Goal: Information Seeking & Learning: Learn about a topic

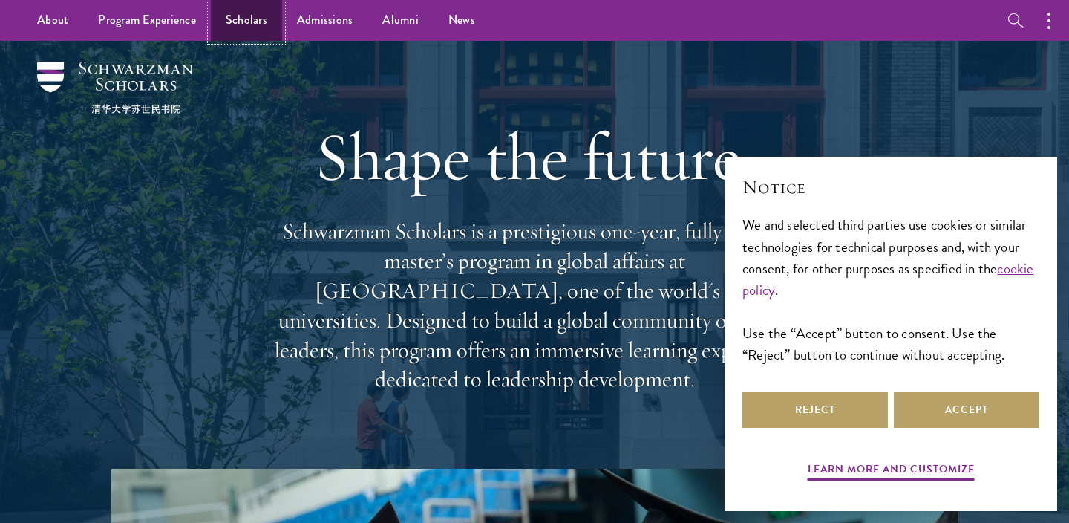
click at [239, 24] on link "Scholars" at bounding box center [246, 20] width 71 height 41
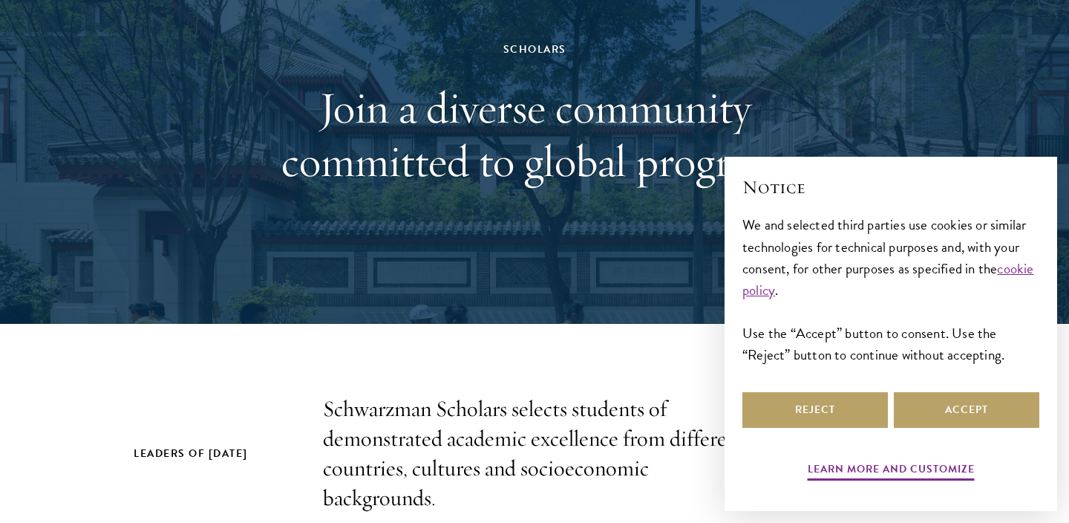
scroll to position [138, 0]
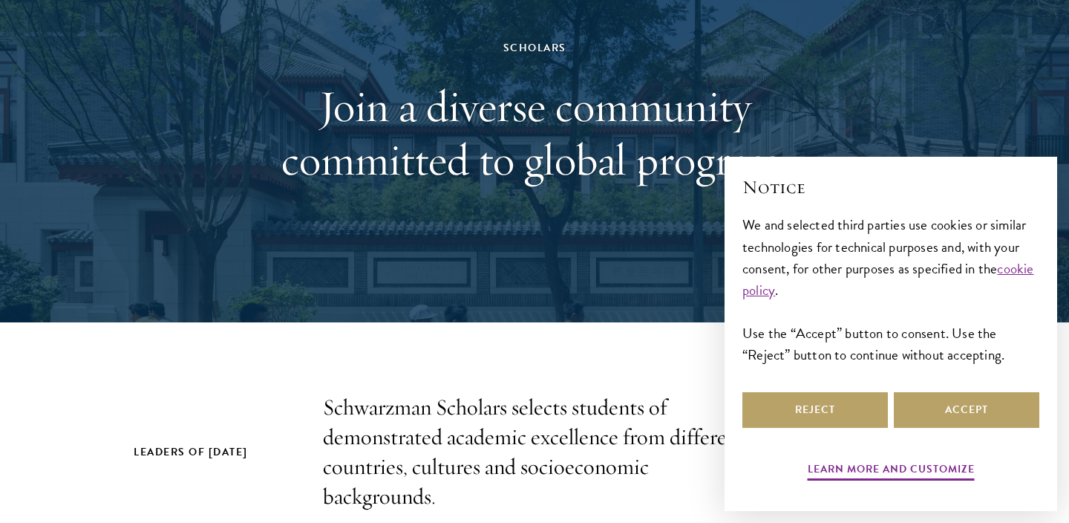
click at [941, 428] on div "Reject Accept" at bounding box center [890, 410] width 297 height 42
click at [942, 413] on button "Accept" at bounding box center [967, 410] width 146 height 36
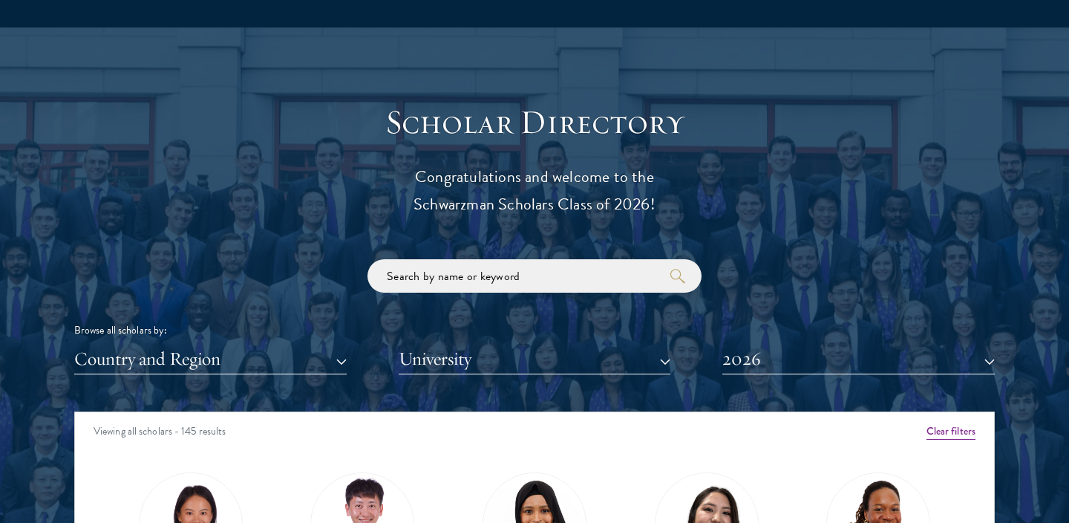
scroll to position [1564, 0]
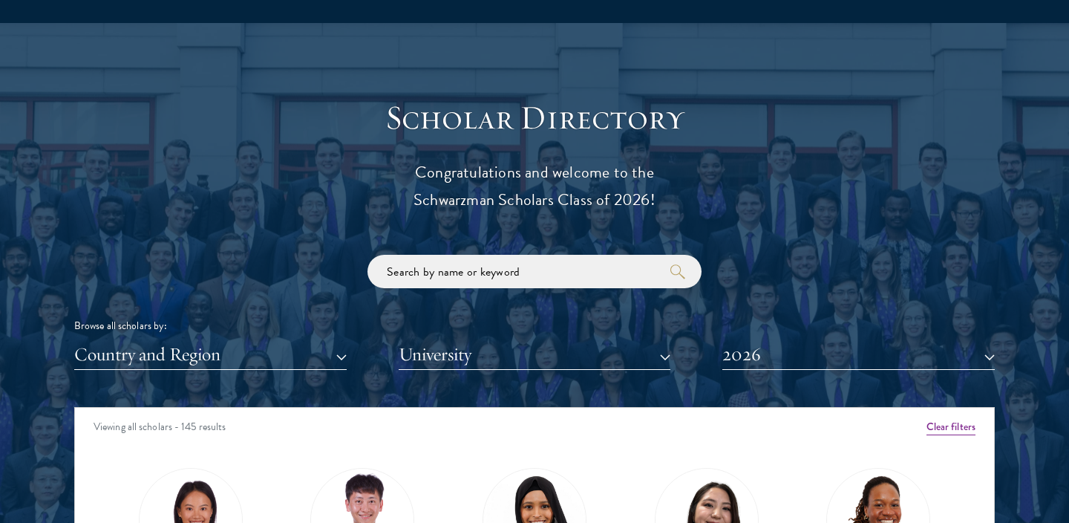
click at [519, 291] on div "Browse all scholars by: Country and Region All Countries and Regions Afghanista…" at bounding box center [534, 312] width 921 height 115
click at [259, 378] on div "Scholar Directory Congratulations and welcome to the Schwarzman Scholars Class …" at bounding box center [534, 474] width 921 height 755
click at [261, 359] on button "Country and Region" at bounding box center [210, 354] width 272 height 30
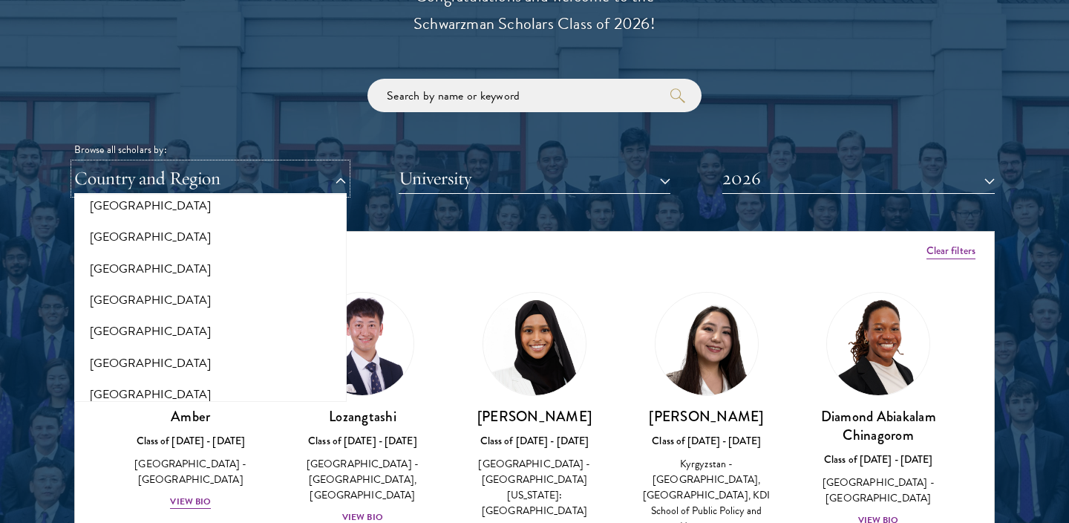
scroll to position [1748, 0]
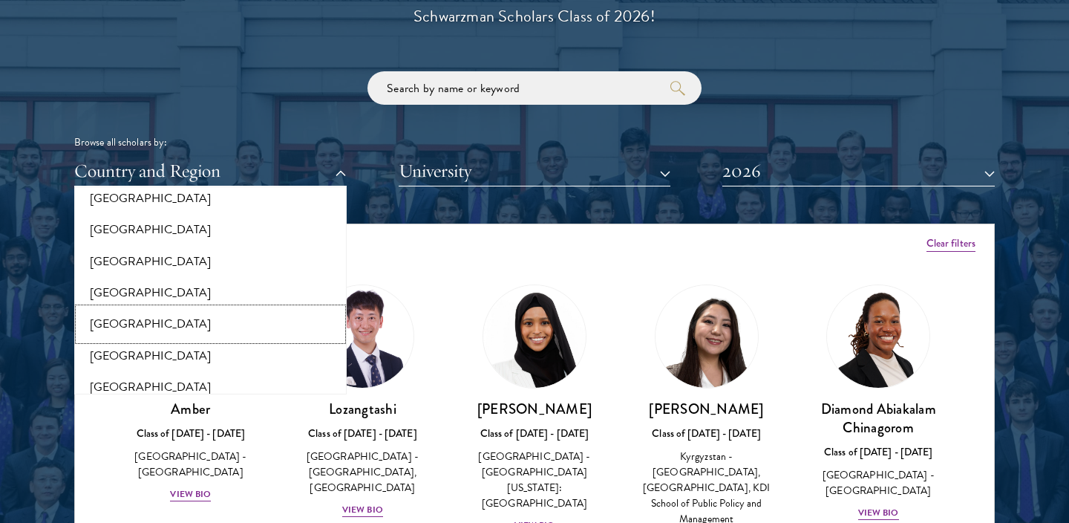
click at [116, 311] on button "[GEOGRAPHIC_DATA]" at bounding box center [211, 323] width 264 height 31
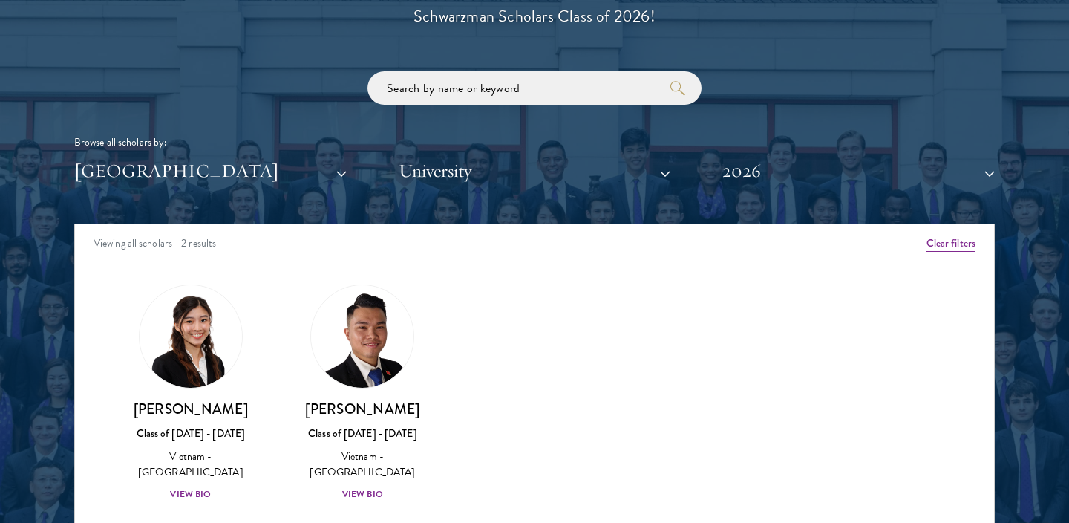
click at [198, 174] on button "[GEOGRAPHIC_DATA]" at bounding box center [210, 171] width 272 height 30
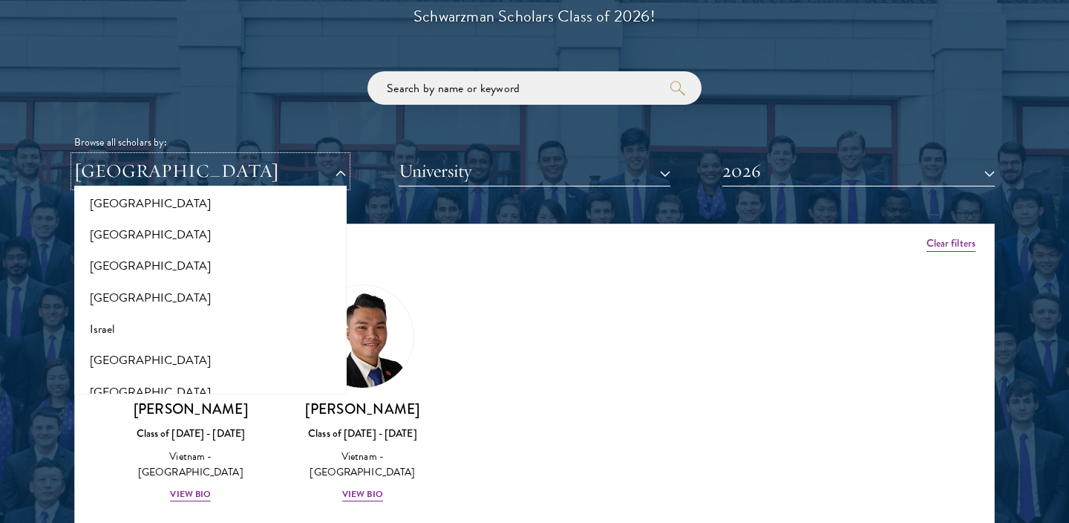
scroll to position [1177, 0]
click at [140, 230] on button "[GEOGRAPHIC_DATA]" at bounding box center [211, 233] width 264 height 31
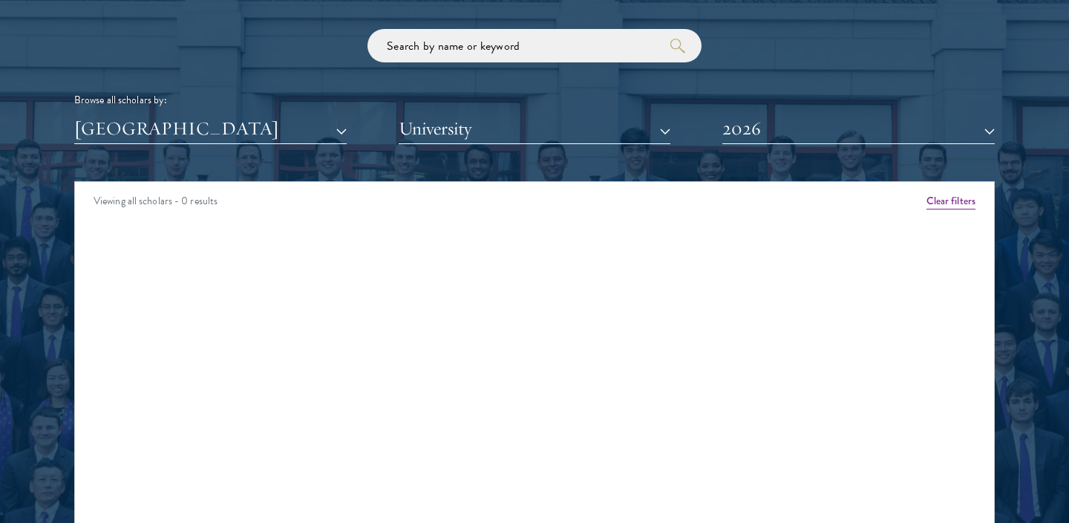
scroll to position [1803, 0]
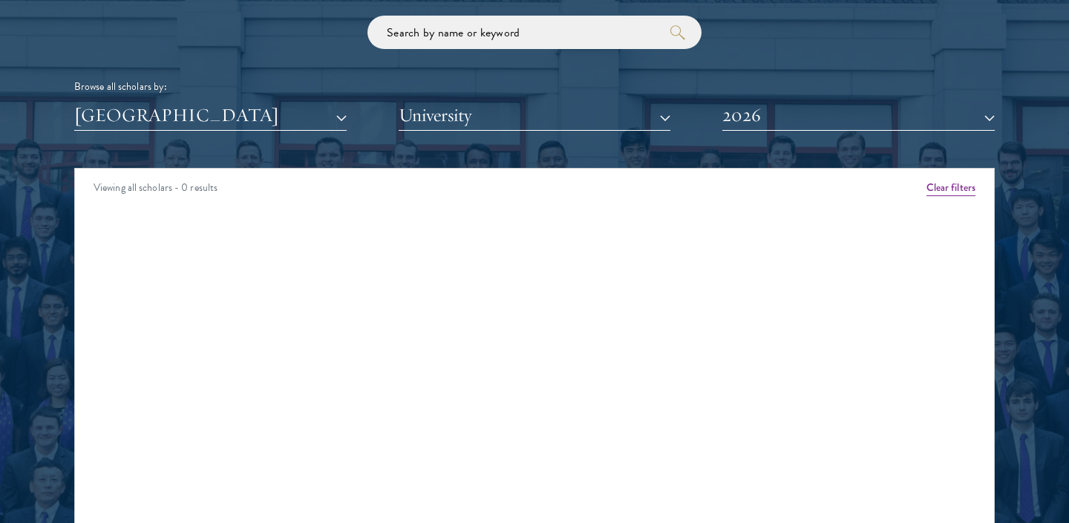
click at [221, 136] on div "Scholar Directory Congratulations and welcome to the Schwarzman Scholars Class …" at bounding box center [534, 235] width 921 height 755
click at [228, 125] on button "[GEOGRAPHIC_DATA]" at bounding box center [210, 115] width 272 height 30
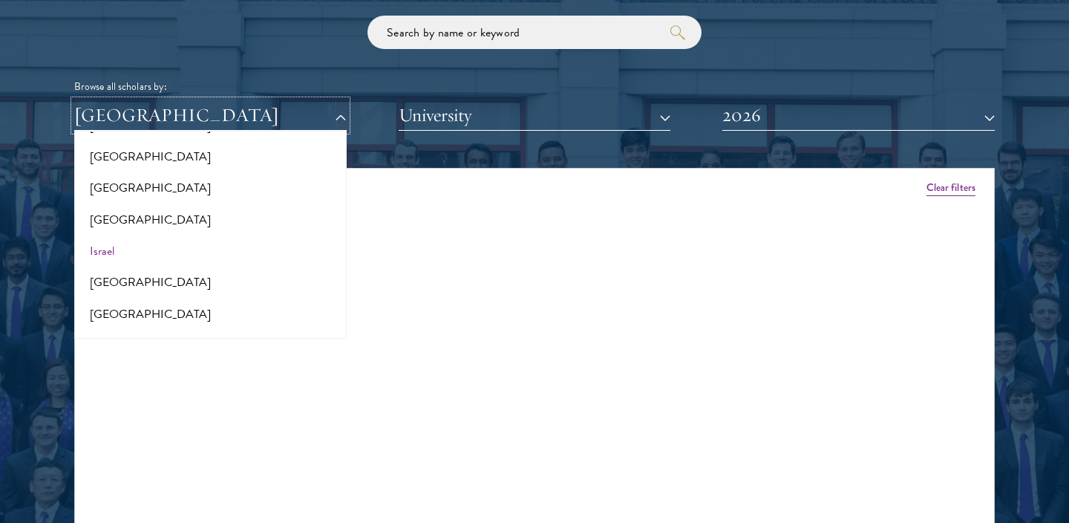
scroll to position [1200, 0]
click at [235, 269] on button "[GEOGRAPHIC_DATA]" at bounding box center [211, 279] width 264 height 31
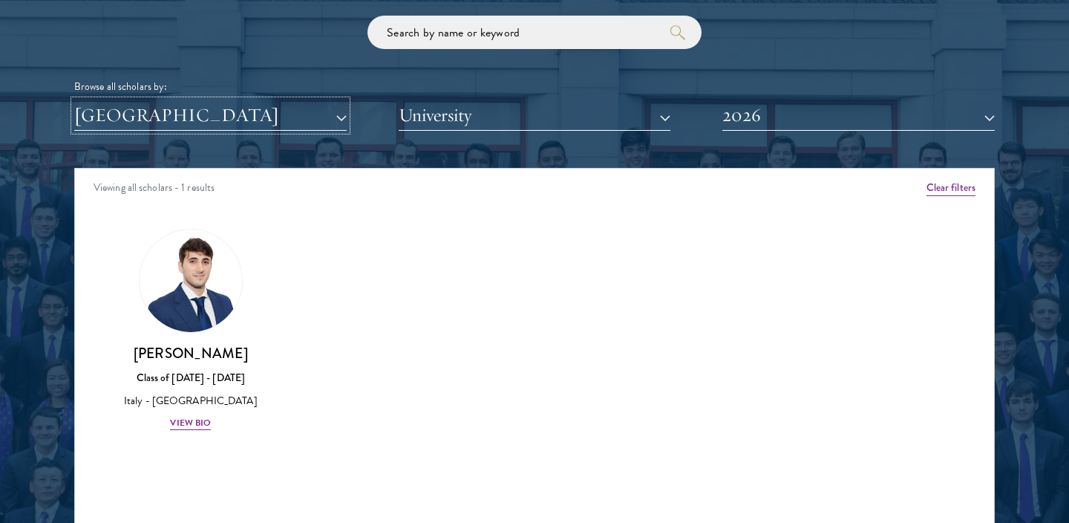
click at [278, 115] on button "[GEOGRAPHIC_DATA]" at bounding box center [210, 115] width 272 height 30
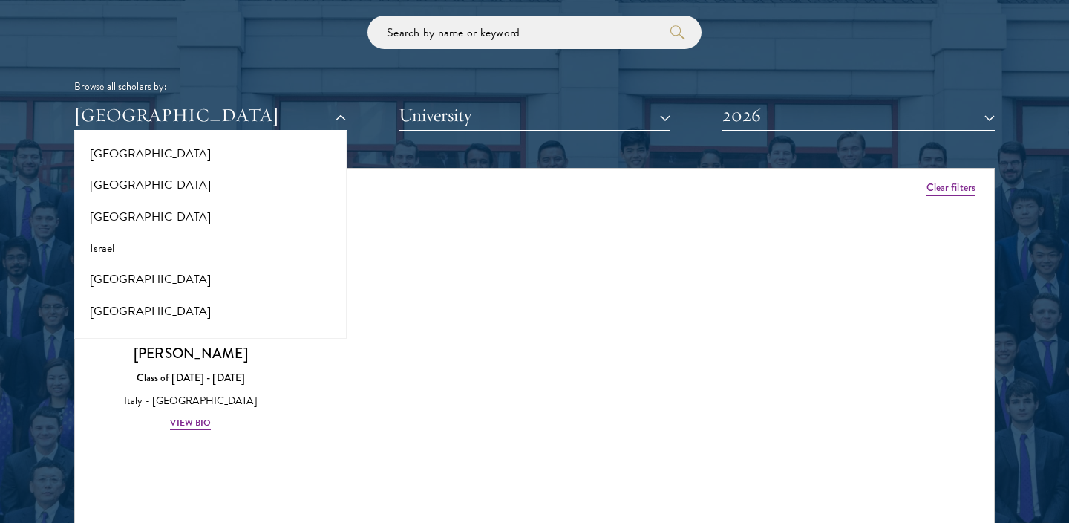
click at [739, 128] on button "2026" at bounding box center [858, 115] width 272 height 30
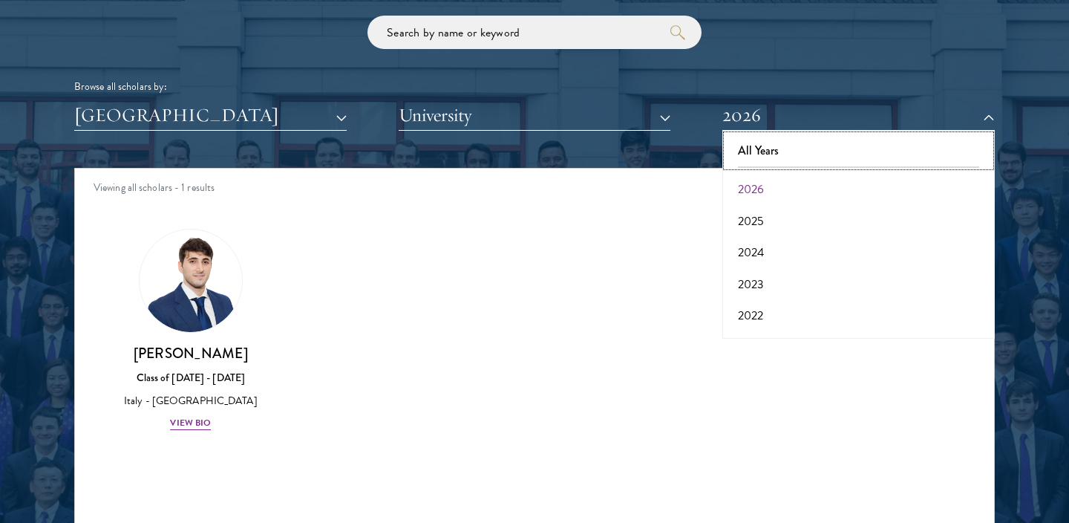
click at [754, 157] on button "All Years" at bounding box center [859, 150] width 264 height 31
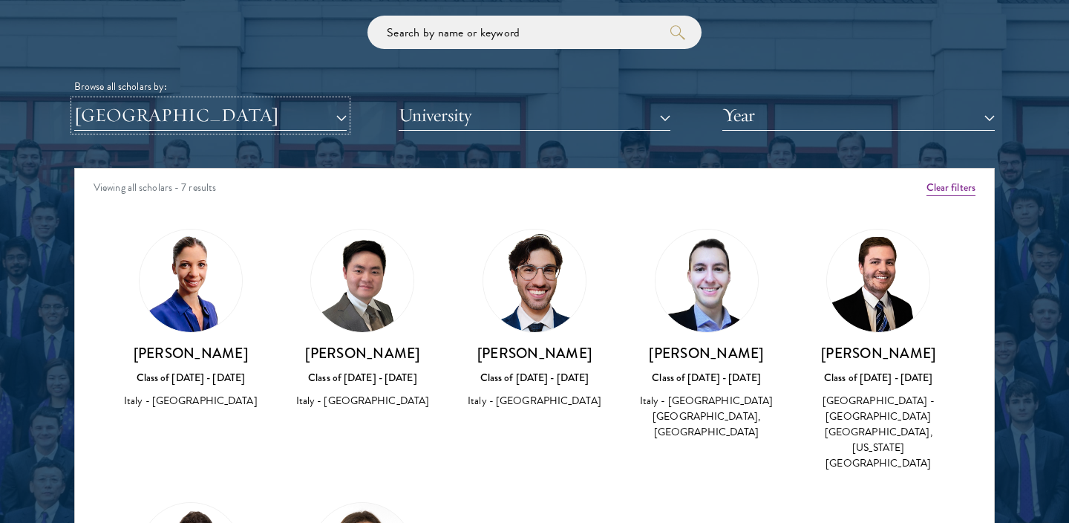
click at [221, 128] on button "[GEOGRAPHIC_DATA]" at bounding box center [210, 115] width 272 height 30
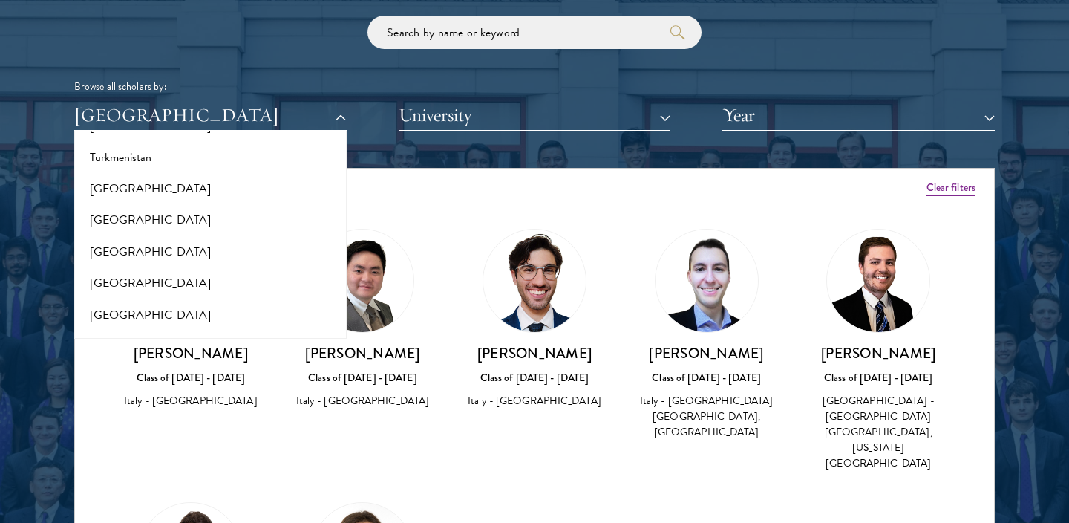
scroll to position [3114, 0]
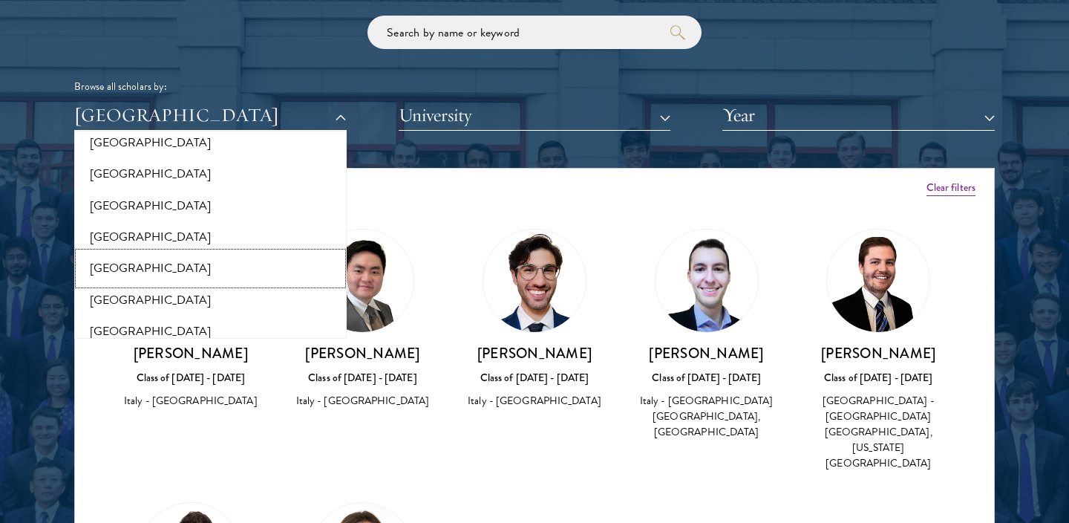
click at [156, 259] on button "[GEOGRAPHIC_DATA]" at bounding box center [211, 267] width 264 height 31
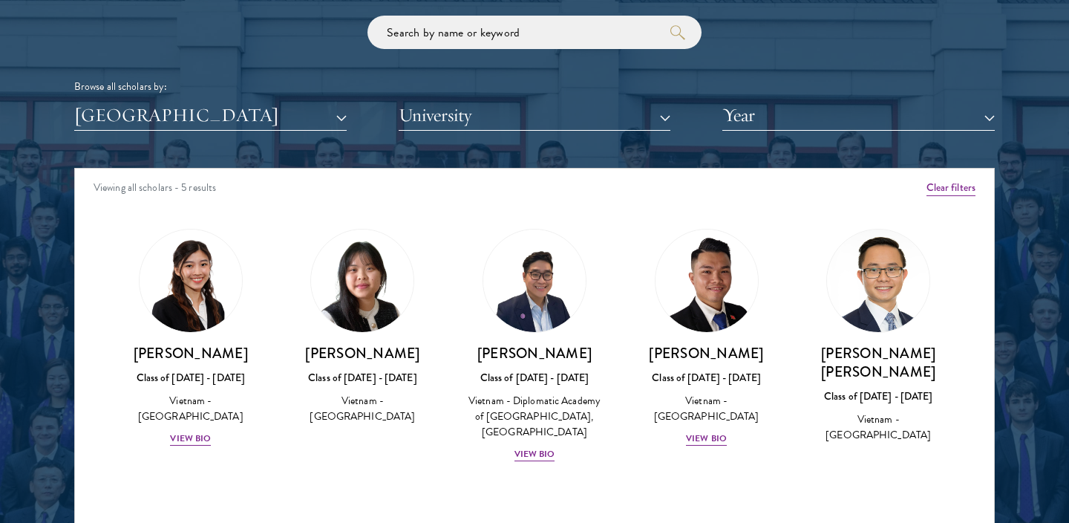
click at [337, 295] on img at bounding box center [362, 280] width 102 height 102
click at [342, 345] on h3 "[PERSON_NAME]" at bounding box center [363, 353] width 143 height 19
click at [197, 307] on img at bounding box center [190, 280] width 113 height 113
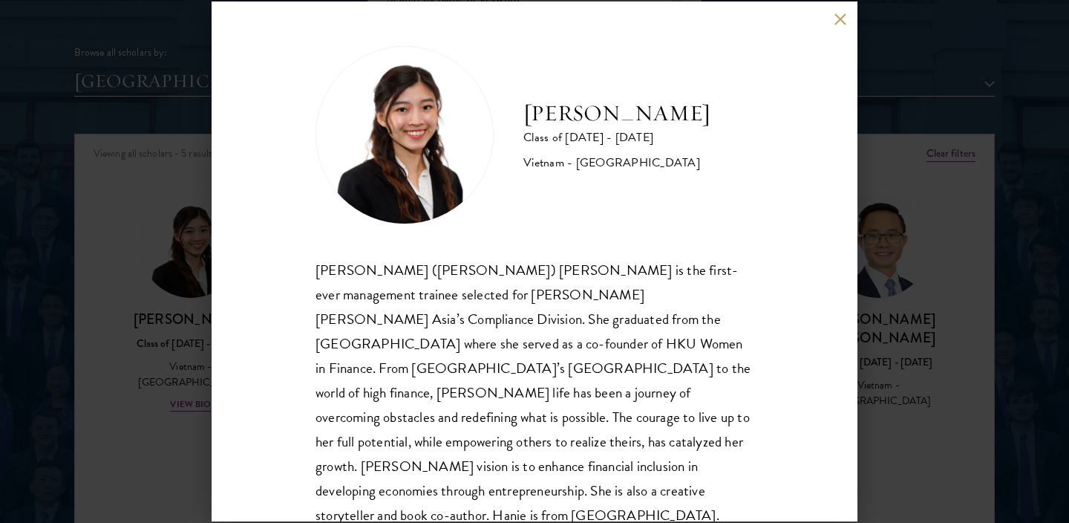
scroll to position [1, 0]
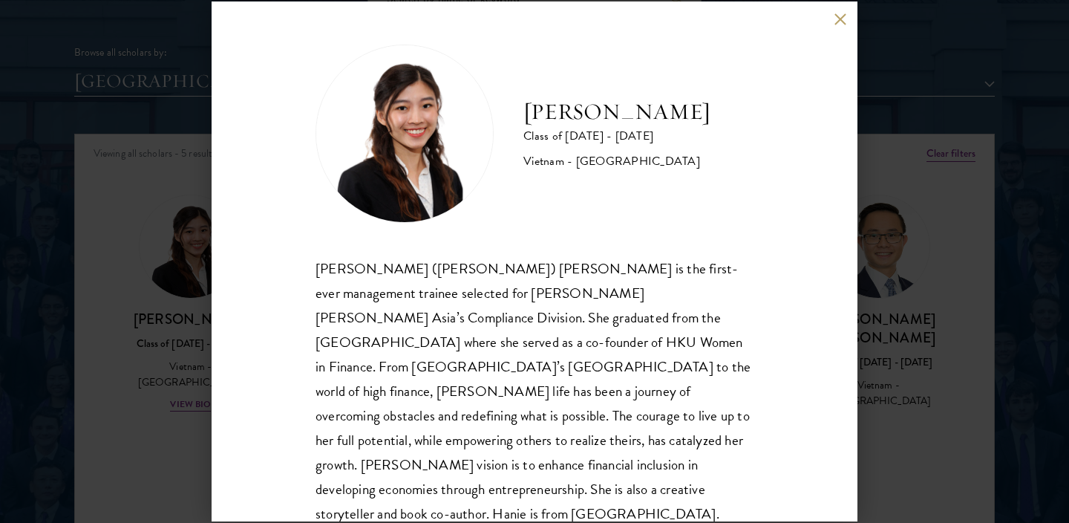
click at [843, 21] on button at bounding box center [840, 19] width 13 height 13
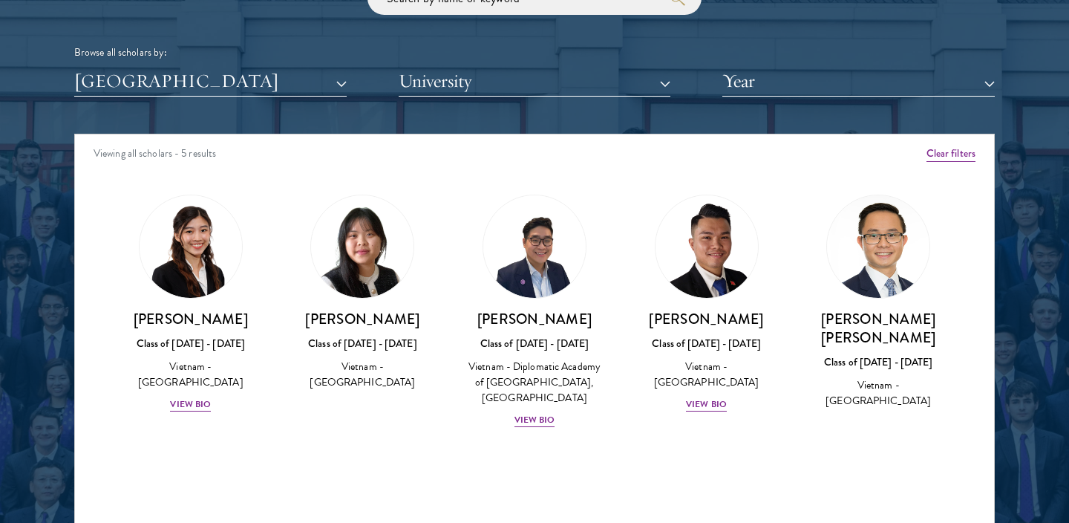
click at [885, 258] on img at bounding box center [878, 246] width 102 height 102
click at [581, 289] on link "Dao Nguyen Class of 2024 - 2025 Vietnam - Diplomatic Academy of Vietnam, Peking…" at bounding box center [534, 312] width 143 height 234
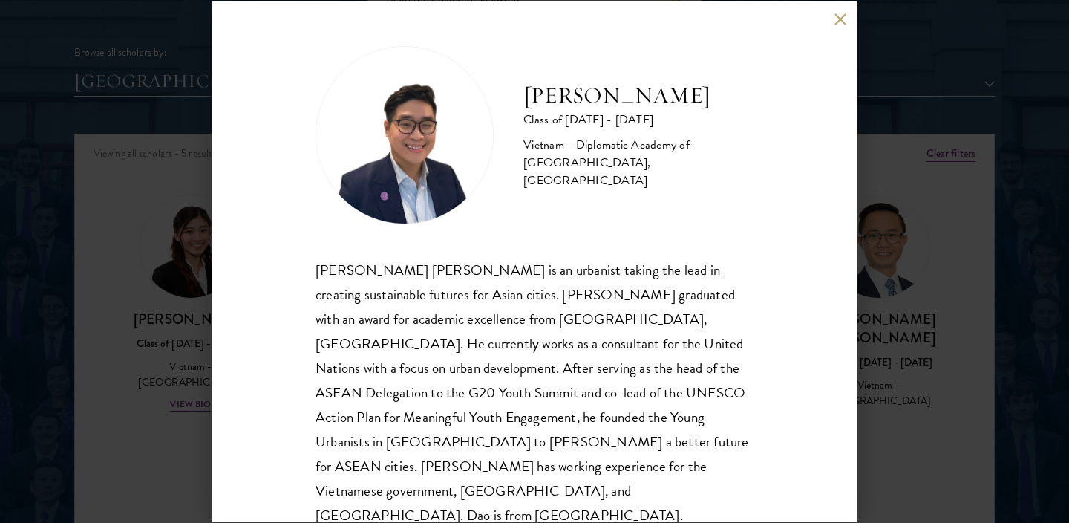
scroll to position [1, 0]
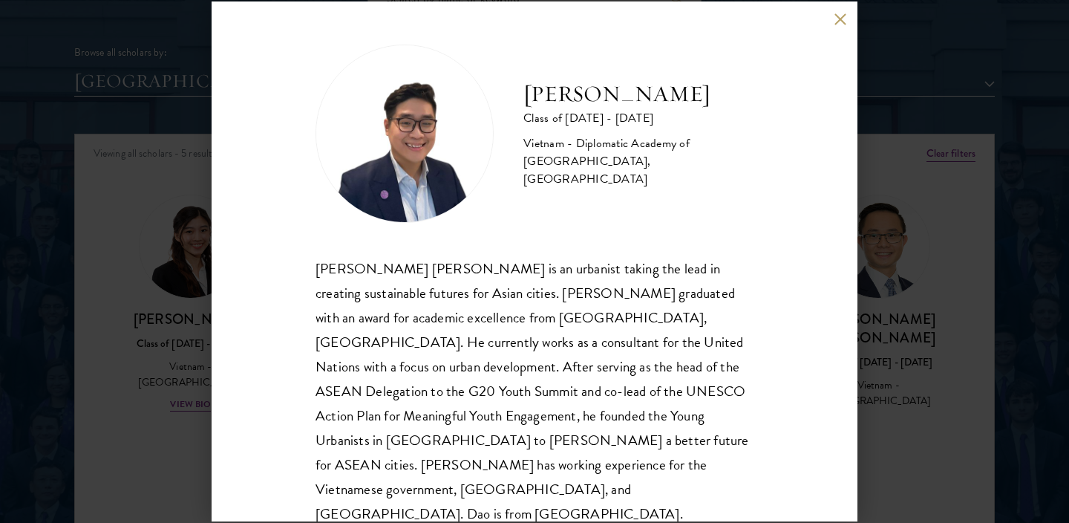
click at [189, 404] on div "Dao Nguyen Class of 2024 - 2025 Vietnam - Diplomatic Academy of Vietnam, Peking…" at bounding box center [534, 261] width 1069 height 523
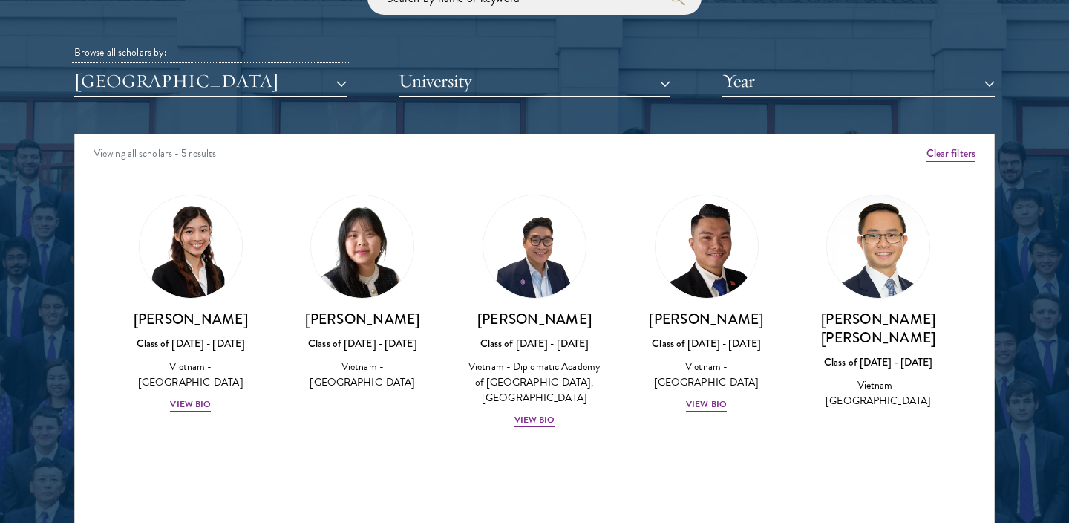
click at [329, 93] on button "[GEOGRAPHIC_DATA]" at bounding box center [210, 81] width 272 height 30
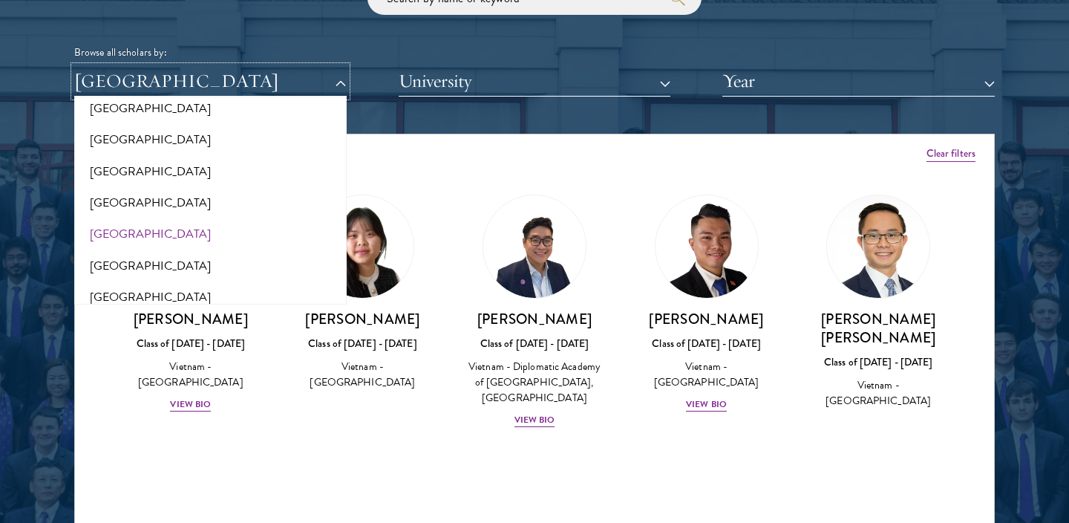
click at [329, 93] on button "[GEOGRAPHIC_DATA]" at bounding box center [210, 81] width 272 height 30
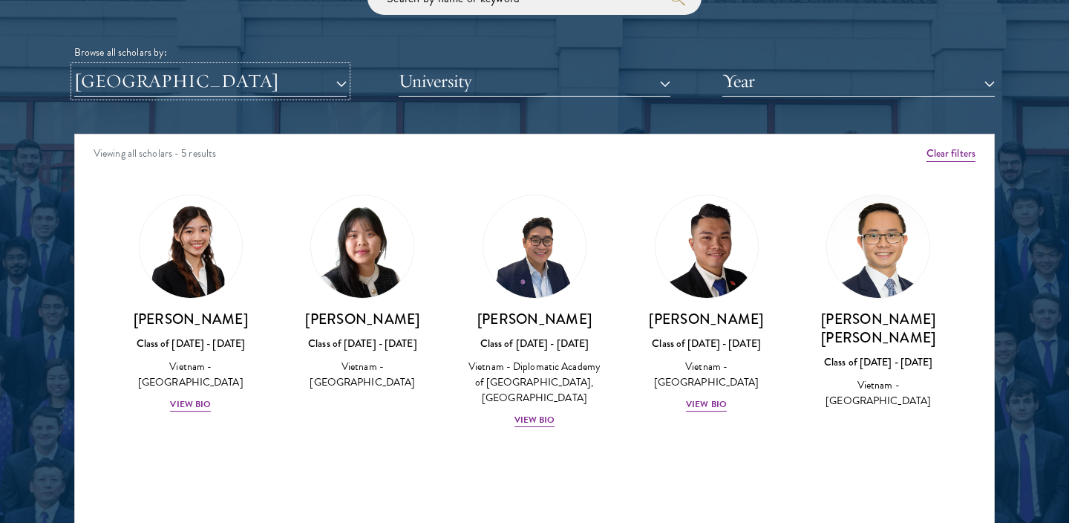
click at [329, 93] on button "[GEOGRAPHIC_DATA]" at bounding box center [210, 81] width 272 height 30
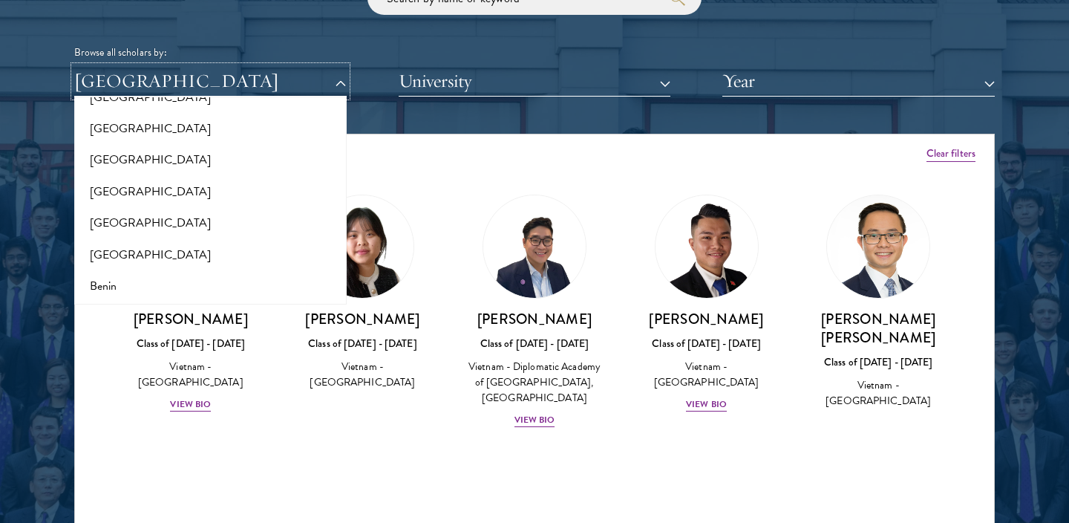
scroll to position [114, 0]
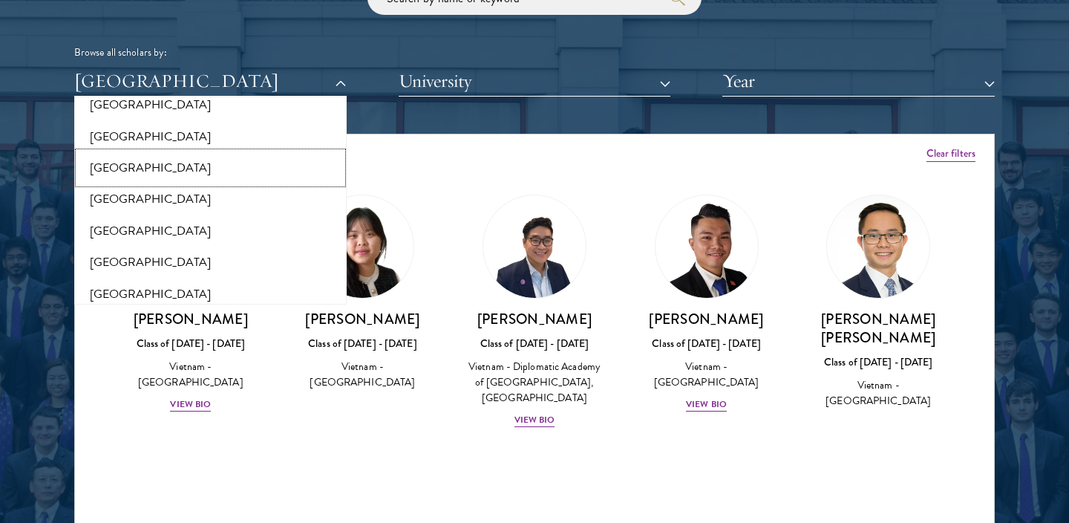
click at [242, 168] on button "[GEOGRAPHIC_DATA]" at bounding box center [211, 167] width 264 height 31
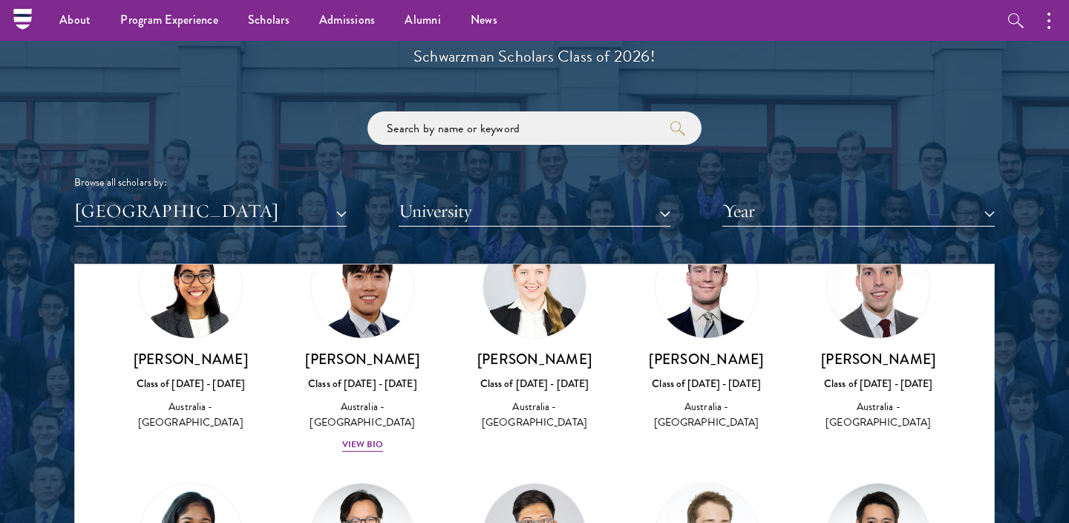
scroll to position [1694, 0]
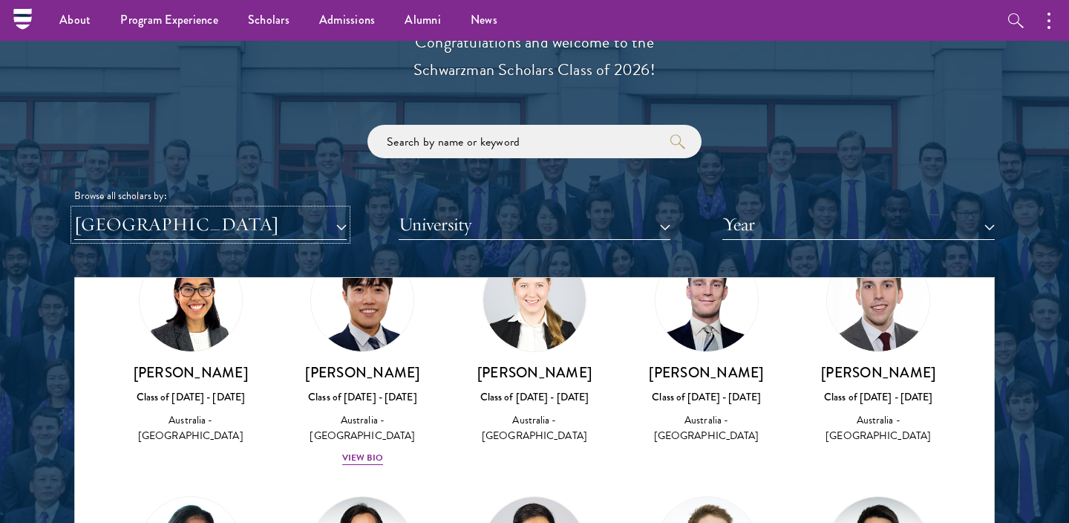
click at [287, 224] on button "[GEOGRAPHIC_DATA]" at bounding box center [210, 224] width 272 height 30
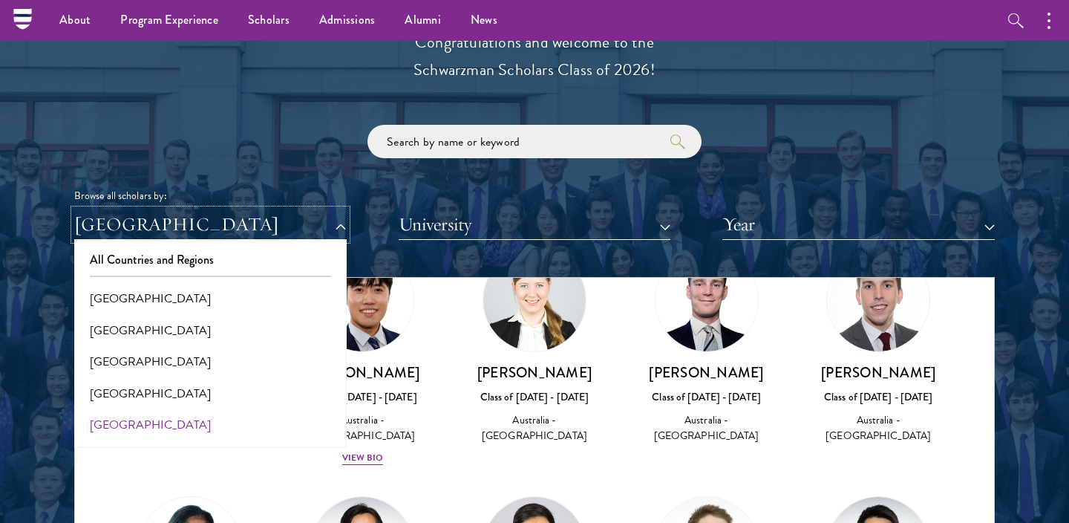
scroll to position [5, 0]
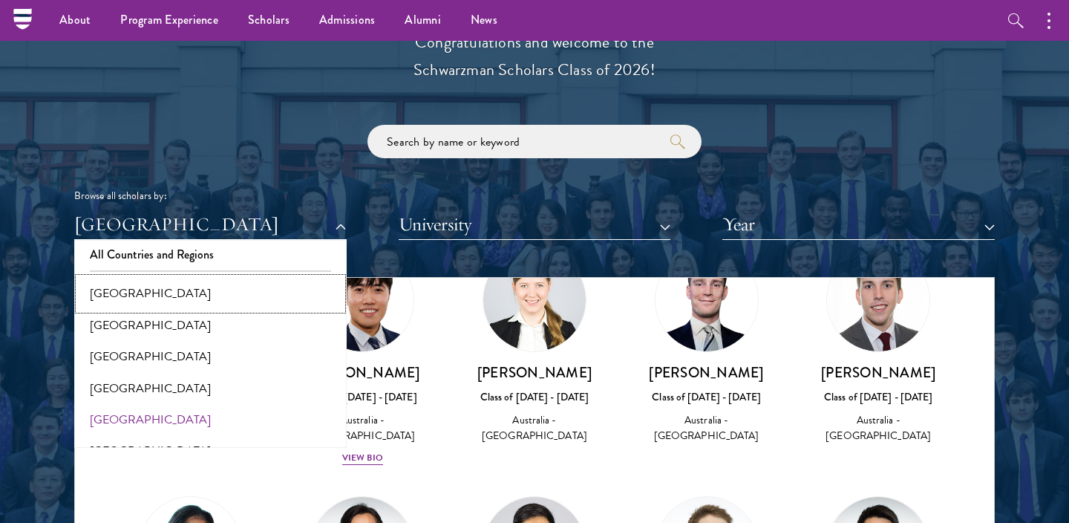
click at [250, 302] on button "[GEOGRAPHIC_DATA]" at bounding box center [211, 293] width 264 height 31
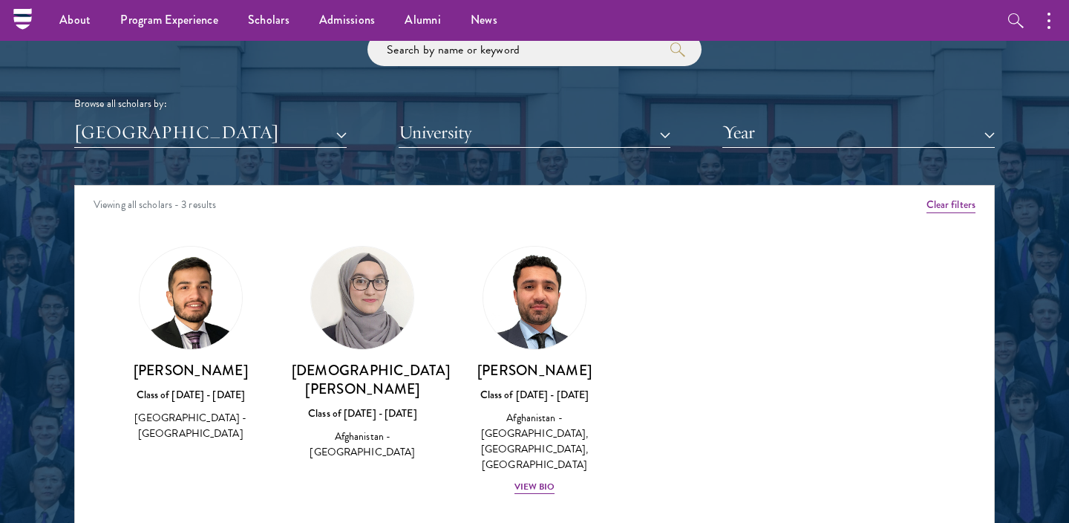
scroll to position [1786, 0]
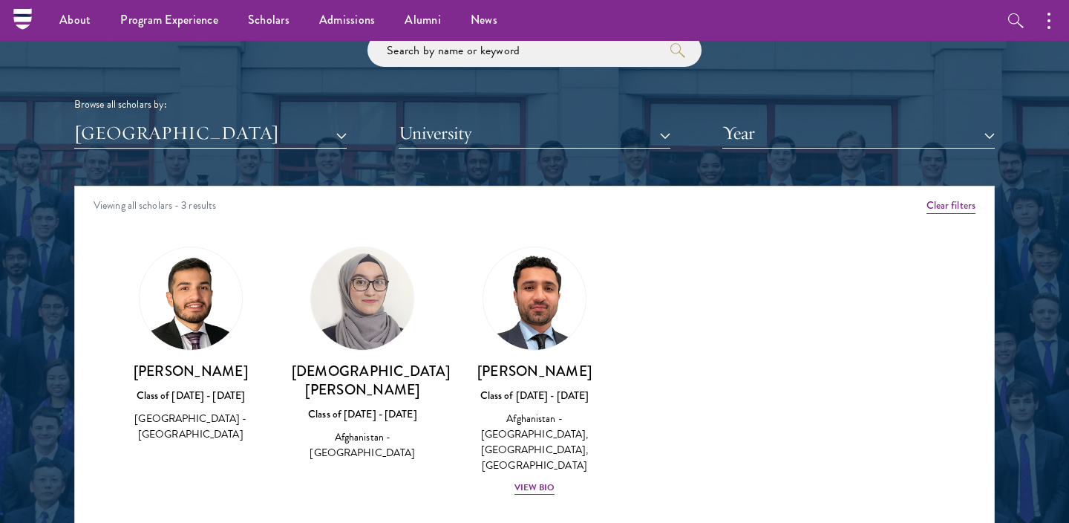
click at [304, 149] on div "Scholar Directory Congratulations and welcome to the Schwarzman Scholars Class …" at bounding box center [534, 253] width 921 height 755
click at [308, 130] on button "[GEOGRAPHIC_DATA]" at bounding box center [210, 133] width 272 height 30
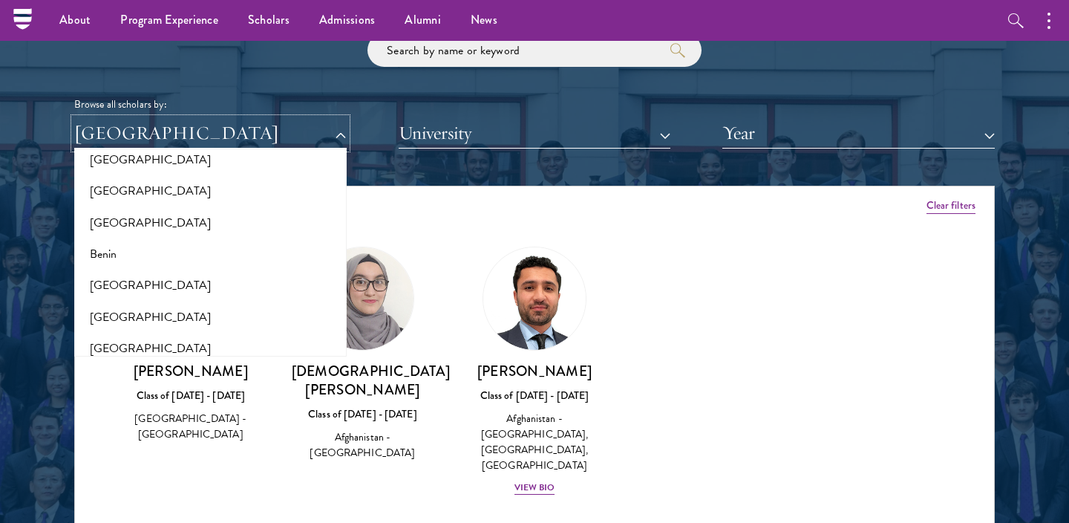
scroll to position [243, 0]
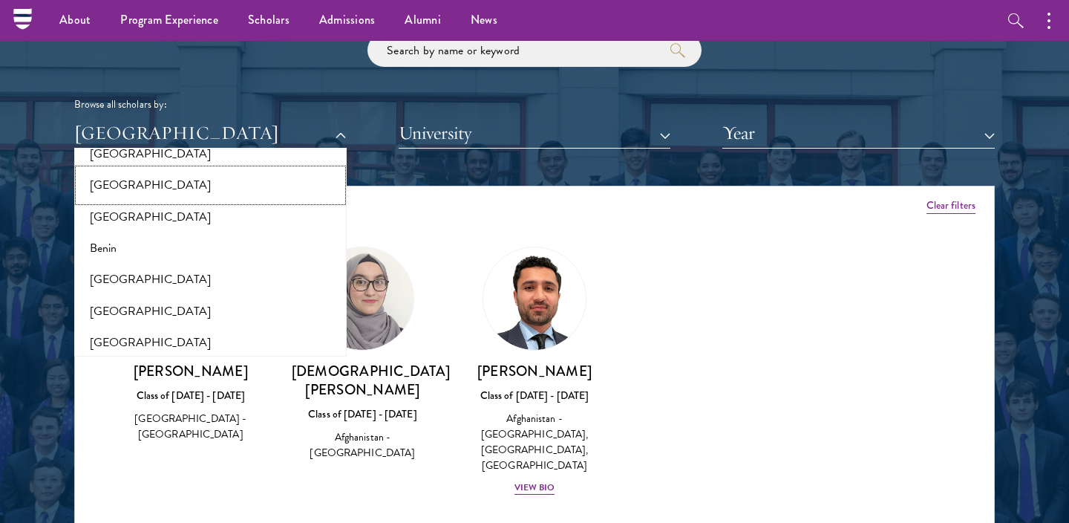
click at [247, 192] on button "[GEOGRAPHIC_DATA]" at bounding box center [211, 184] width 264 height 31
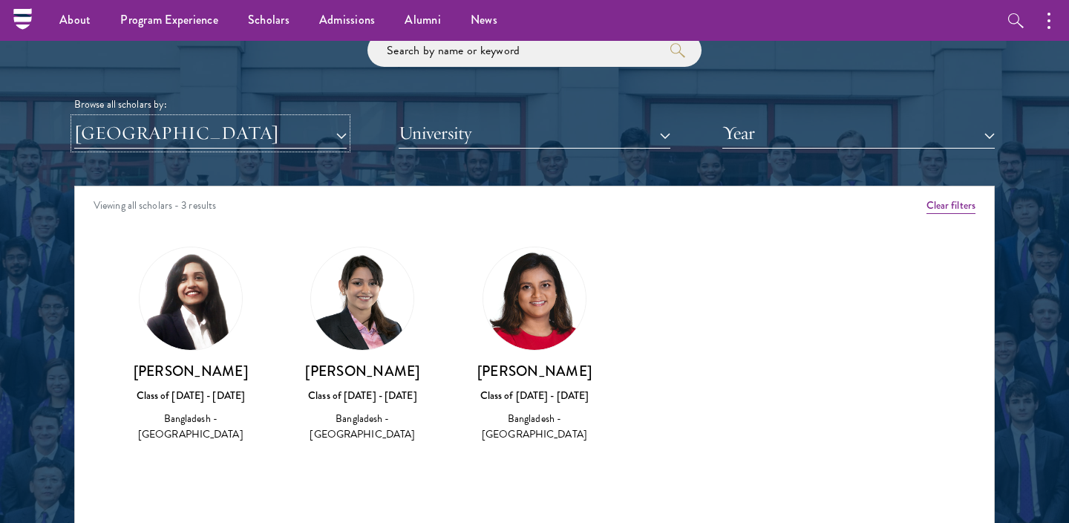
click at [281, 139] on button "[GEOGRAPHIC_DATA]" at bounding box center [210, 133] width 272 height 30
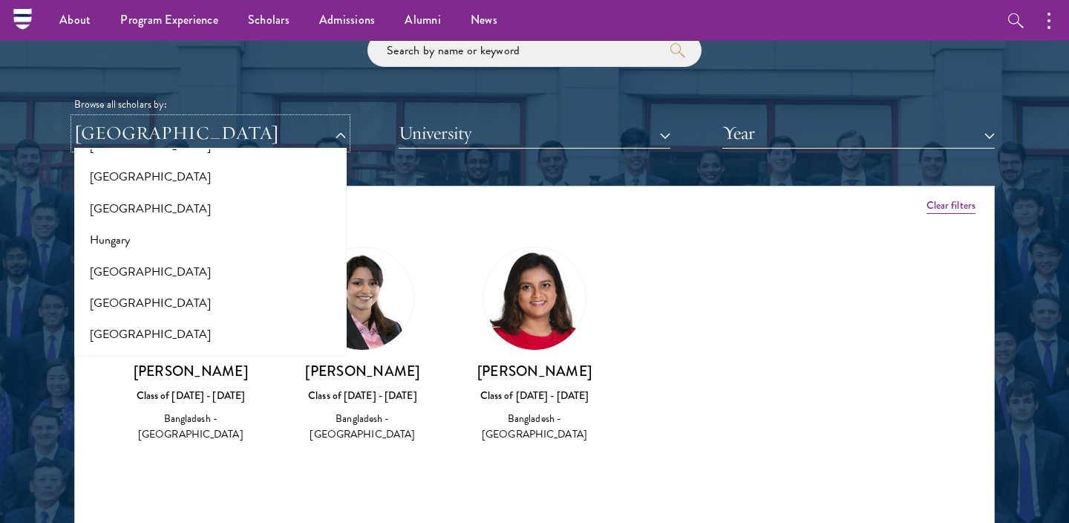
scroll to position [1074, 0]
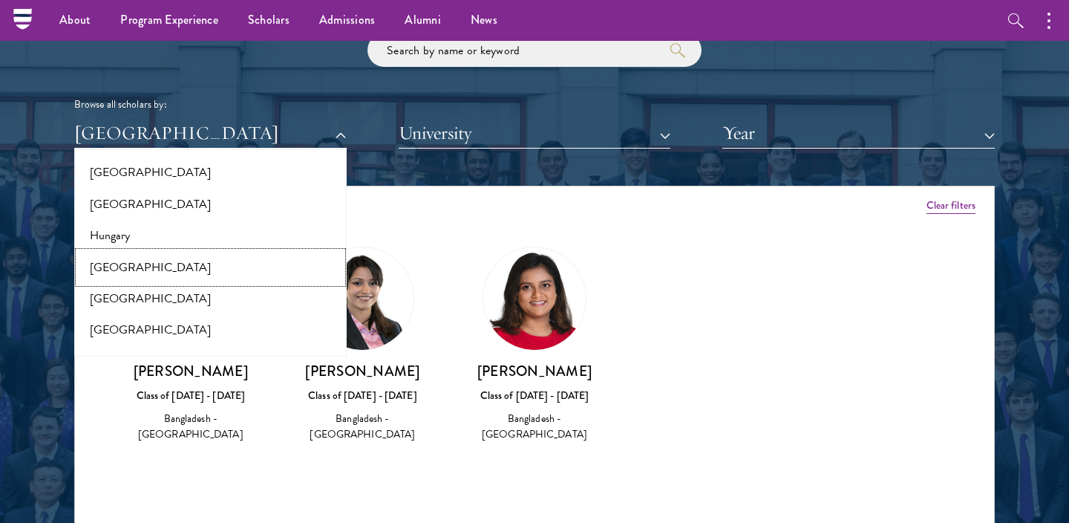
click at [229, 278] on button "[GEOGRAPHIC_DATA]" at bounding box center [211, 267] width 264 height 31
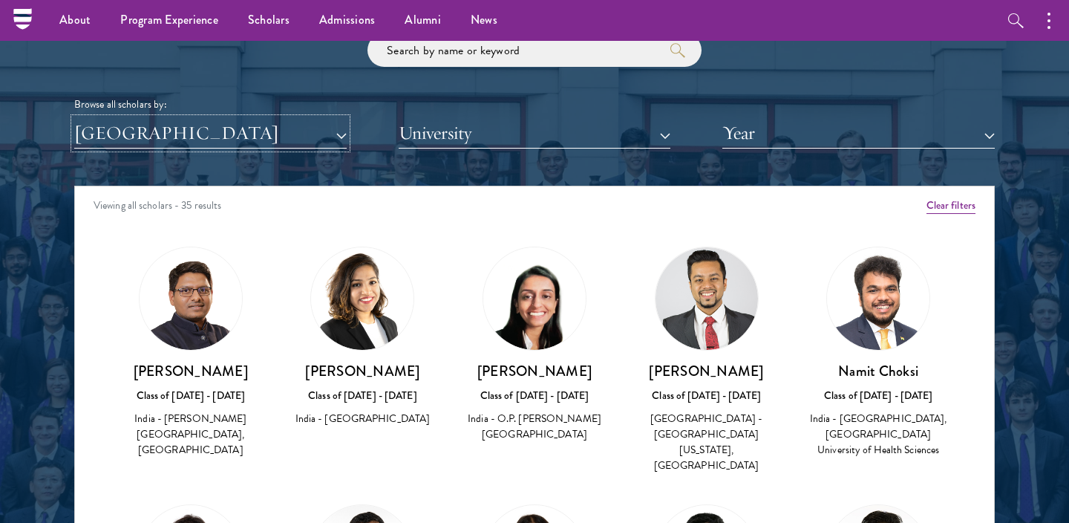
click at [286, 121] on button "[GEOGRAPHIC_DATA]" at bounding box center [210, 133] width 272 height 30
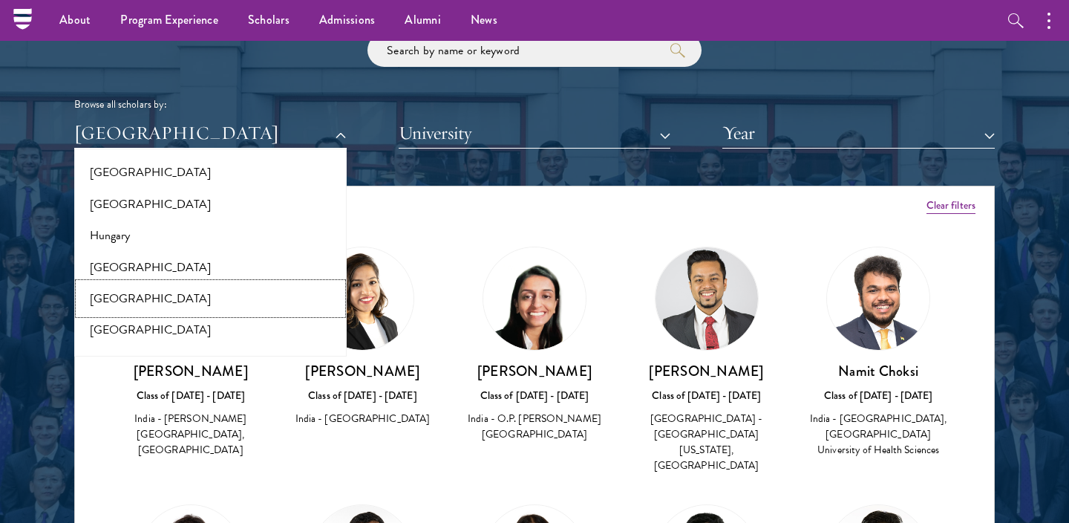
click at [229, 308] on button "[GEOGRAPHIC_DATA]" at bounding box center [211, 298] width 264 height 31
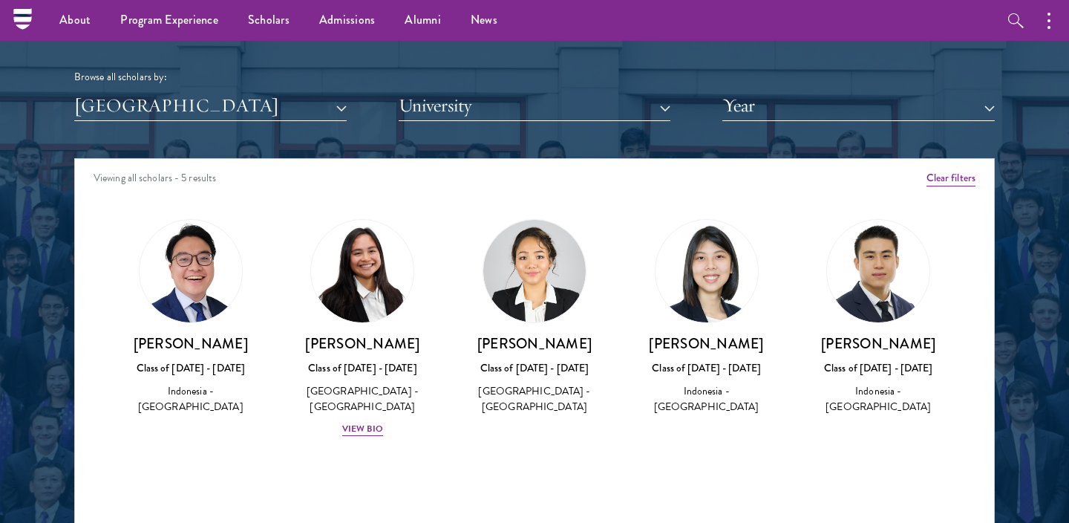
scroll to position [1810, 0]
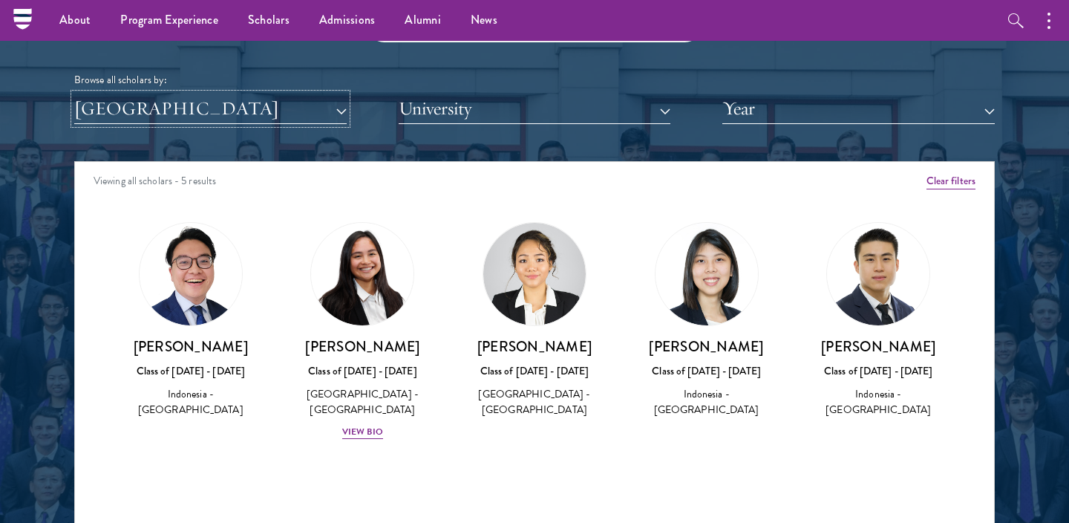
click at [244, 119] on button "[GEOGRAPHIC_DATA]" at bounding box center [210, 109] width 272 height 30
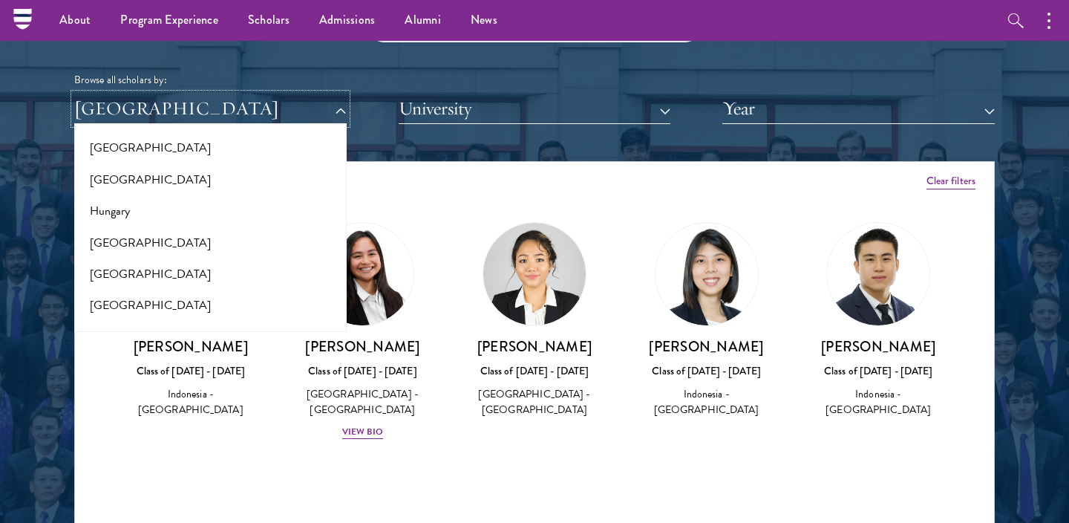
click at [244, 119] on button "[GEOGRAPHIC_DATA]" at bounding box center [210, 109] width 272 height 30
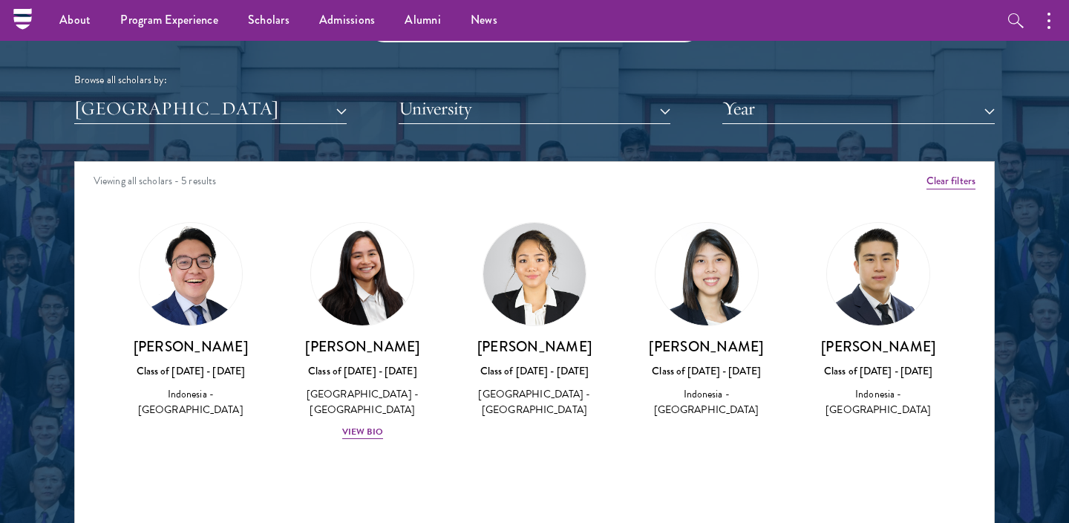
click at [892, 305] on img at bounding box center [878, 274] width 102 height 102
click at [278, 121] on button "[GEOGRAPHIC_DATA]" at bounding box center [210, 109] width 272 height 30
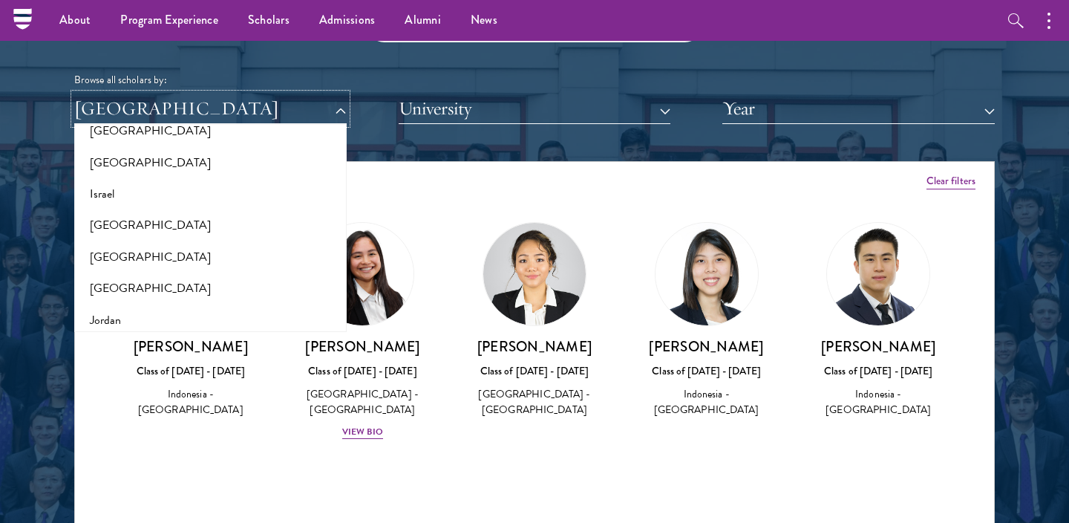
scroll to position [1294, 0]
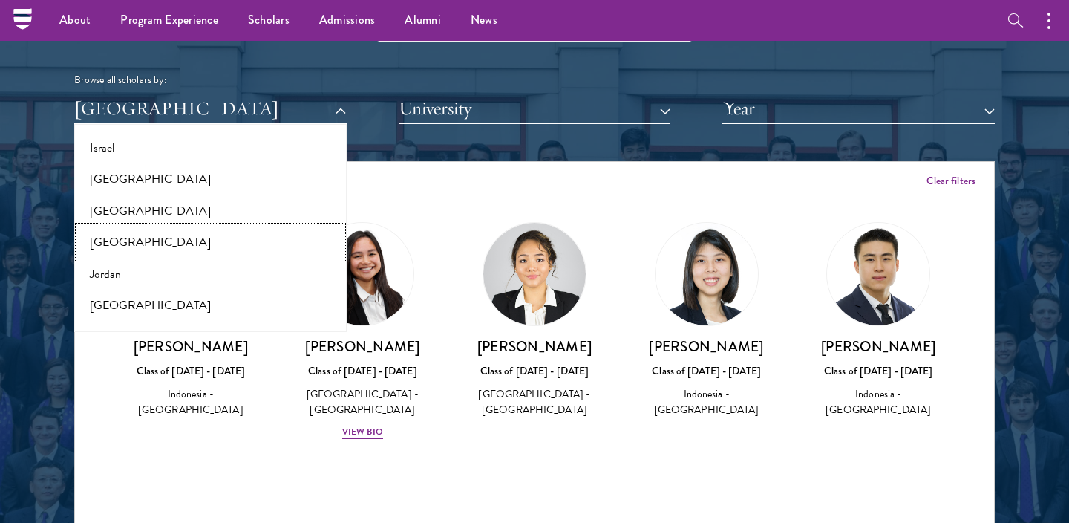
click at [241, 251] on button "[GEOGRAPHIC_DATA]" at bounding box center [211, 241] width 264 height 31
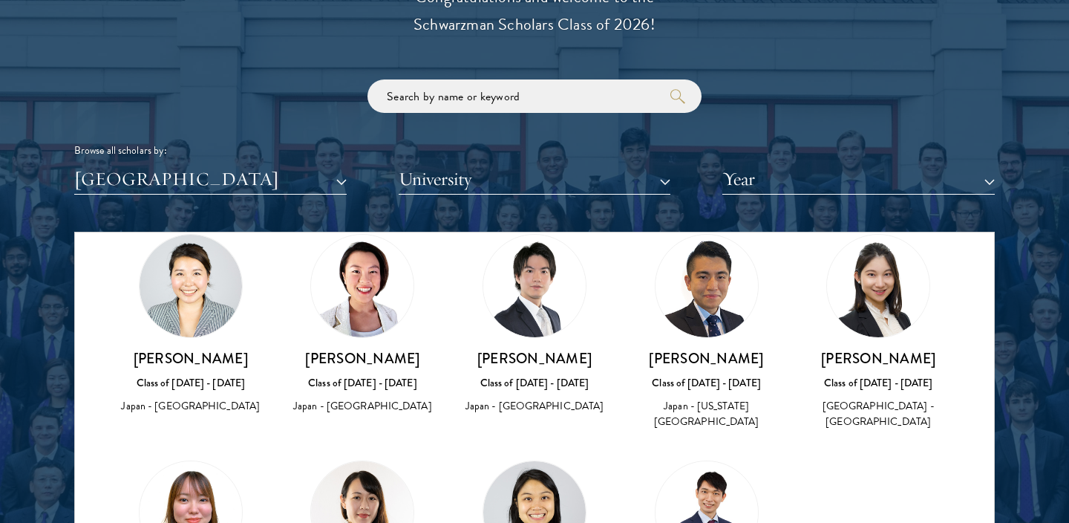
scroll to position [1744, 0]
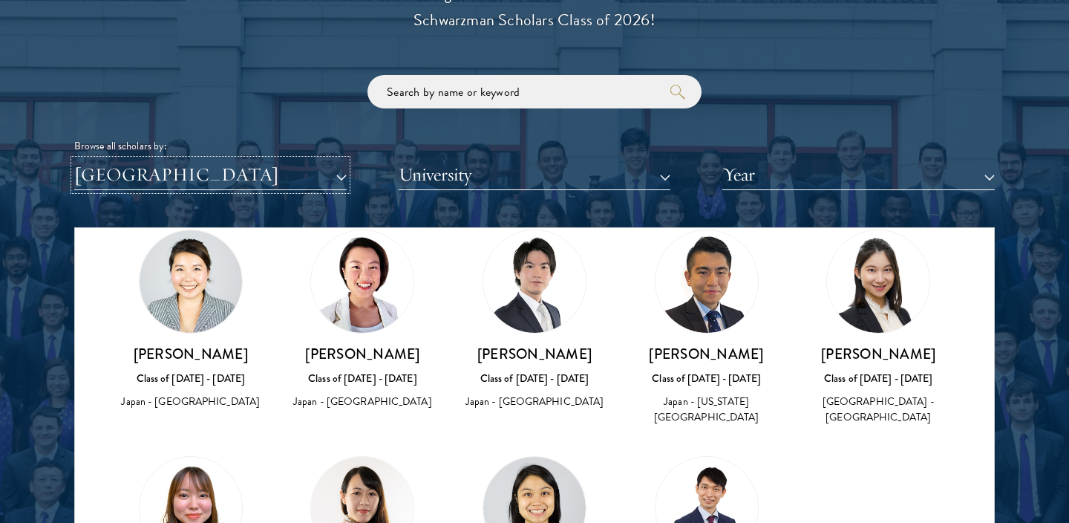
click at [239, 186] on button "[GEOGRAPHIC_DATA]" at bounding box center [210, 175] width 272 height 30
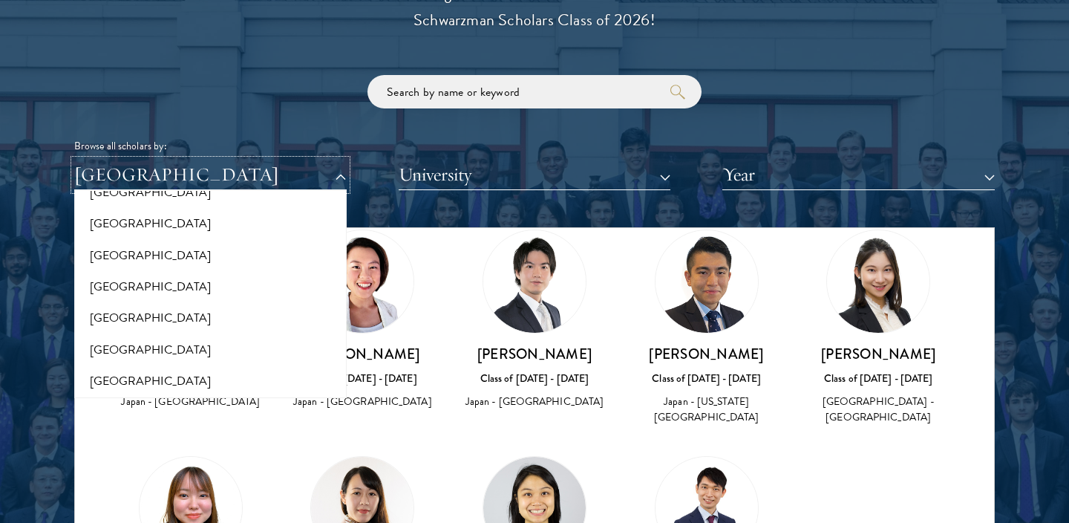
scroll to position [1704, 0]
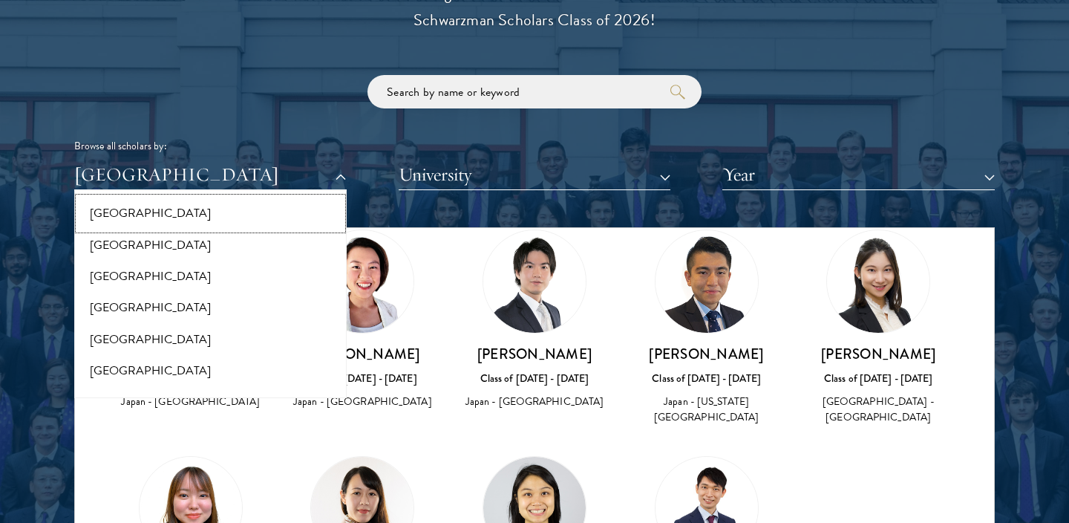
click at [209, 226] on button "[GEOGRAPHIC_DATA]" at bounding box center [211, 212] width 264 height 31
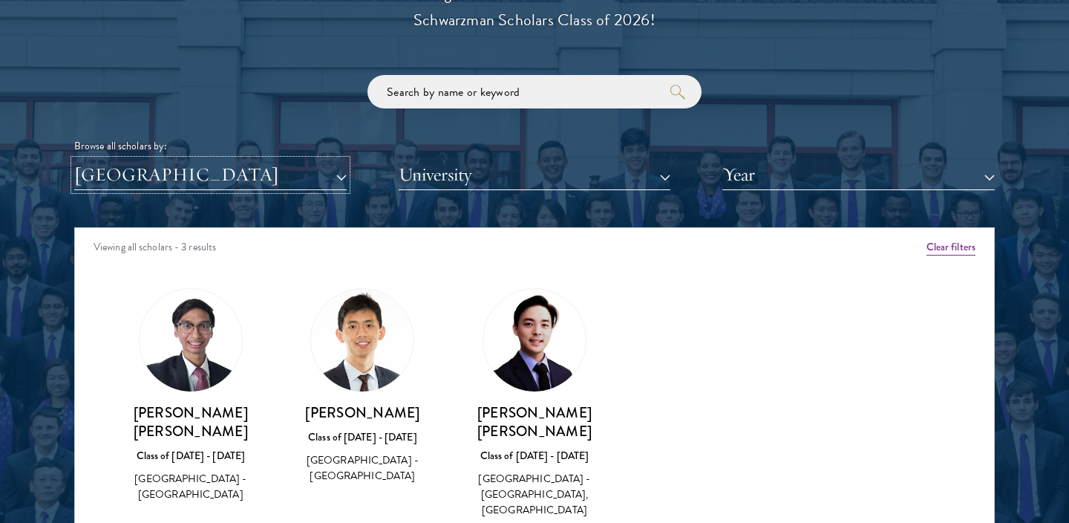
click at [227, 171] on button "[GEOGRAPHIC_DATA]" at bounding box center [210, 175] width 272 height 30
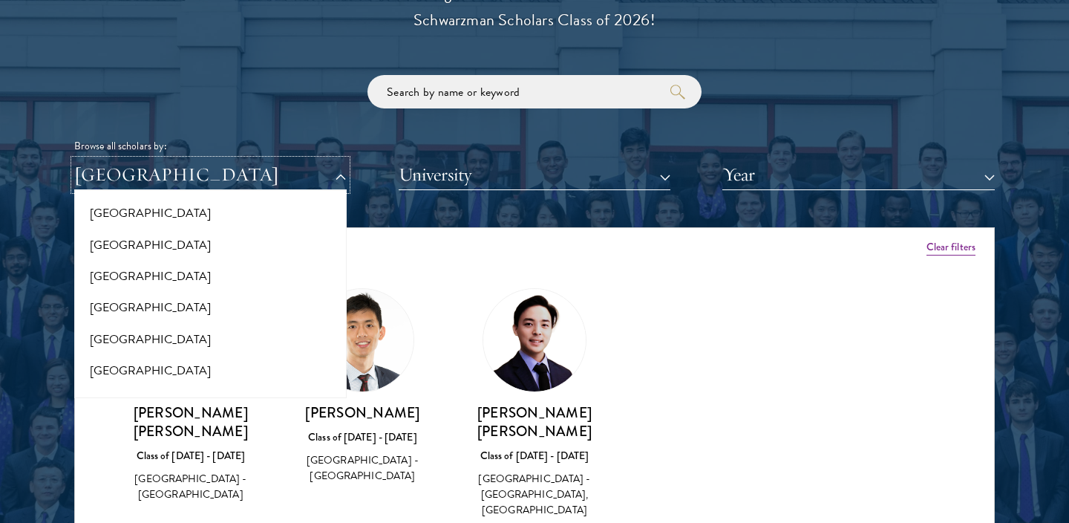
click at [227, 171] on button "[GEOGRAPHIC_DATA]" at bounding box center [210, 175] width 272 height 30
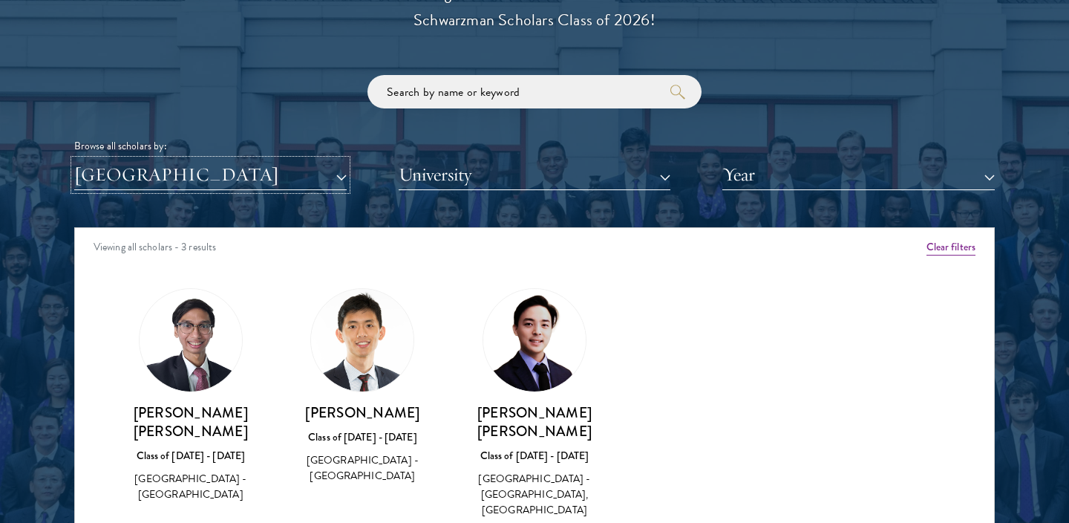
click at [227, 171] on button "[GEOGRAPHIC_DATA]" at bounding box center [210, 175] width 272 height 30
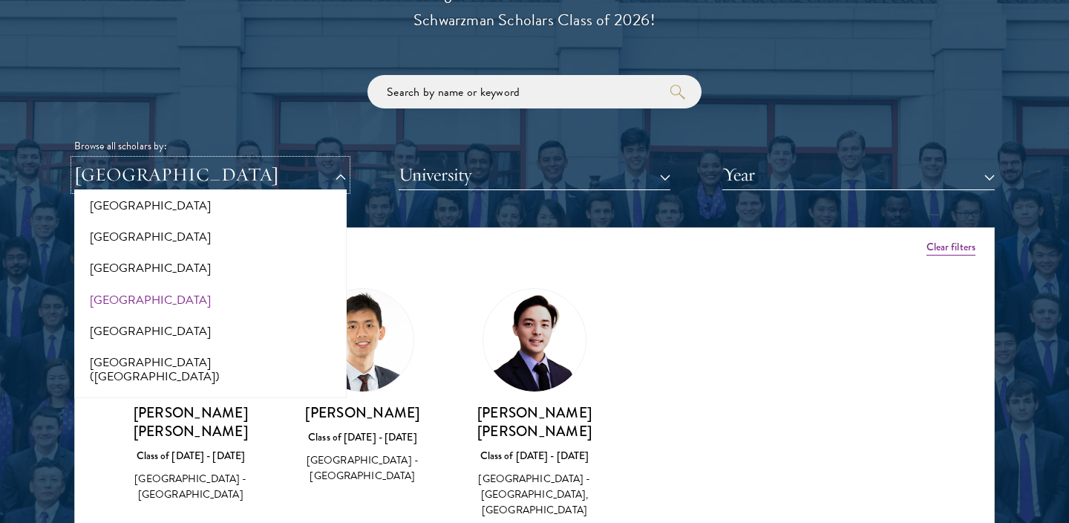
scroll to position [1744, 0]
click at [215, 260] on button "[GEOGRAPHIC_DATA]" at bounding box center [211, 267] width 264 height 31
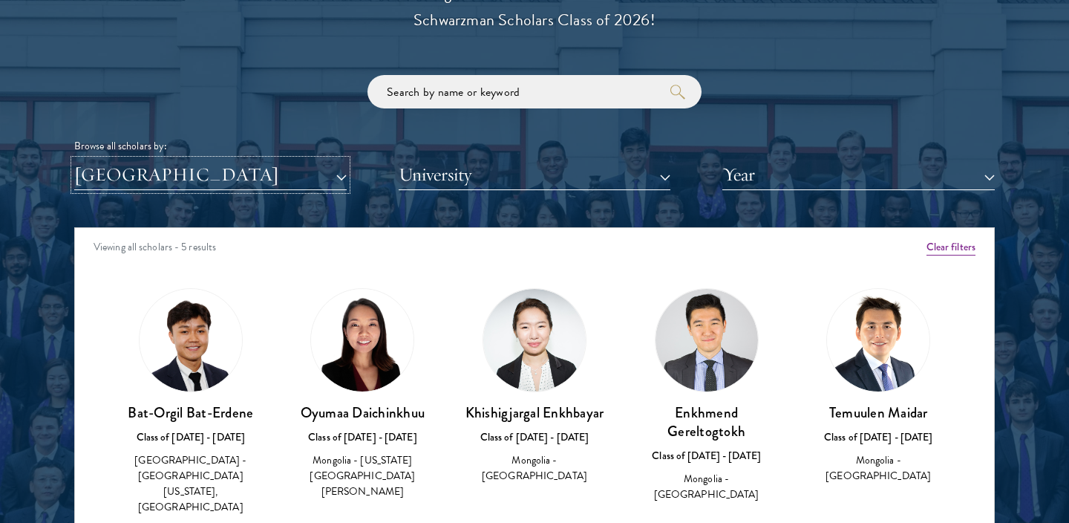
click at [228, 180] on button "[GEOGRAPHIC_DATA]" at bounding box center [210, 175] width 272 height 30
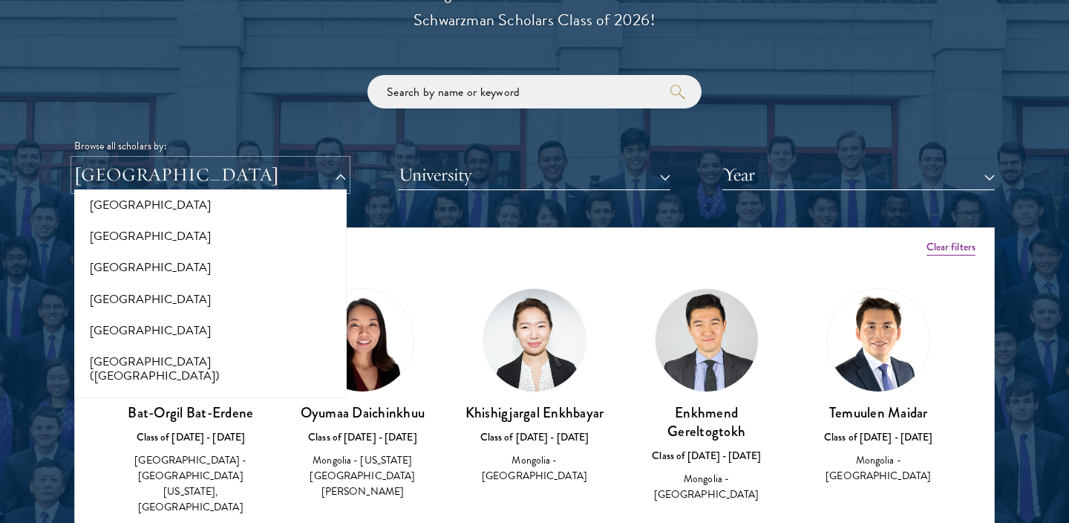
click at [228, 180] on button "[GEOGRAPHIC_DATA]" at bounding box center [210, 175] width 272 height 30
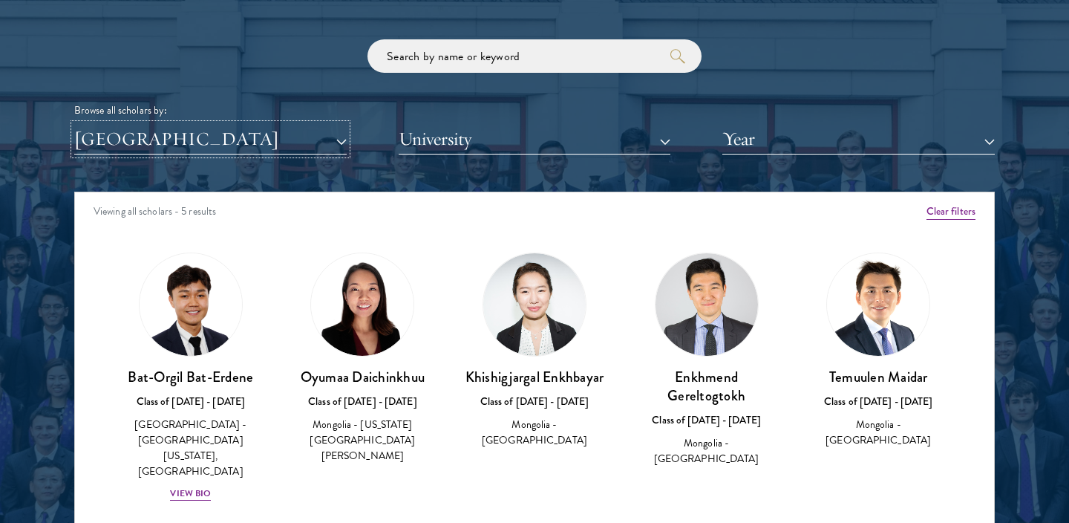
scroll to position [1788, 0]
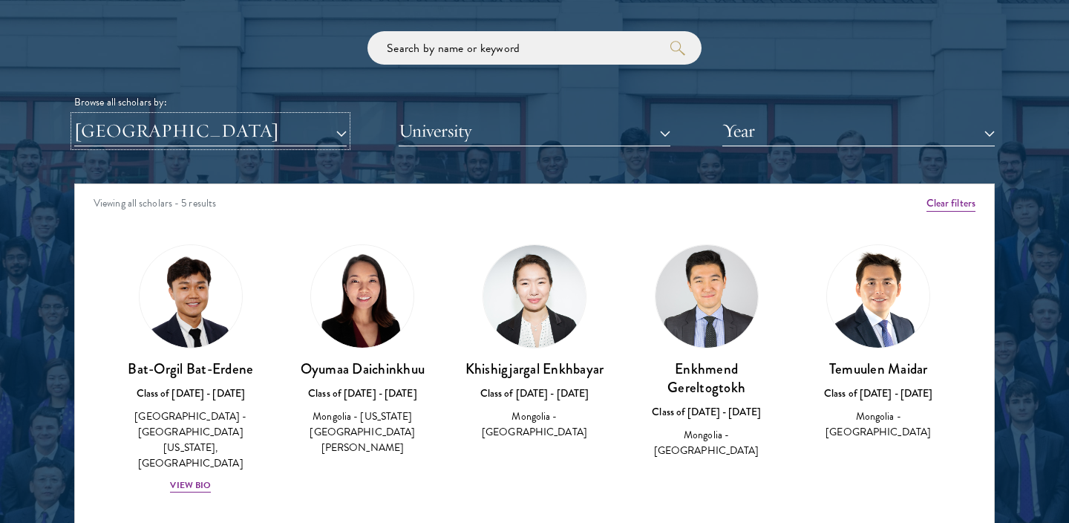
click at [227, 145] on button "[GEOGRAPHIC_DATA]" at bounding box center [210, 131] width 272 height 30
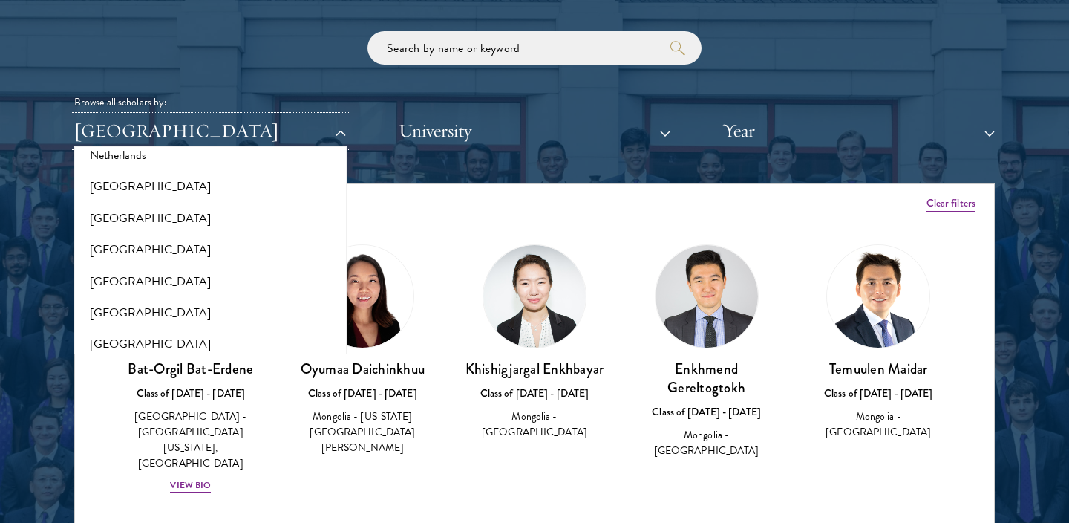
scroll to position [2025, 0]
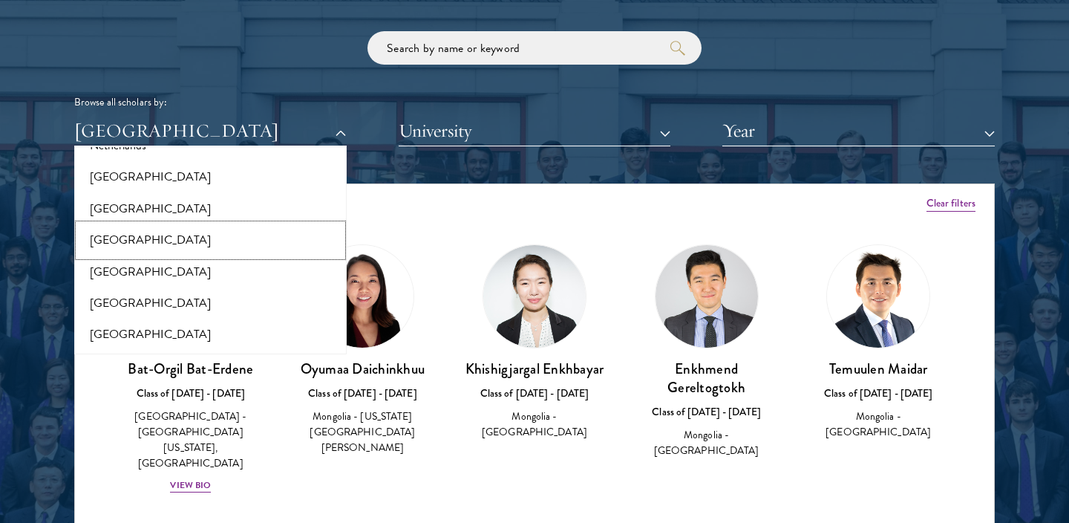
click at [217, 224] on button "[GEOGRAPHIC_DATA]" at bounding box center [211, 239] width 264 height 31
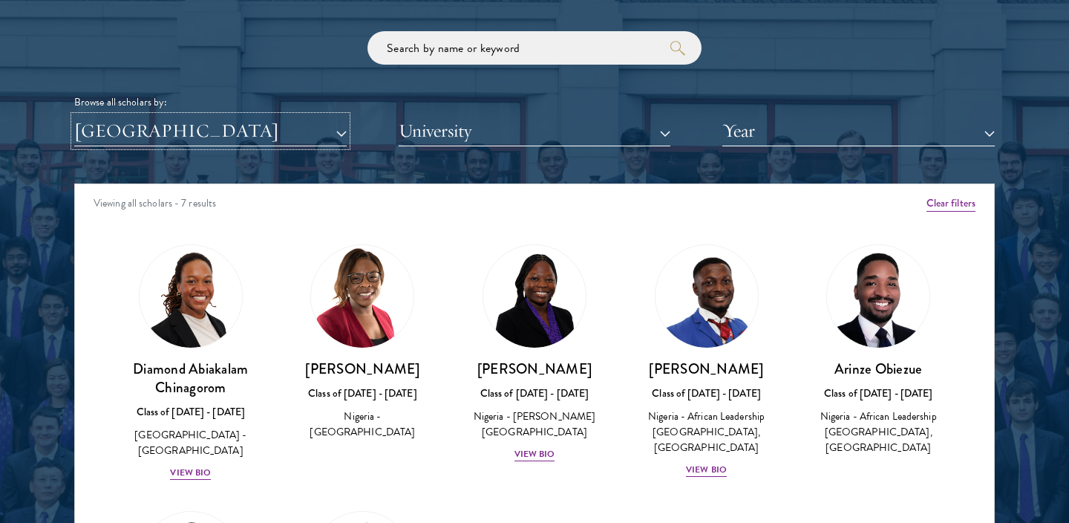
click at [221, 122] on button "[GEOGRAPHIC_DATA]" at bounding box center [210, 131] width 272 height 30
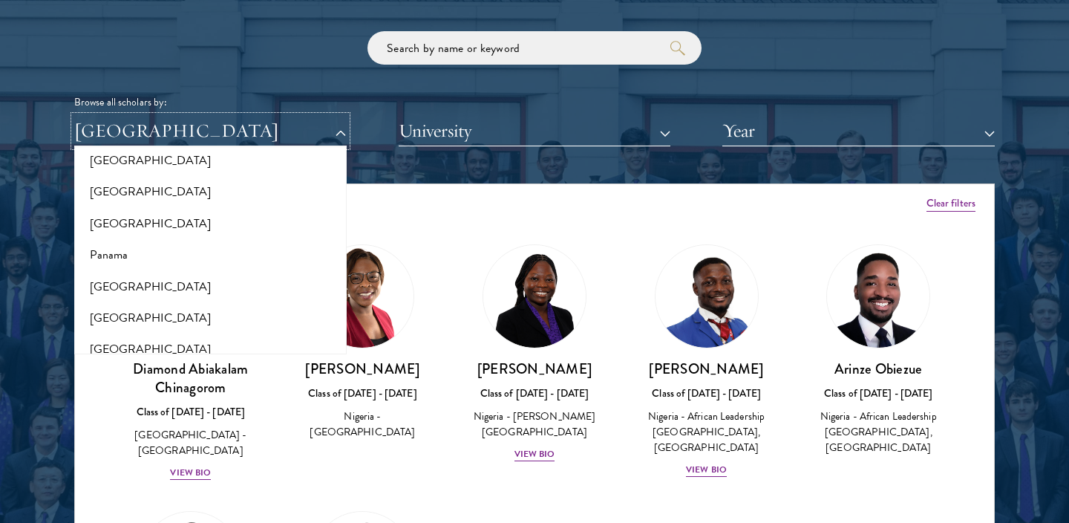
scroll to position [2184, 0]
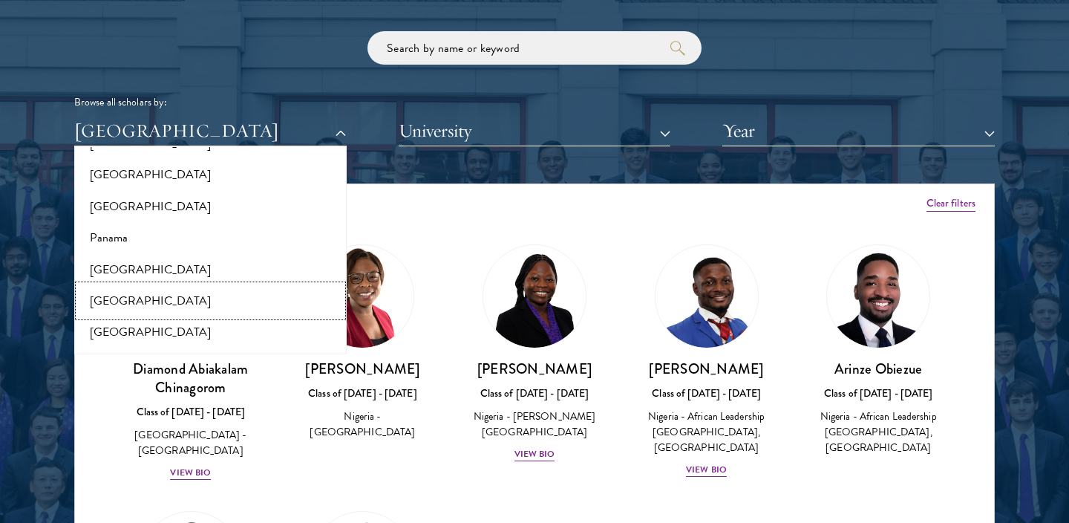
click at [216, 290] on button "[GEOGRAPHIC_DATA]" at bounding box center [211, 300] width 264 height 31
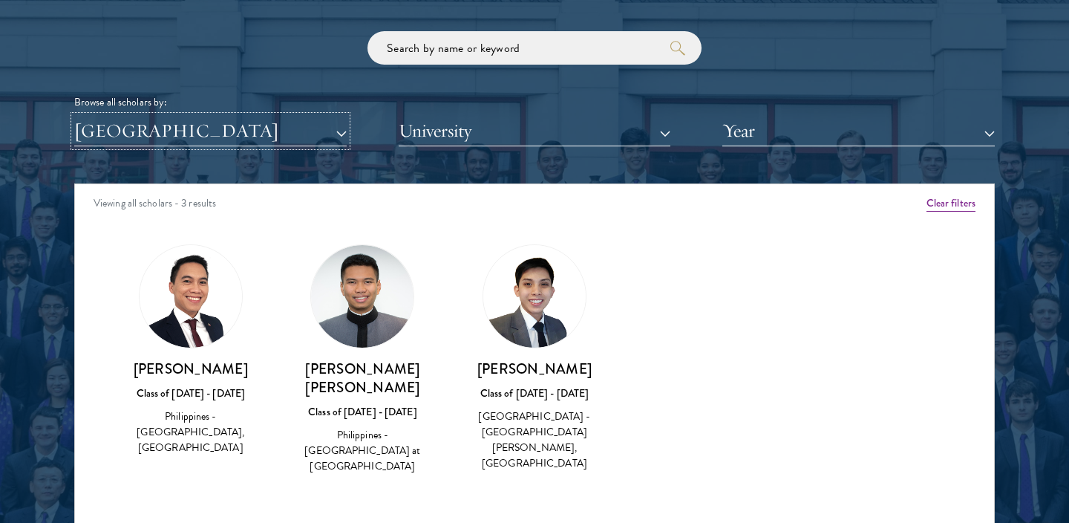
click at [284, 138] on button "[GEOGRAPHIC_DATA]" at bounding box center [210, 131] width 272 height 30
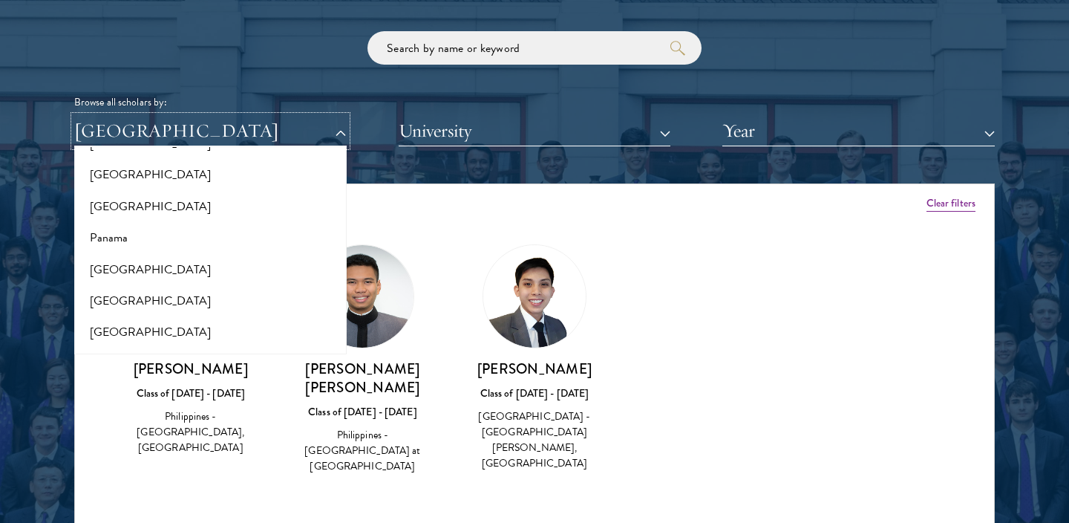
click at [284, 138] on button "[GEOGRAPHIC_DATA]" at bounding box center [210, 131] width 272 height 30
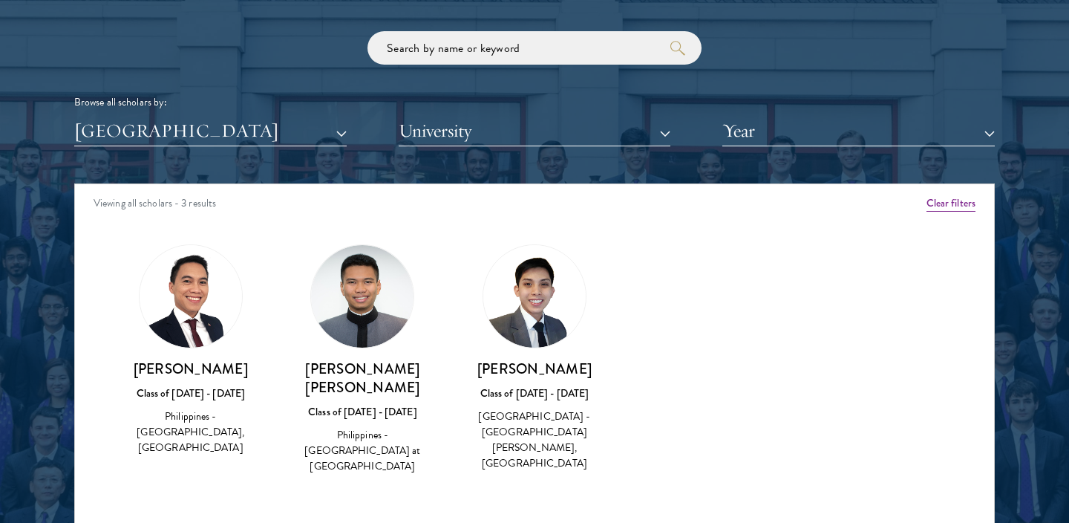
drag, startPoint x: 177, startPoint y: 414, endPoint x: 258, endPoint y: 435, distance: 84.5
click at [258, 435] on div "Philippines - [GEOGRAPHIC_DATA], [GEOGRAPHIC_DATA]" at bounding box center [191, 431] width 143 height 47
click at [253, 126] on button "[GEOGRAPHIC_DATA]" at bounding box center [210, 131] width 272 height 30
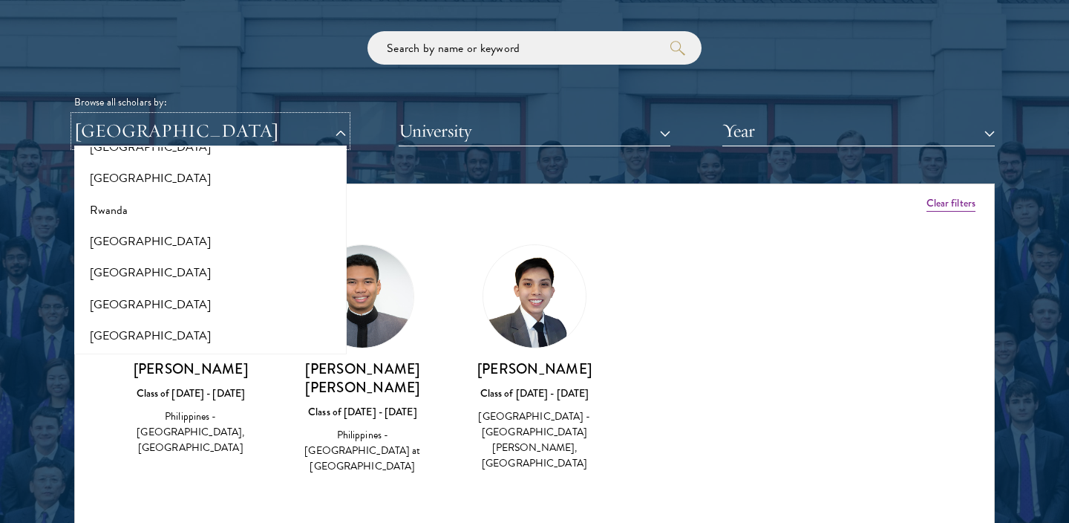
scroll to position [2402, 0]
click at [212, 255] on button "[GEOGRAPHIC_DATA]" at bounding box center [211, 270] width 264 height 31
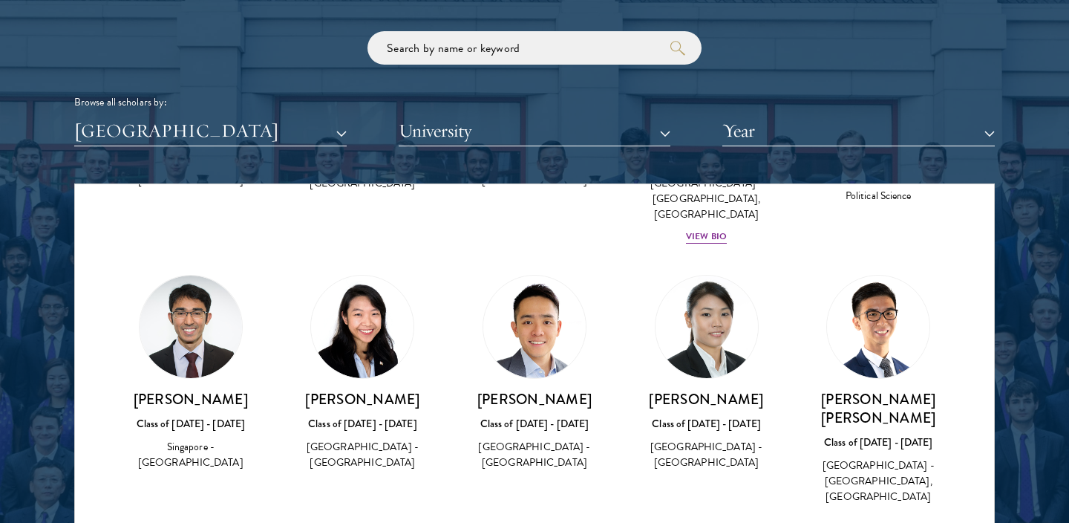
scroll to position [518, 0]
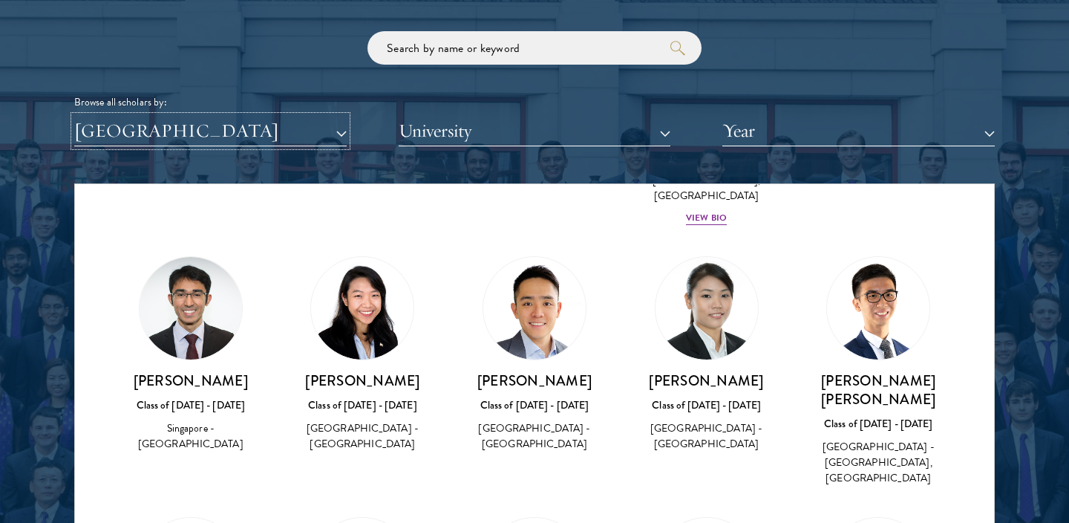
click at [231, 137] on button "[GEOGRAPHIC_DATA]" at bounding box center [210, 131] width 272 height 30
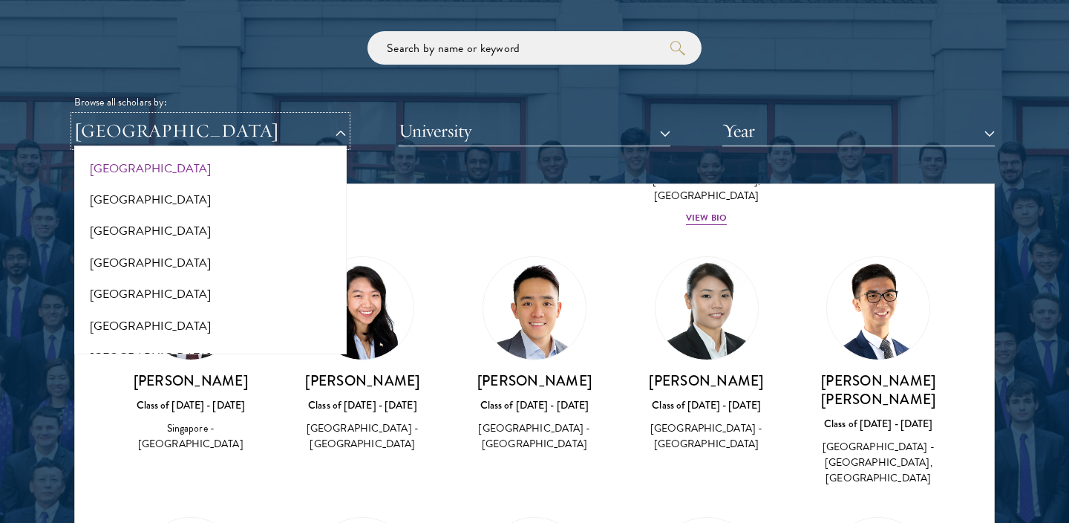
scroll to position [2547, 0]
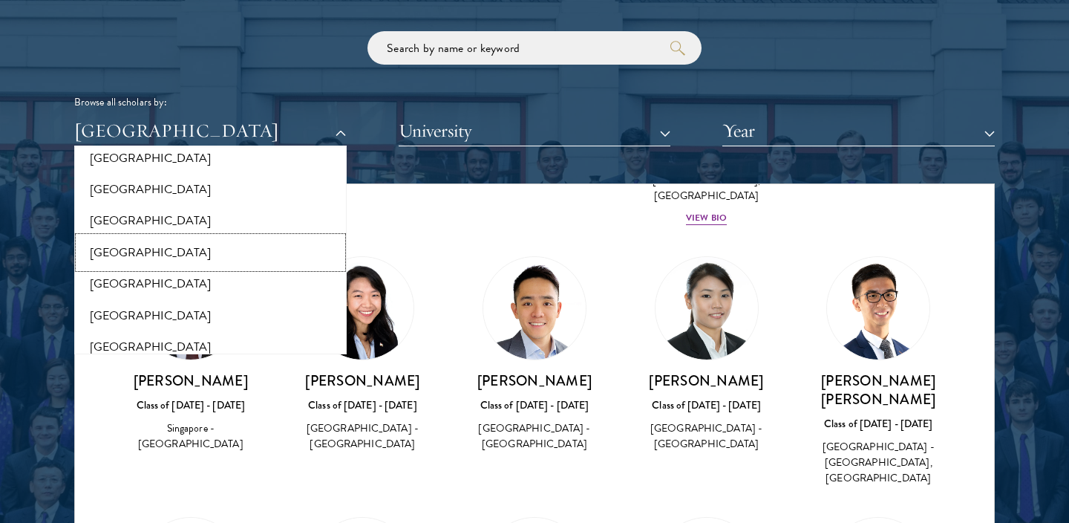
click at [212, 243] on button "[GEOGRAPHIC_DATA]" at bounding box center [211, 252] width 264 height 31
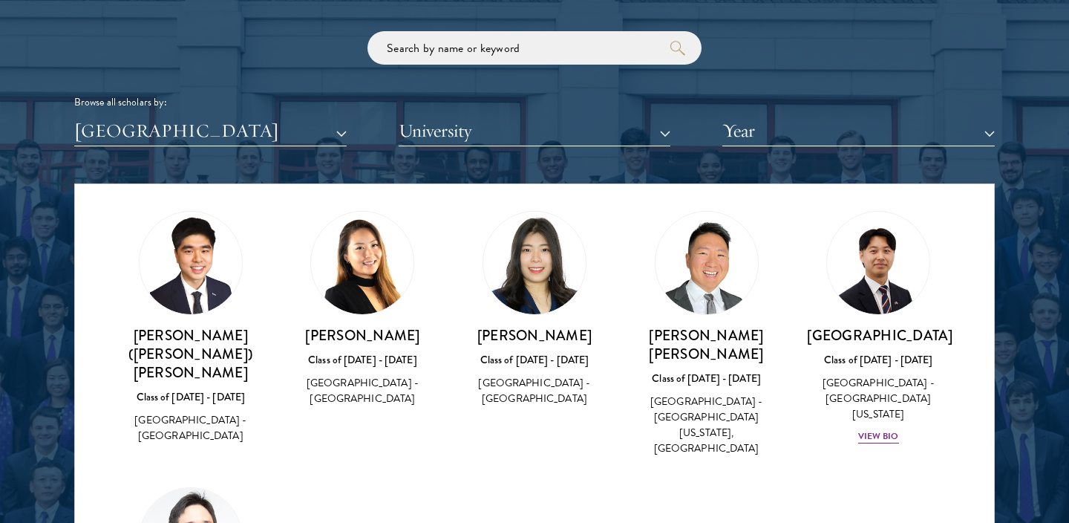
scroll to position [534, 0]
click at [264, 129] on button "[GEOGRAPHIC_DATA]" at bounding box center [210, 131] width 272 height 30
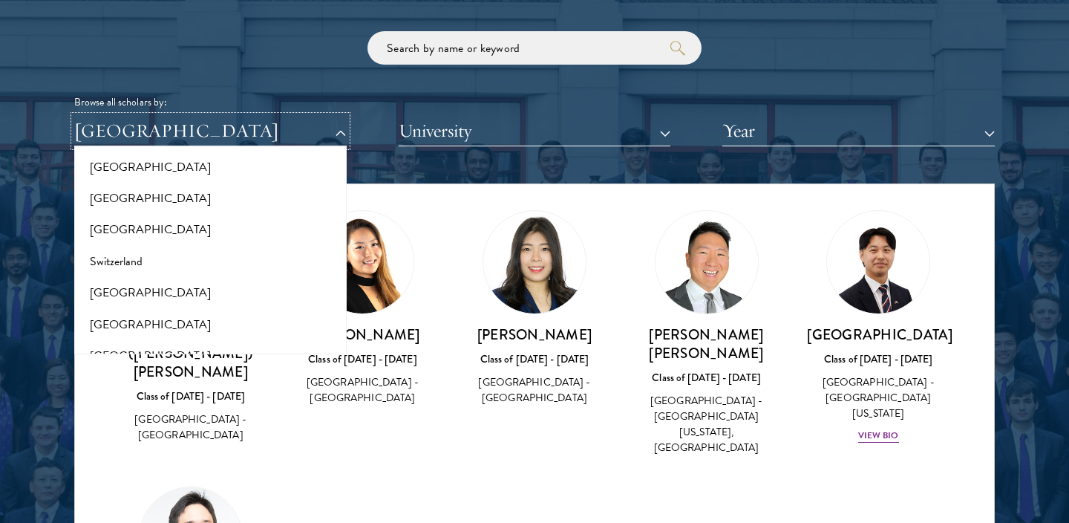
scroll to position [2751, 0]
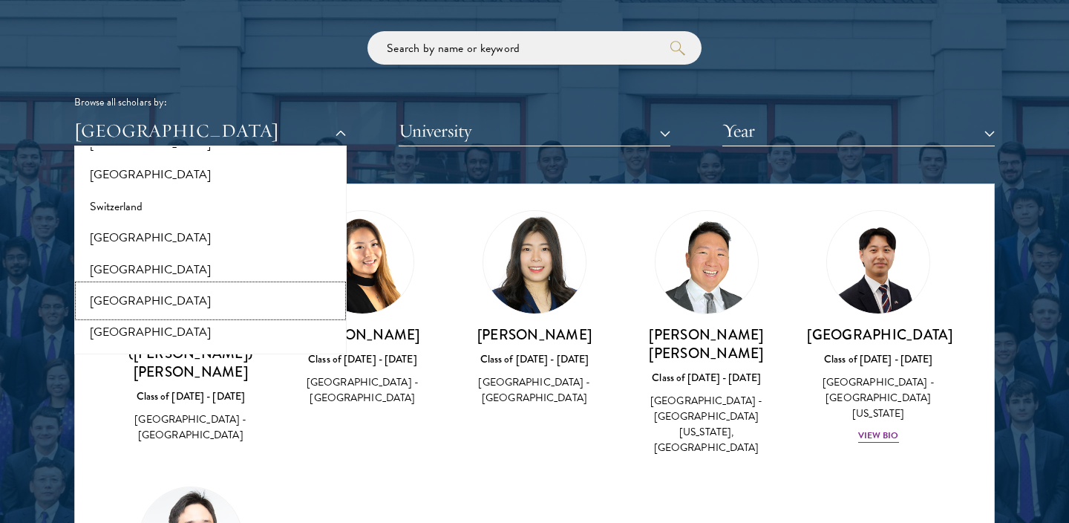
click at [259, 285] on button "[GEOGRAPHIC_DATA]" at bounding box center [211, 300] width 264 height 31
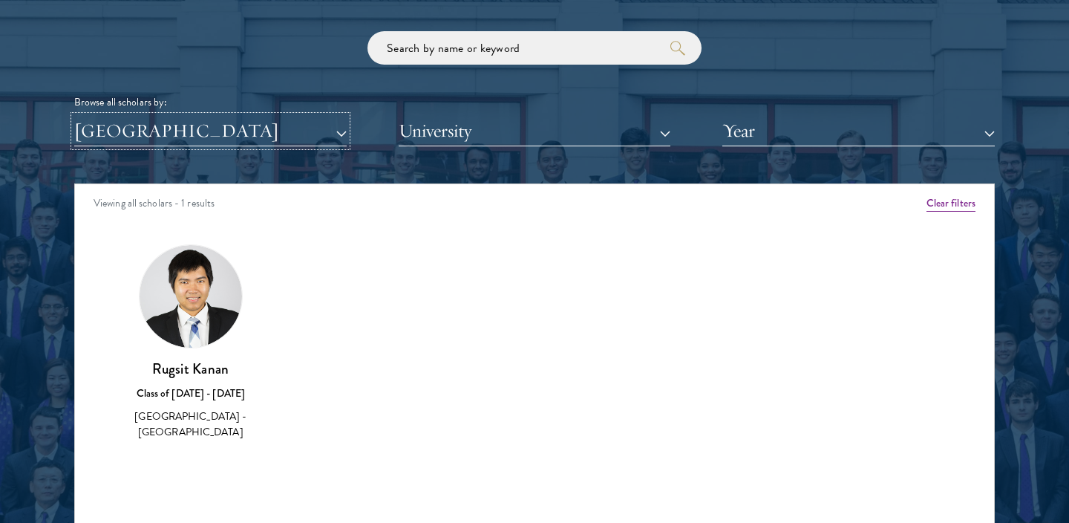
click at [293, 131] on button "[GEOGRAPHIC_DATA]" at bounding box center [210, 131] width 272 height 30
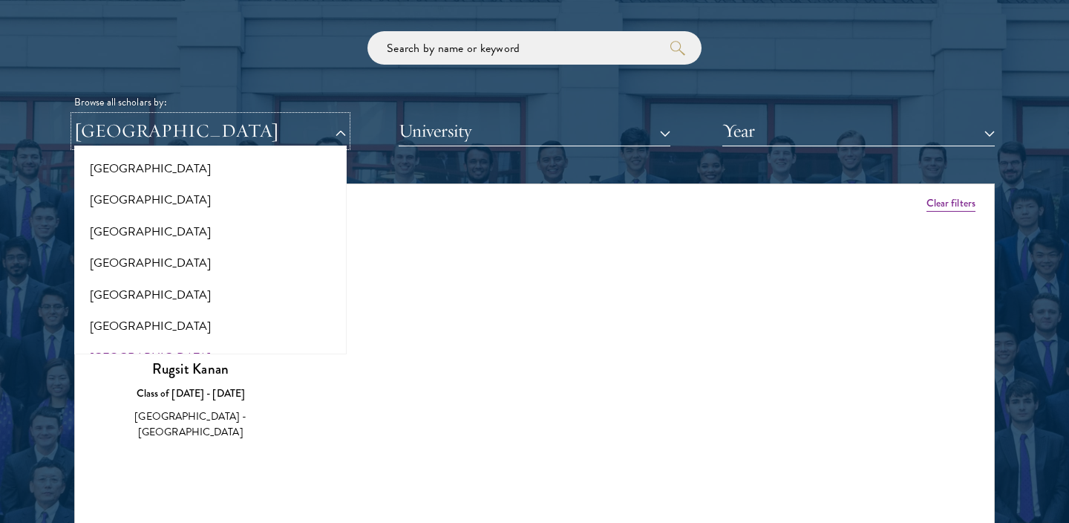
scroll to position [3042, 0]
click at [257, 215] on button "[GEOGRAPHIC_DATA]" at bounding box center [211, 230] width 264 height 31
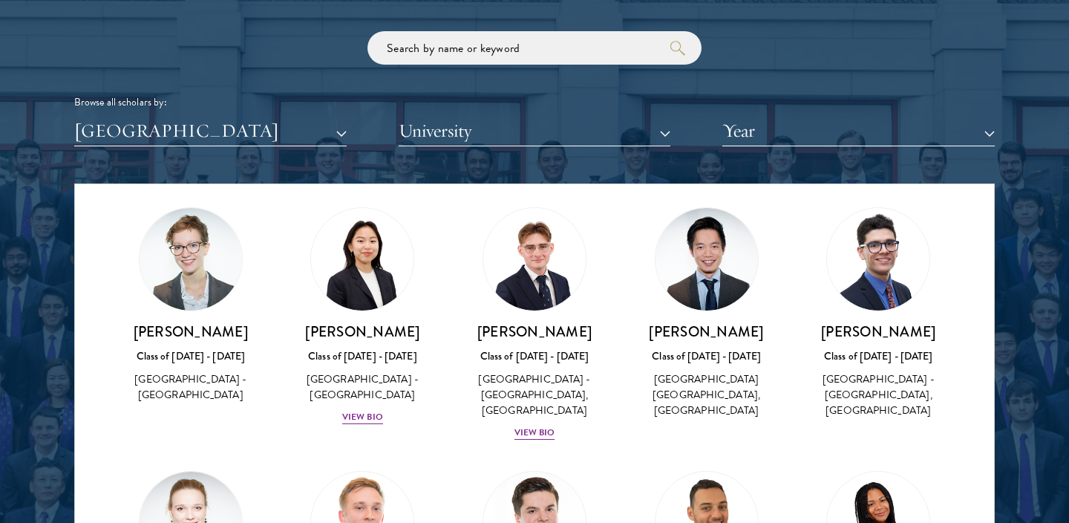
scroll to position [767, 0]
click at [677, 321] on h3 "[PERSON_NAME]" at bounding box center [707, 330] width 143 height 19
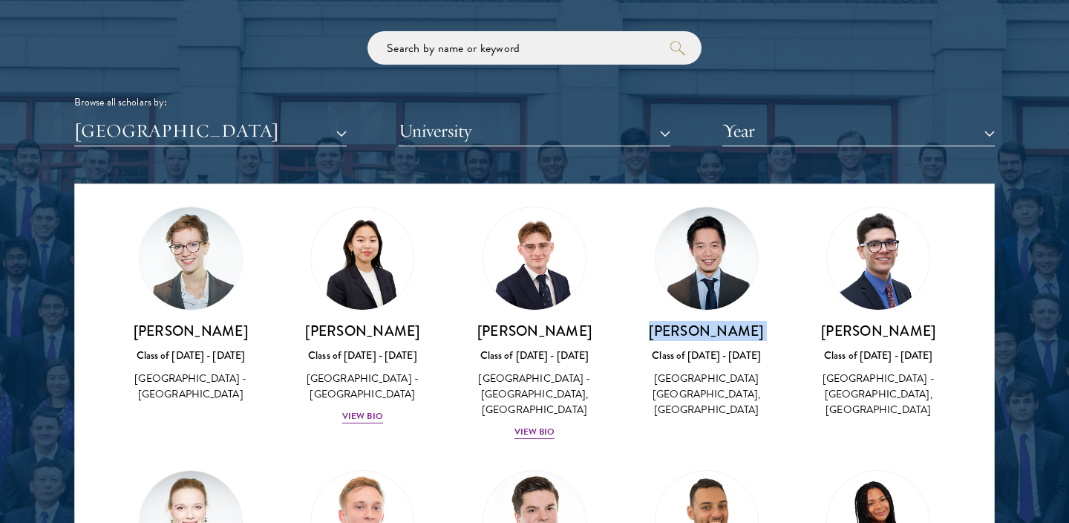
click at [695, 269] on img at bounding box center [707, 258] width 102 height 102
click at [698, 370] on div "[GEOGRAPHIC_DATA] [GEOGRAPHIC_DATA], [GEOGRAPHIC_DATA]" at bounding box center [707, 393] width 143 height 47
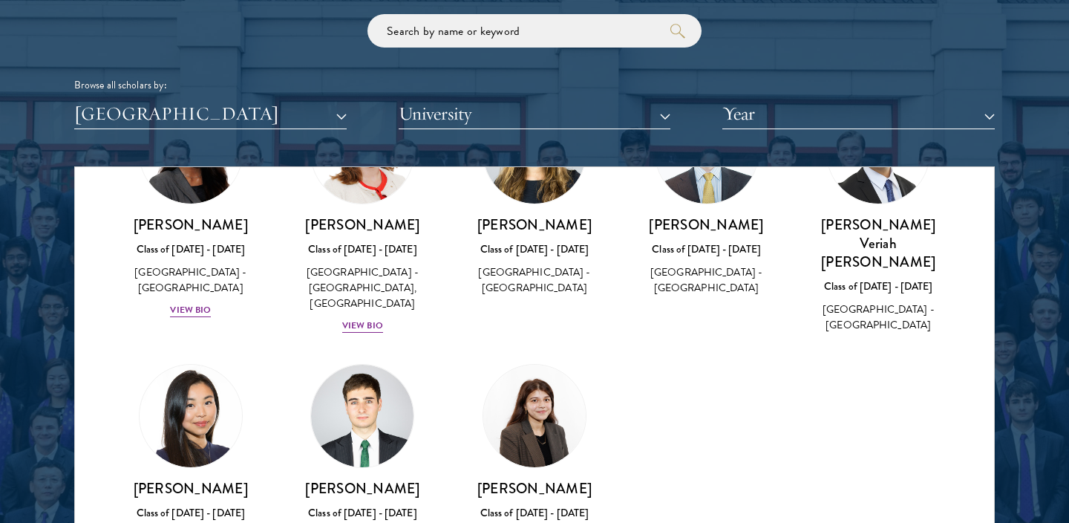
scroll to position [1839, 0]
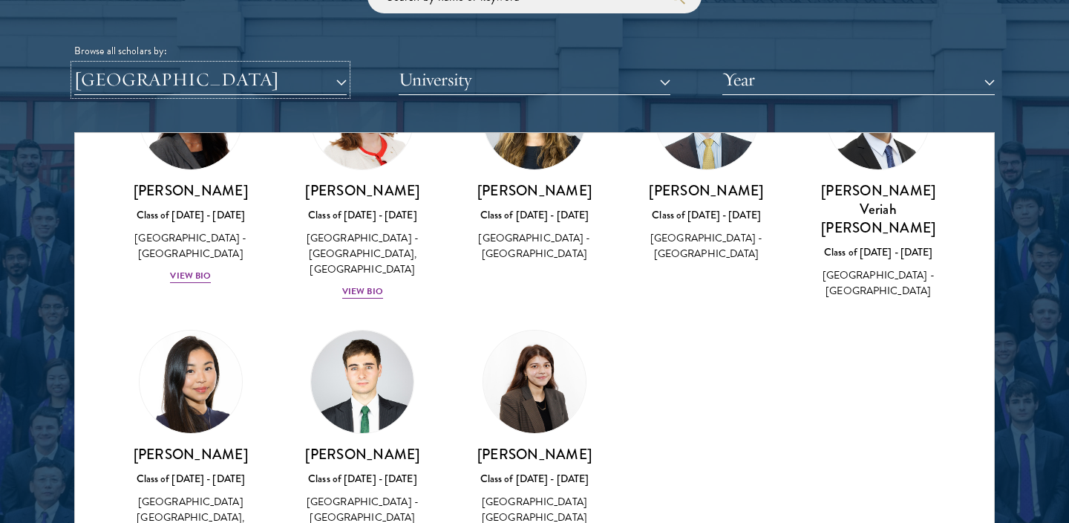
click at [246, 82] on button "[GEOGRAPHIC_DATA]" at bounding box center [210, 80] width 272 height 30
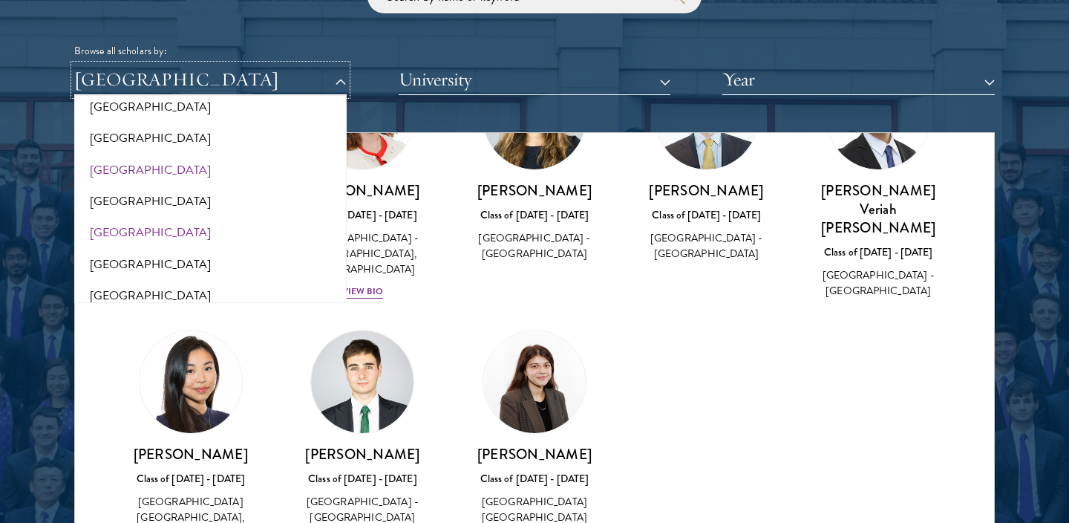
scroll to position [3112, 0]
click at [166, 234] on button "[GEOGRAPHIC_DATA]" at bounding box center [211, 233] width 264 height 31
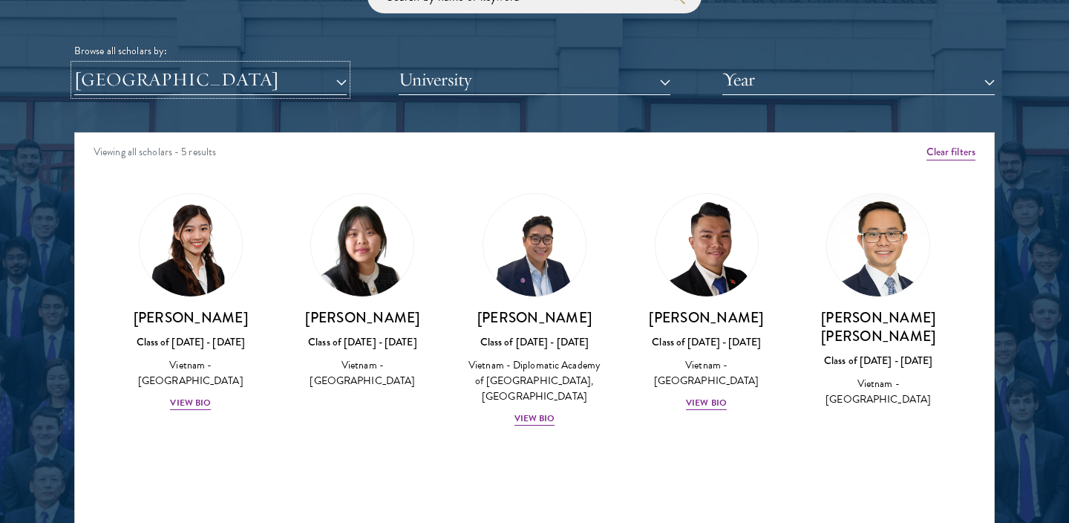
click at [252, 90] on button "[GEOGRAPHIC_DATA]" at bounding box center [210, 80] width 272 height 30
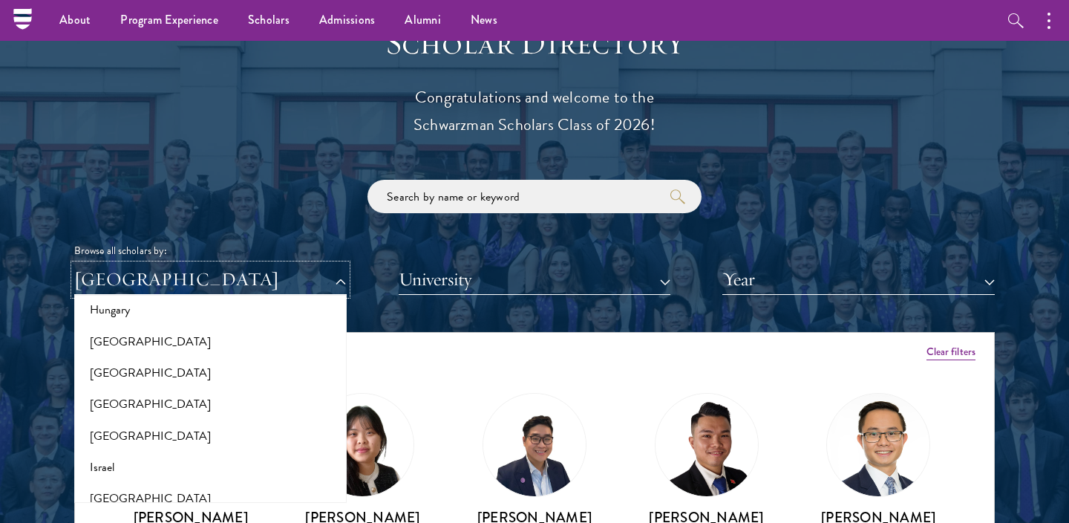
scroll to position [1163, 0]
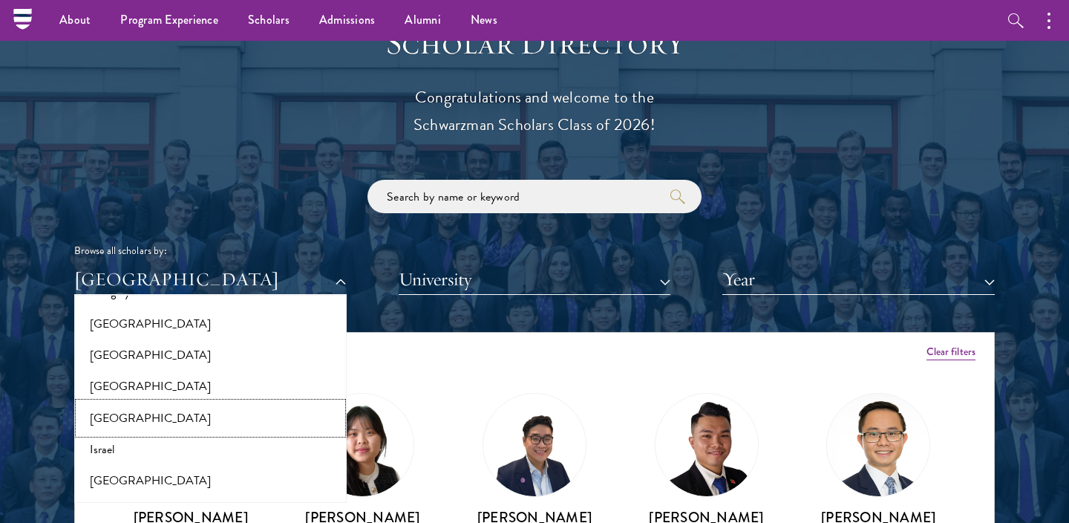
click at [157, 418] on button "[GEOGRAPHIC_DATA]" at bounding box center [211, 417] width 264 height 31
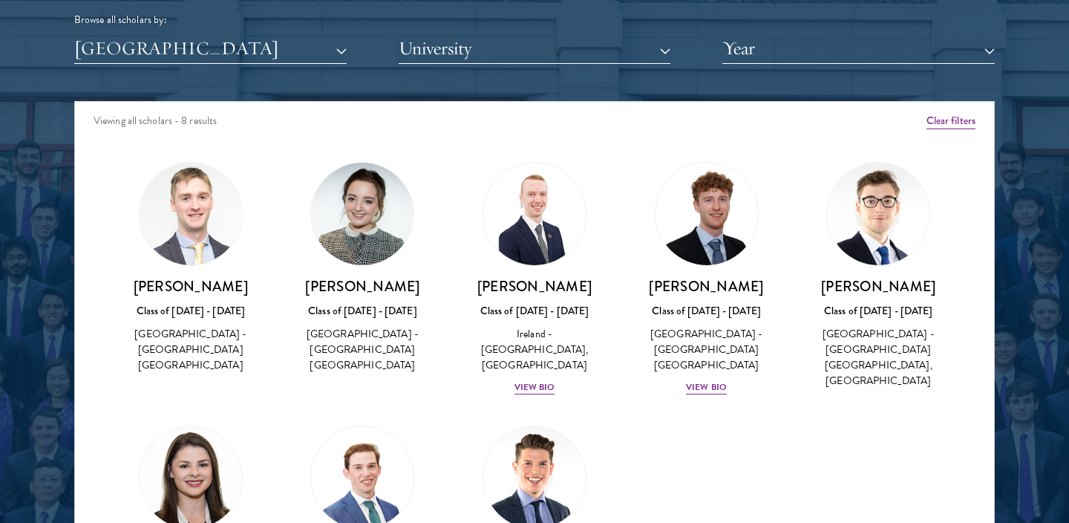
scroll to position [1872, 0]
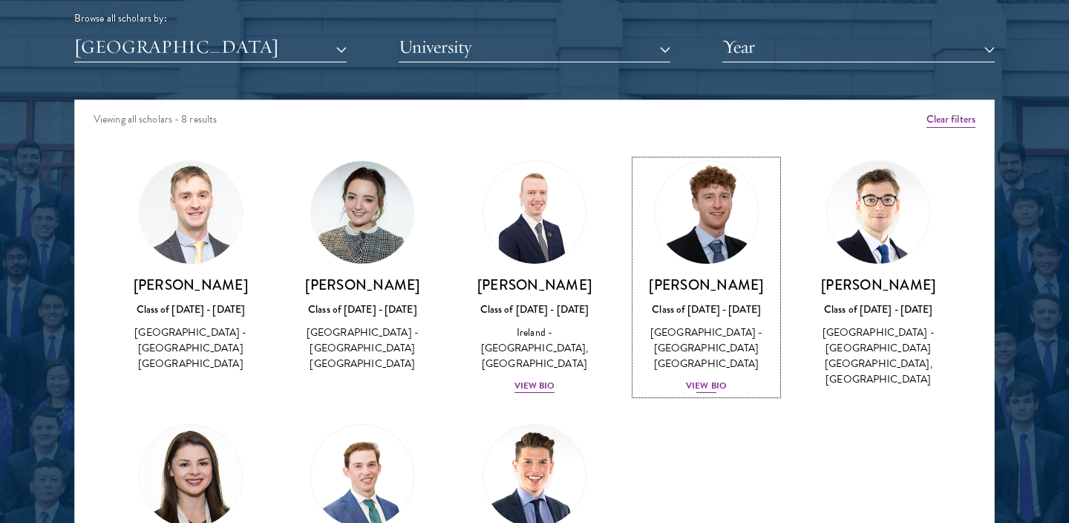
click at [694, 343] on div "Cian McGlynn Class of 2025 - 2026 Ireland - Trinity College Dublin View Bio" at bounding box center [707, 334] width 143 height 119
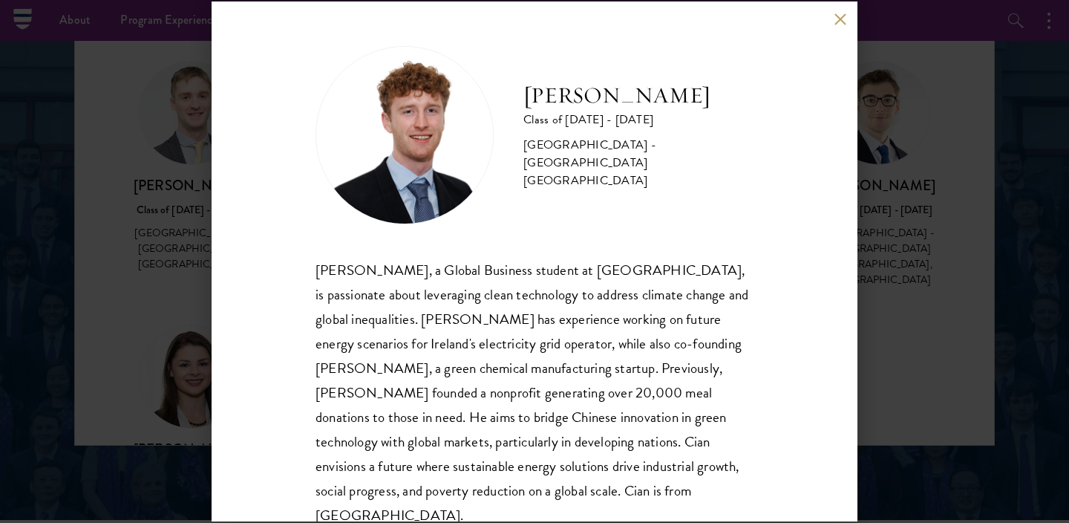
scroll to position [26, 0]
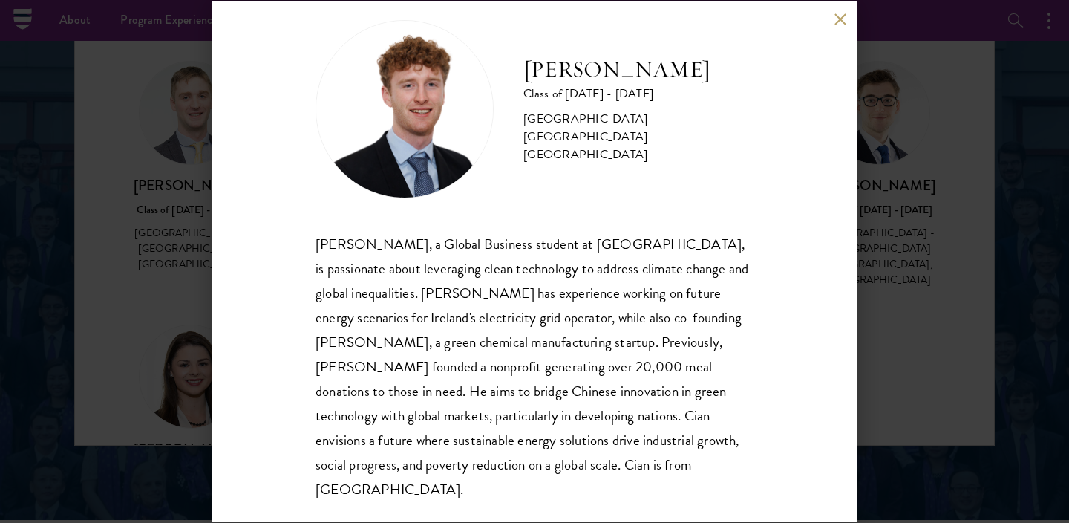
click at [913, 294] on div "Cian McGlynn Class of 2025 - 2026 Ireland - Trinity College Dublin Cian McGlynn…" at bounding box center [534, 261] width 1069 height 523
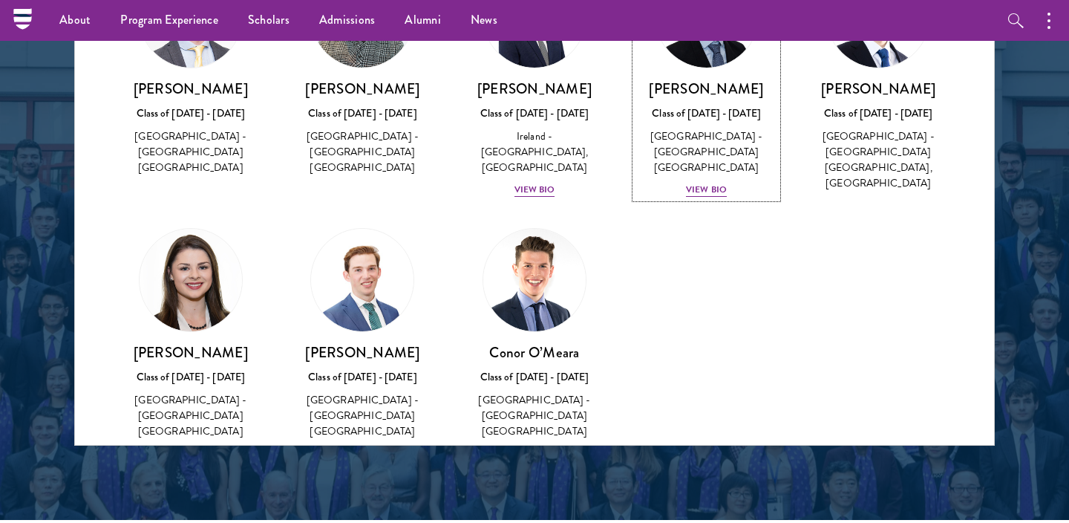
scroll to position [111, 0]
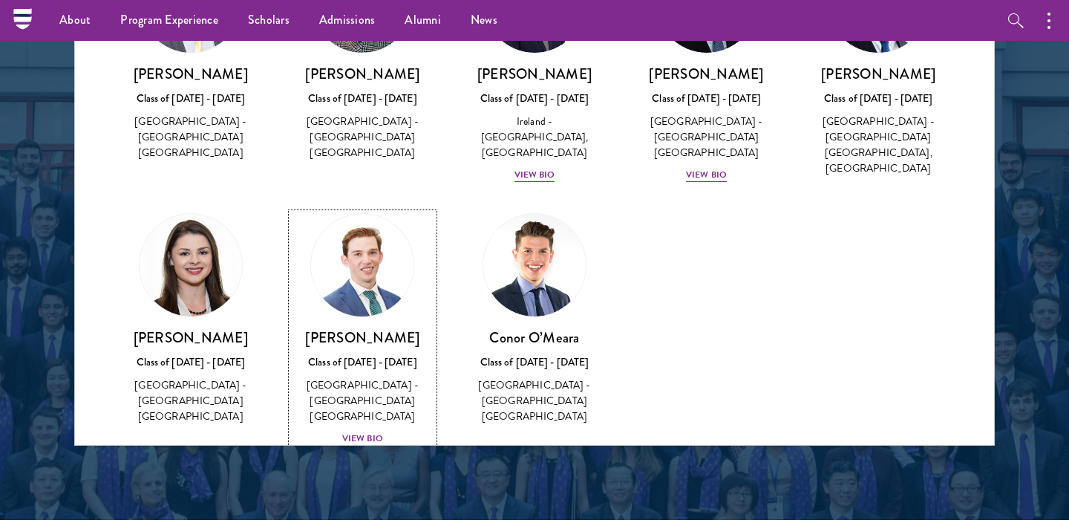
click at [414, 377] on div "[GEOGRAPHIC_DATA] - [GEOGRAPHIC_DATA] [GEOGRAPHIC_DATA]" at bounding box center [363, 400] width 143 height 47
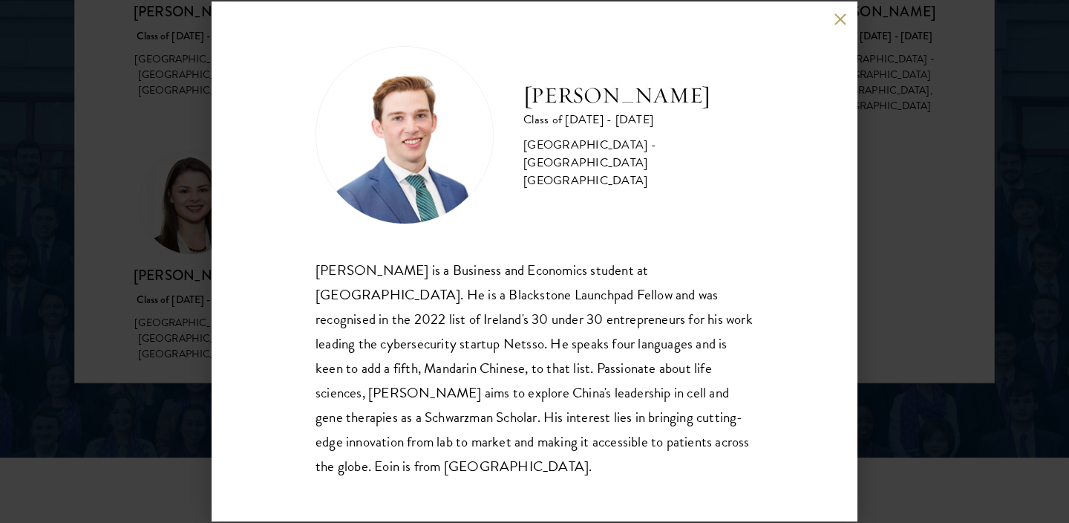
click at [888, 196] on div "Eoin O'Doherty Class of 2024 - 2025 Ireland - Trinity College Dublin Eoin O'Doh…" at bounding box center [534, 261] width 1069 height 523
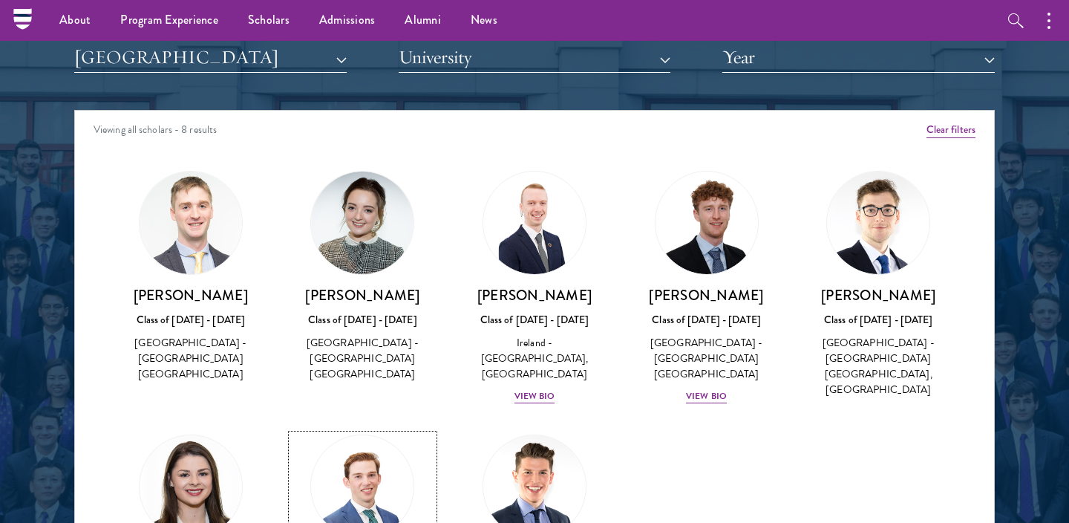
scroll to position [1855, 0]
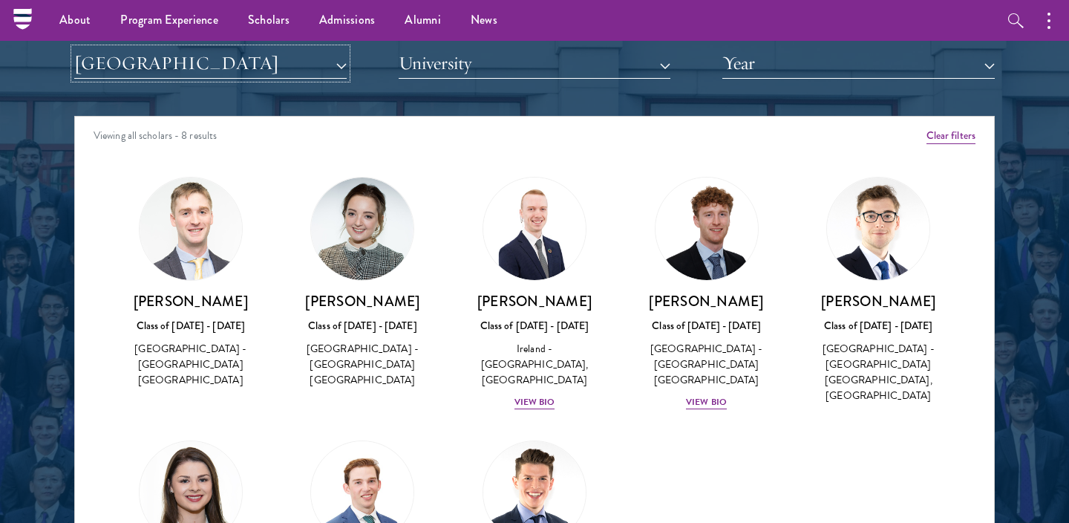
click at [300, 67] on button "[GEOGRAPHIC_DATA]" at bounding box center [210, 63] width 272 height 30
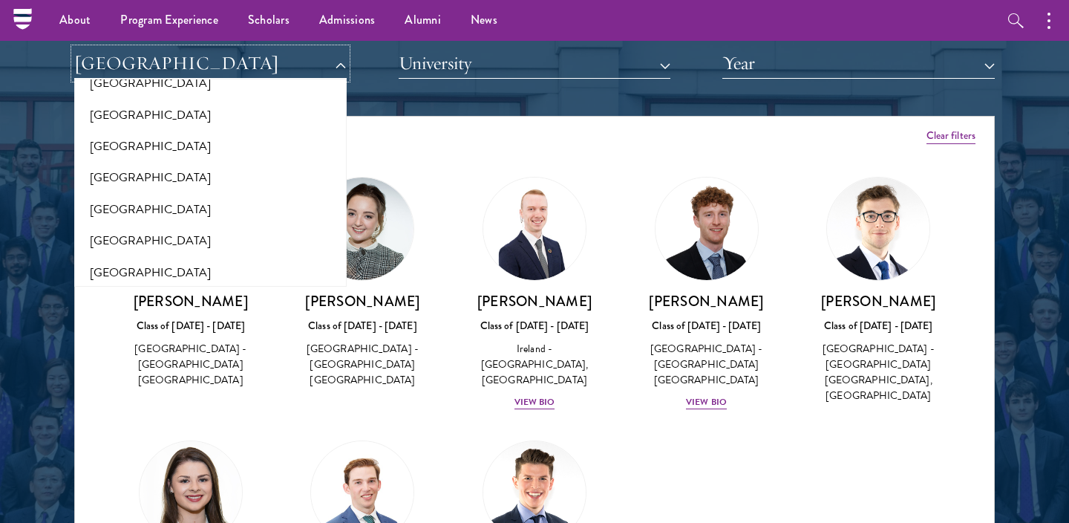
scroll to position [0, 0]
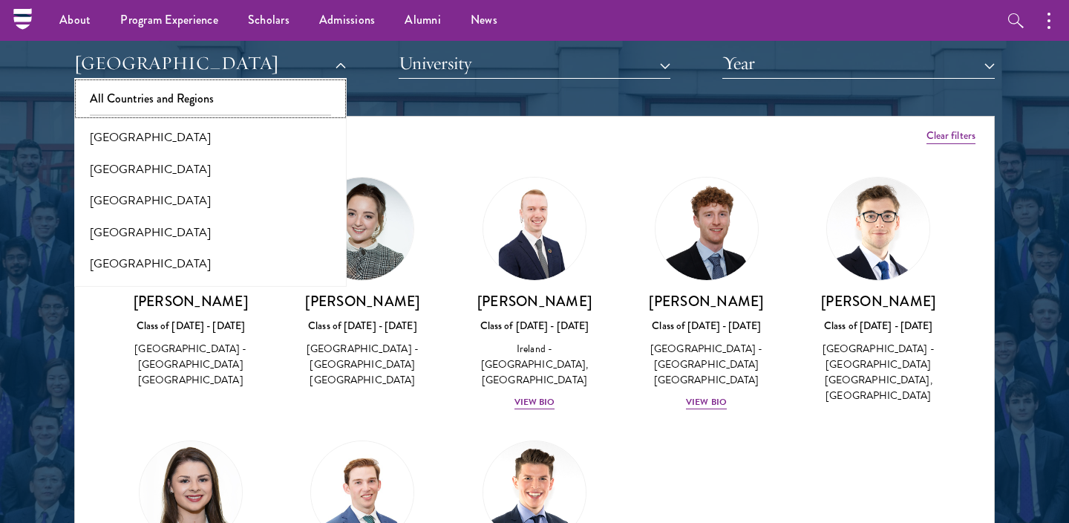
click at [286, 100] on button "All Countries and Regions" at bounding box center [211, 98] width 264 height 31
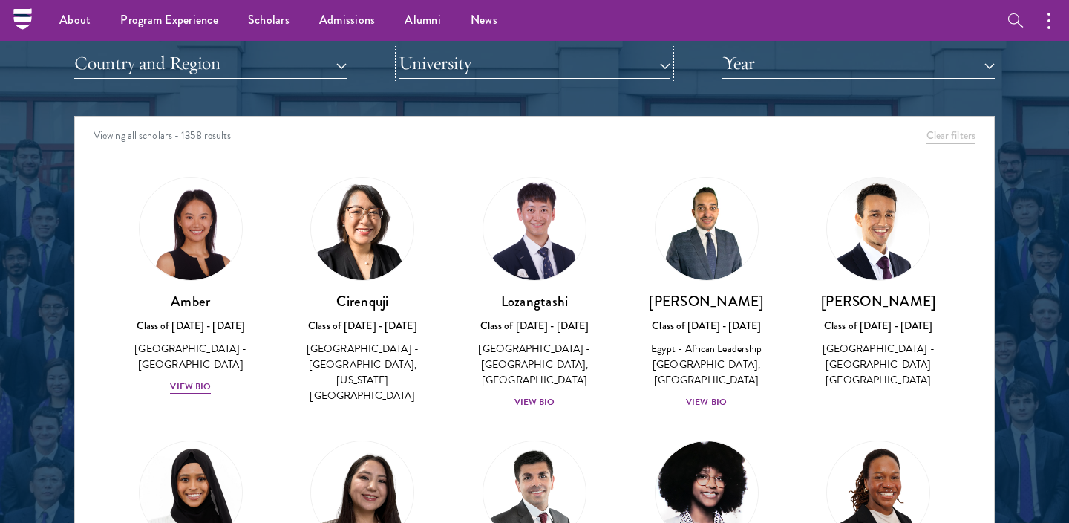
click at [452, 65] on button "University" at bounding box center [535, 63] width 272 height 30
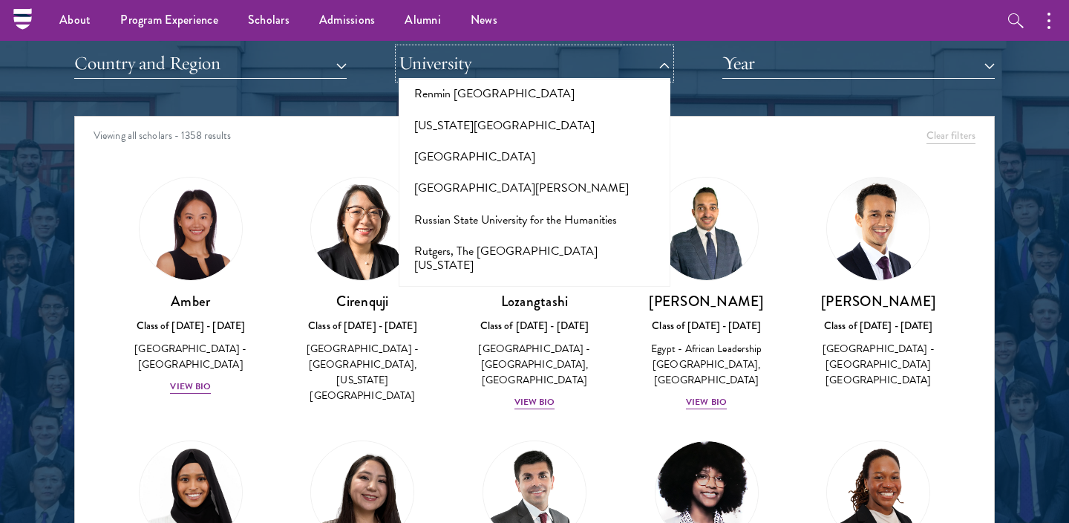
scroll to position [7653, 0]
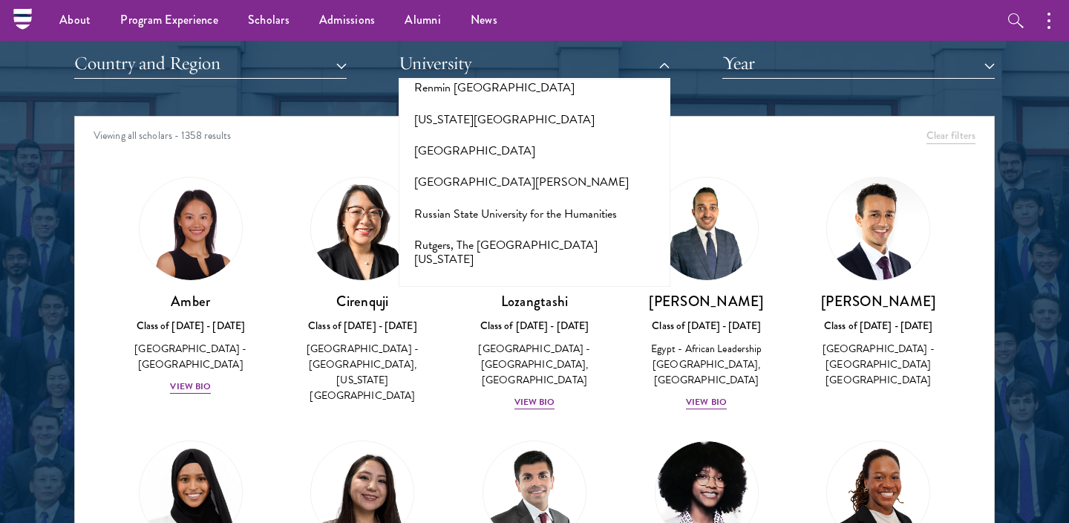
click at [483, 468] on button "[PERSON_NAME][DEMOGRAPHIC_DATA] School of Global Management" at bounding box center [535, 490] width 264 height 45
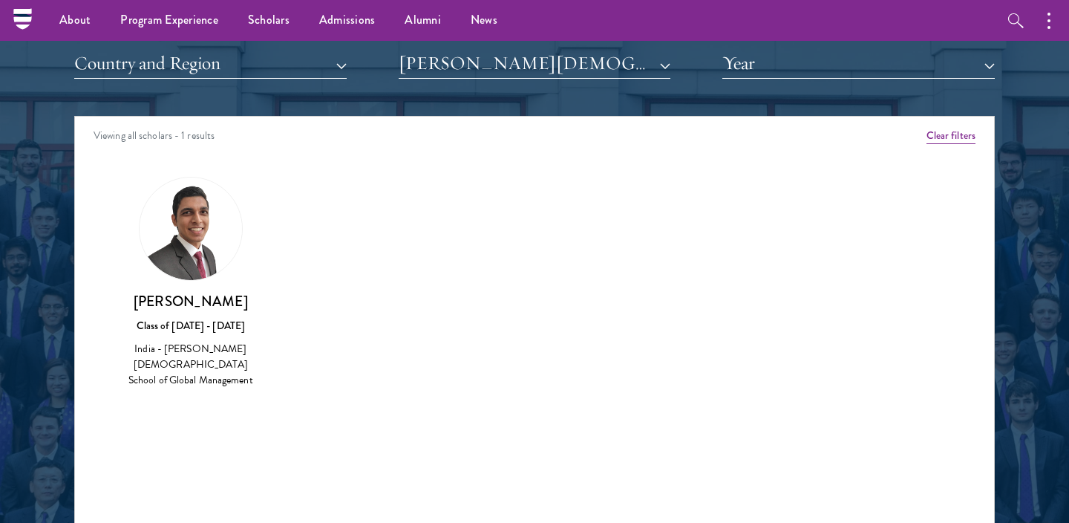
click at [218, 353] on div "India - [PERSON_NAME][DEMOGRAPHIC_DATA] School of Global Management" at bounding box center [191, 364] width 143 height 47
click at [157, 351] on div "India - [PERSON_NAME][DEMOGRAPHIC_DATA] School of Global Management" at bounding box center [191, 364] width 143 height 47
drag, startPoint x: 153, startPoint y: 351, endPoint x: 242, endPoint y: 376, distance: 92.4
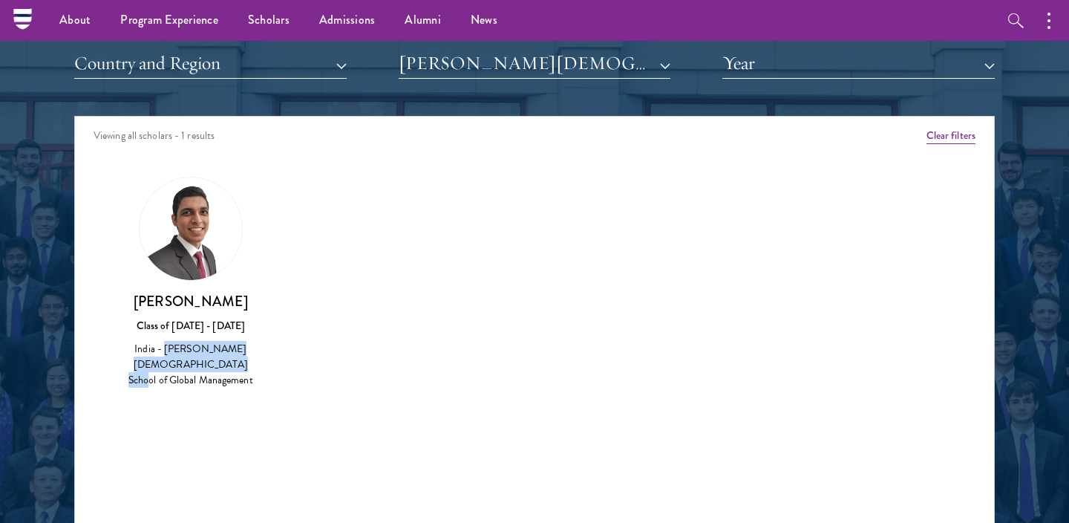
click at [242, 376] on div "Manthan Shah Class of 2022 - 2023 India - S P Jain School of Global Management" at bounding box center [191, 283] width 172 height 242
click at [474, 65] on button "[PERSON_NAME][DEMOGRAPHIC_DATA] School of Global Management" at bounding box center [535, 63] width 272 height 30
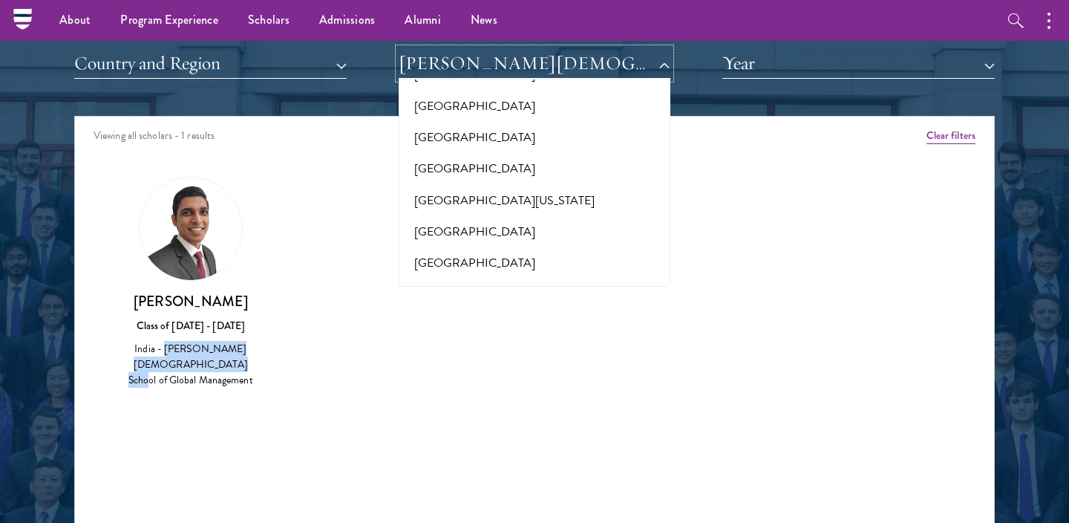
scroll to position [11704, 0]
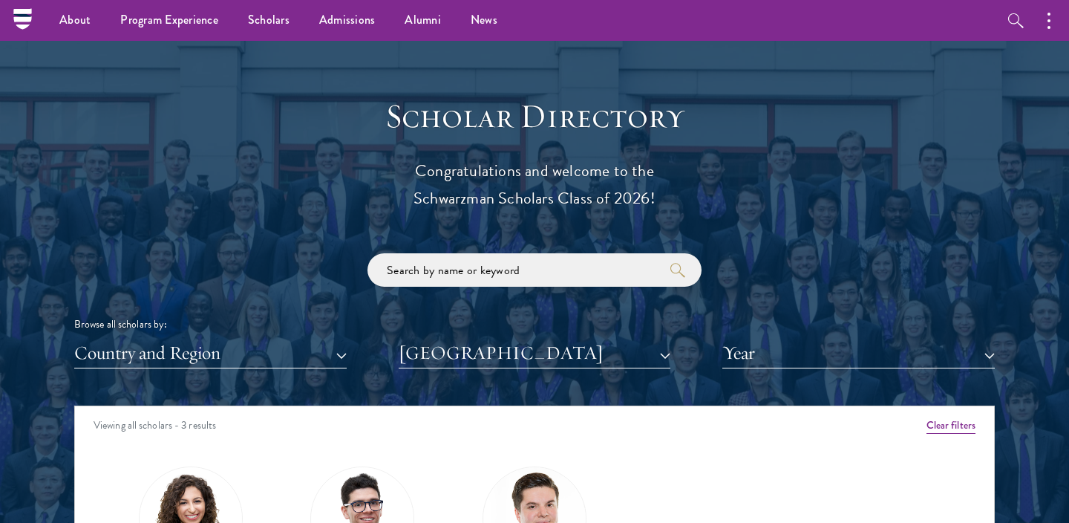
scroll to position [1401, 0]
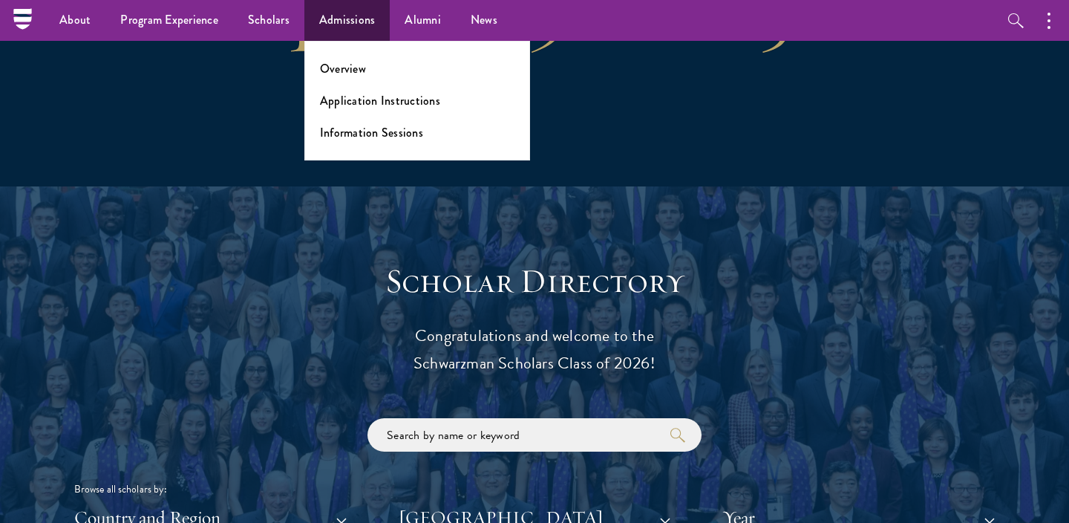
click at [360, 82] on ul "Overview Application Instructions Information Sessions" at bounding box center [417, 101] width 226 height 120
click at [347, 64] on link "Overview" at bounding box center [343, 68] width 46 height 17
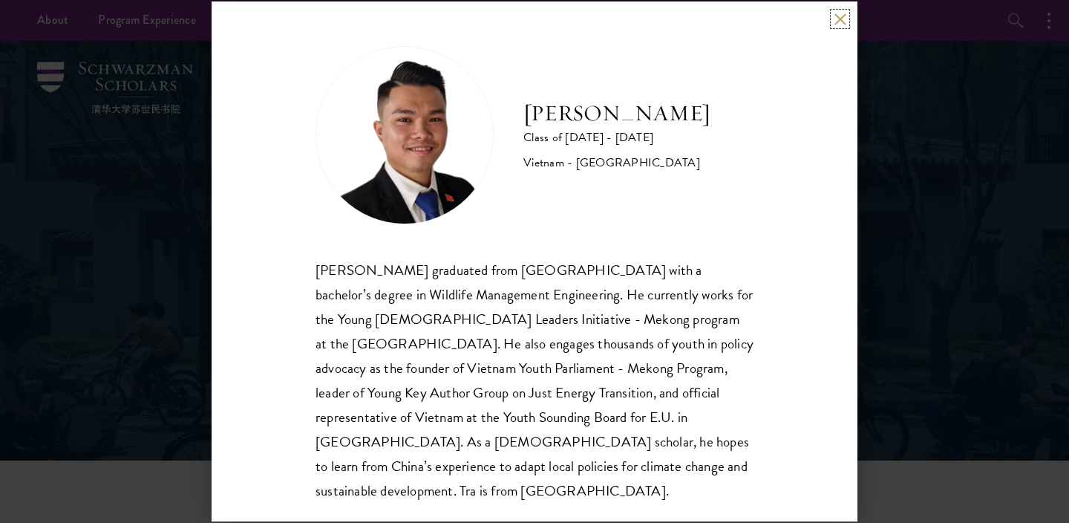
scroll to position [26, 0]
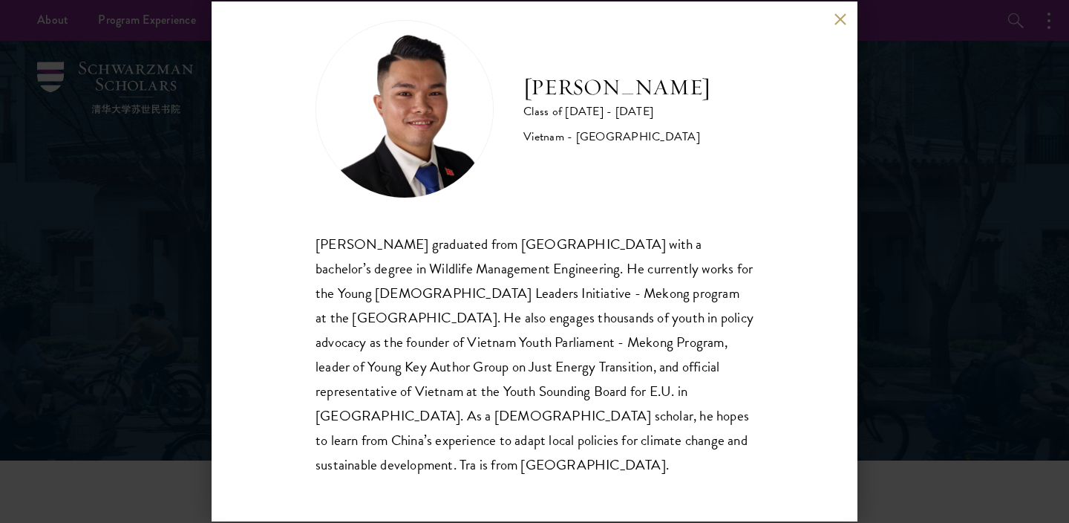
click at [953, 298] on div "[PERSON_NAME] Class of [DATE] - [DATE] [GEOGRAPHIC_DATA] - [GEOGRAPHIC_DATA] [P…" at bounding box center [534, 261] width 1069 height 523
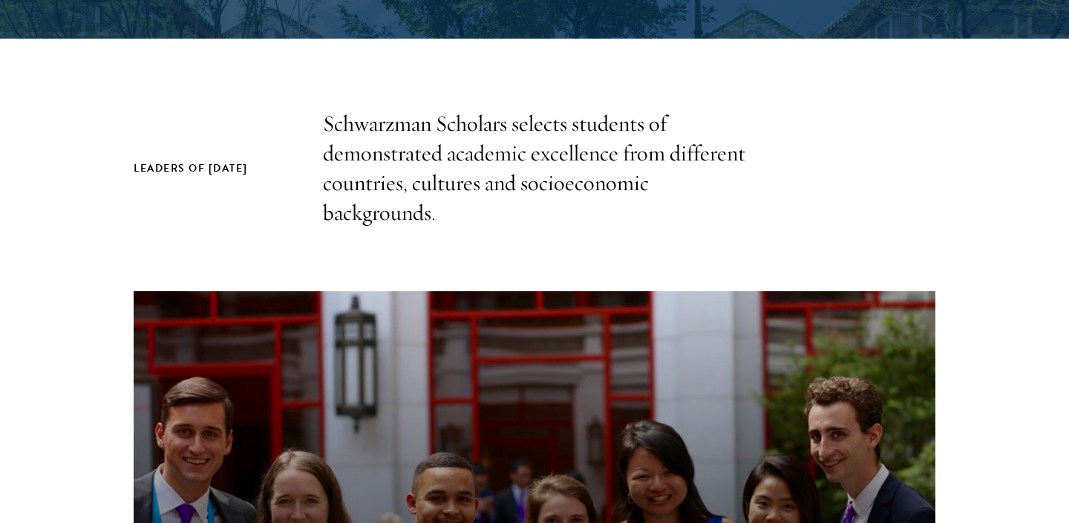
scroll to position [489, 0]
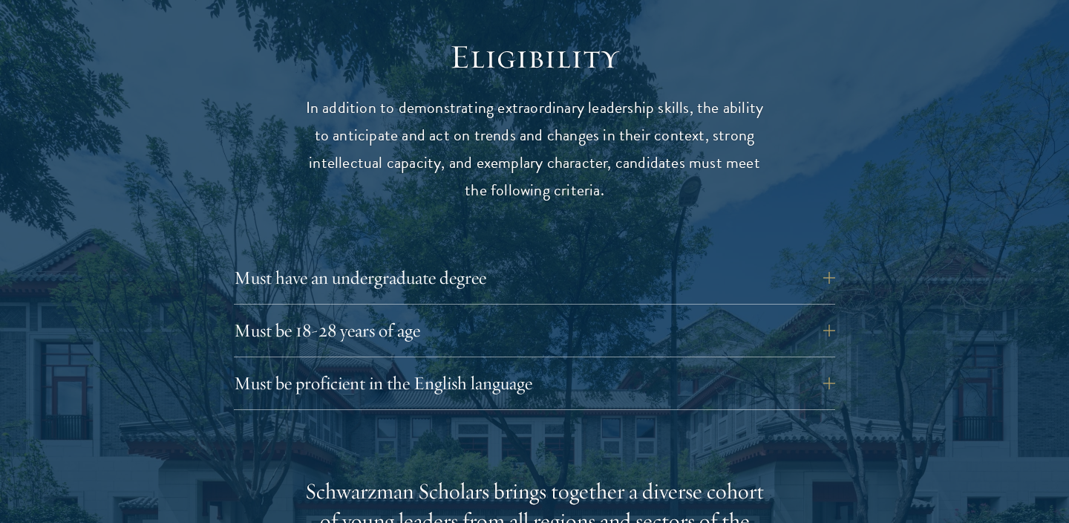
scroll to position [1948, 0]
click at [366, 258] on button "Must have an undergraduate degree" at bounding box center [545, 276] width 601 height 36
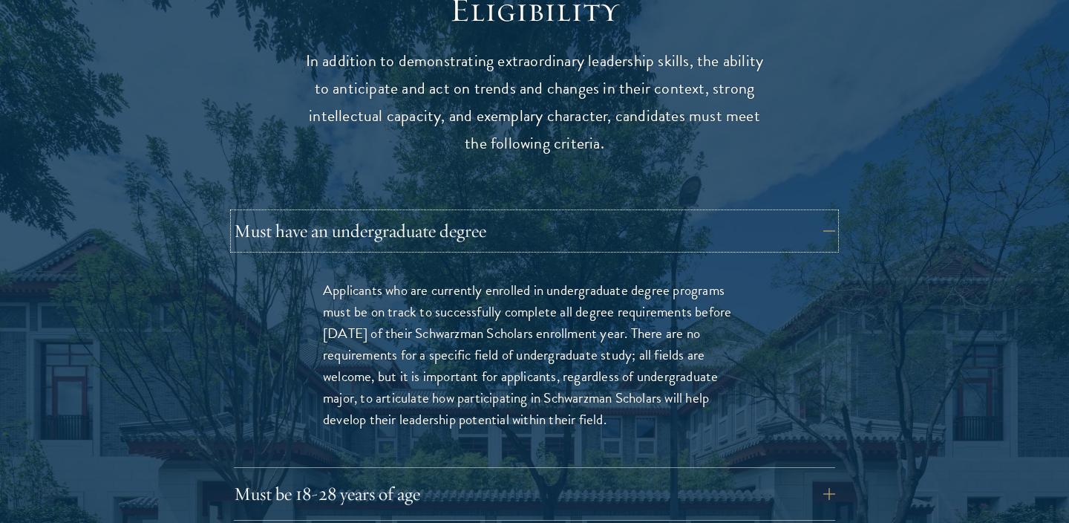
scroll to position [1995, 0]
click at [520, 212] on button "Must have an undergraduate degree" at bounding box center [545, 230] width 601 height 36
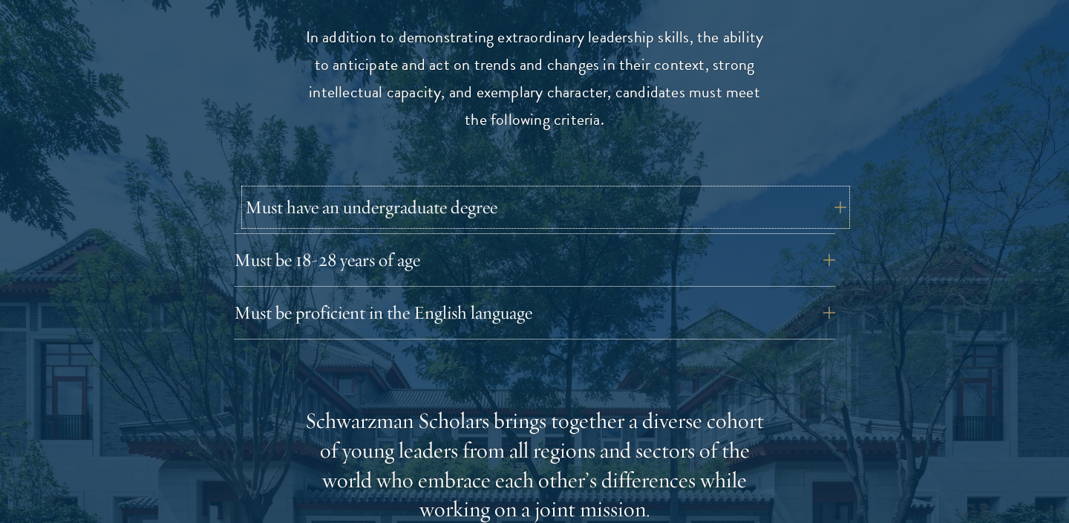
scroll to position [2036, 0]
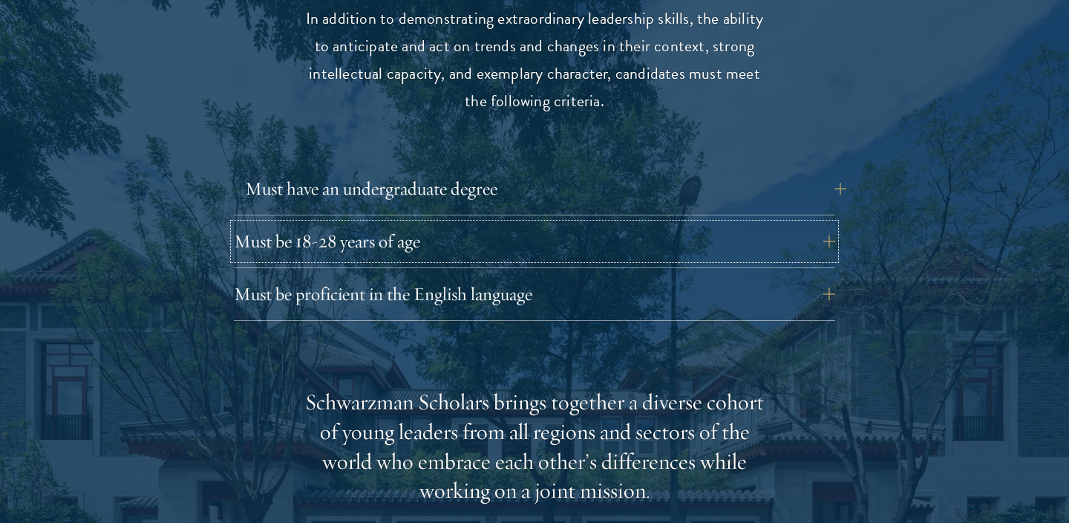
click at [520, 223] on button "Must be 18-28 years of age" at bounding box center [534, 241] width 601 height 36
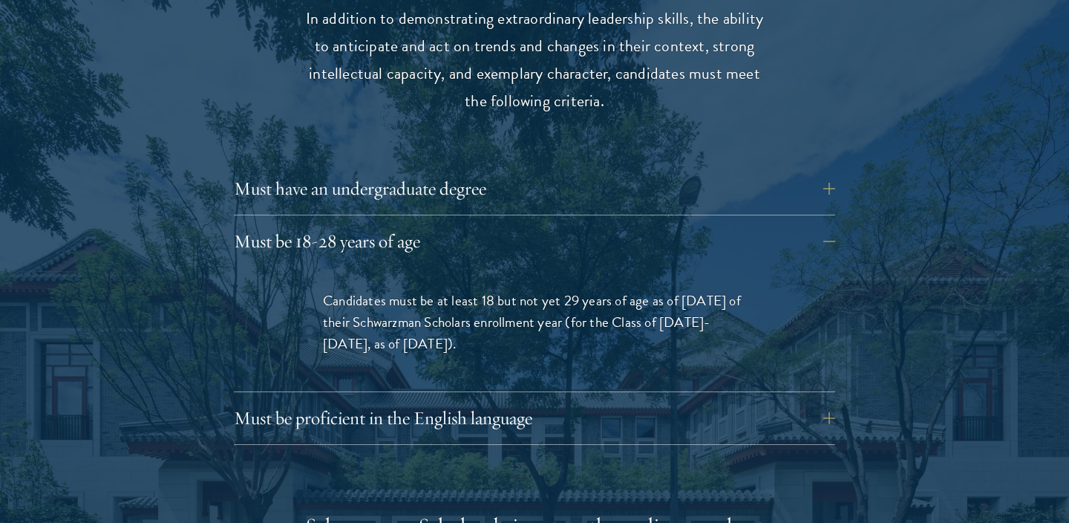
click at [480, 290] on span "Candidates must be at least 18 but not yet 29 years of age as of August 1 of th…" at bounding box center [532, 322] width 418 height 65
click at [477, 290] on span "Candidates must be at least 18 but not yet 29 years of age as of August 1 of th…" at bounding box center [532, 322] width 418 height 65
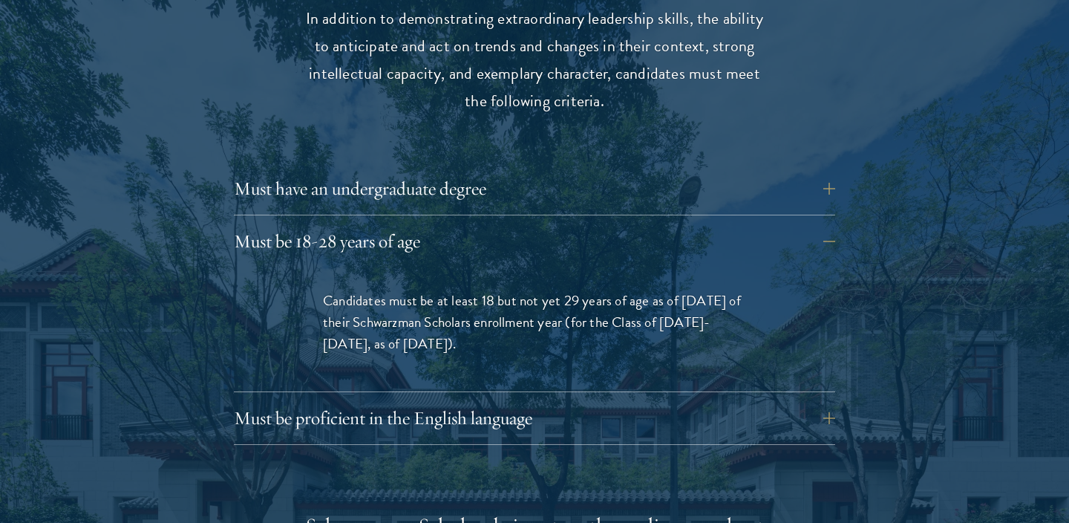
click at [477, 290] on span "Candidates must be at least 18 but not yet 29 years of age as of August 1 of th…" at bounding box center [532, 322] width 418 height 65
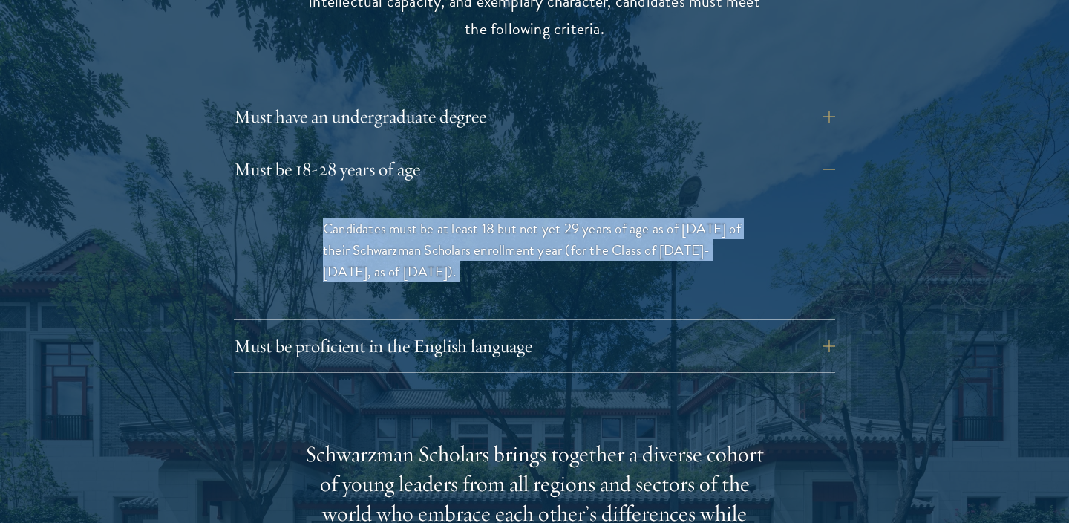
scroll to position [2109, 0]
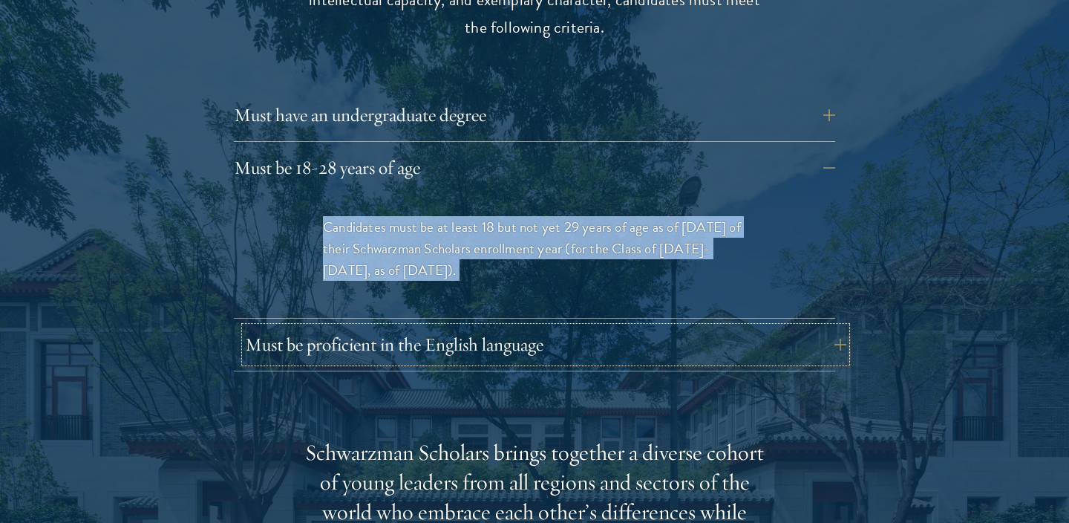
click at [473, 327] on button "Must be proficient in the English language" at bounding box center [545, 345] width 601 height 36
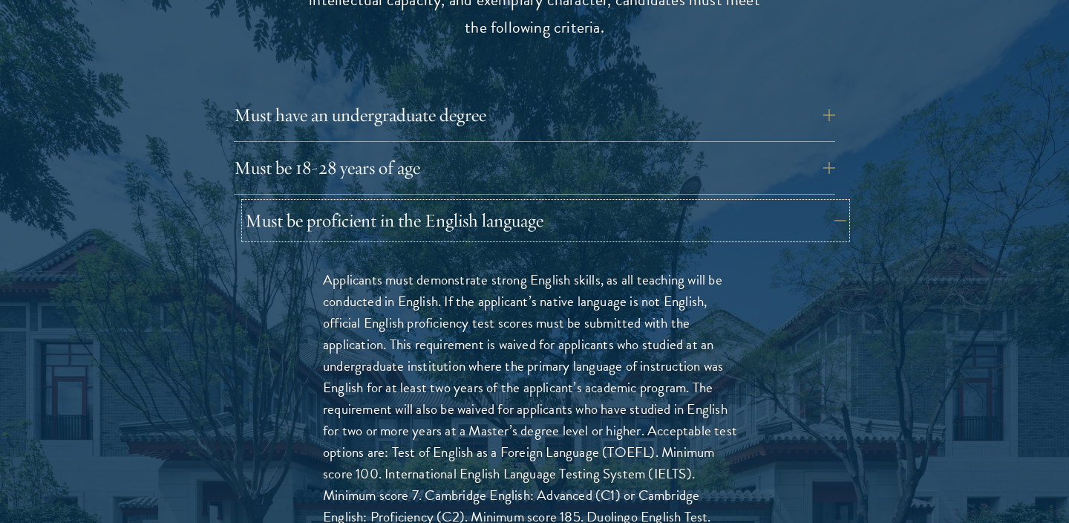
click at [484, 203] on button "Must be proficient in the English language" at bounding box center [545, 221] width 601 height 36
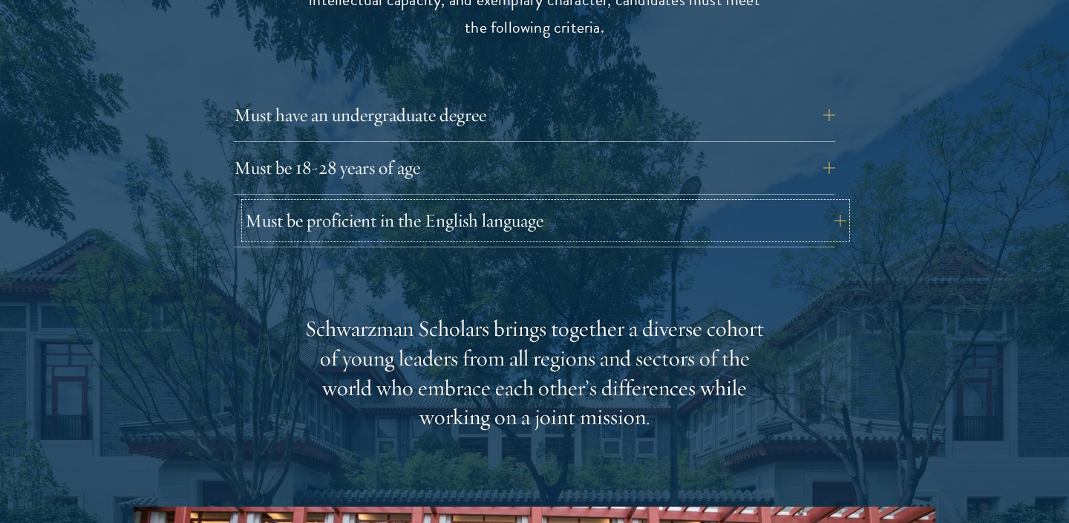
click at [484, 203] on button "Must be proficient in the English language" at bounding box center [545, 221] width 601 height 36
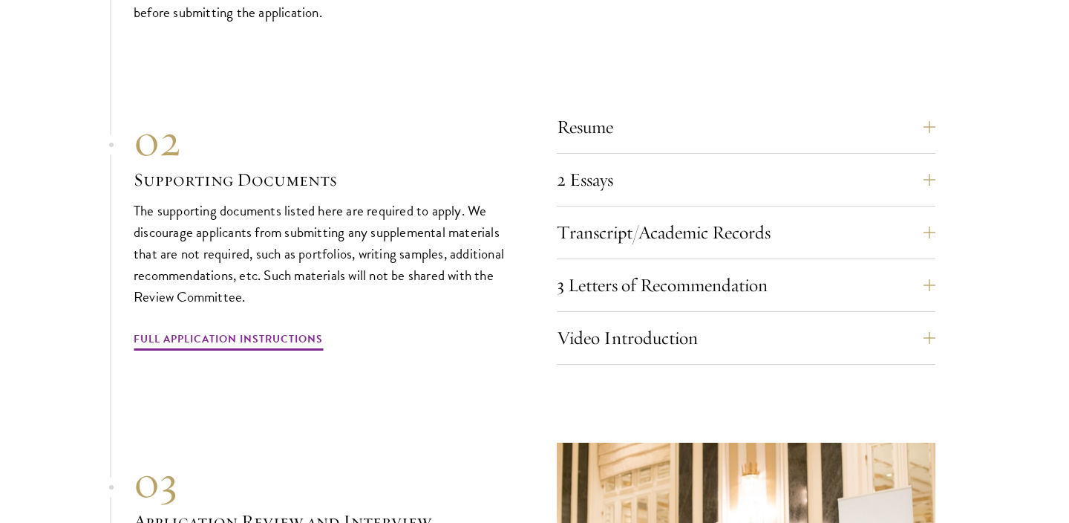
scroll to position [5055, 0]
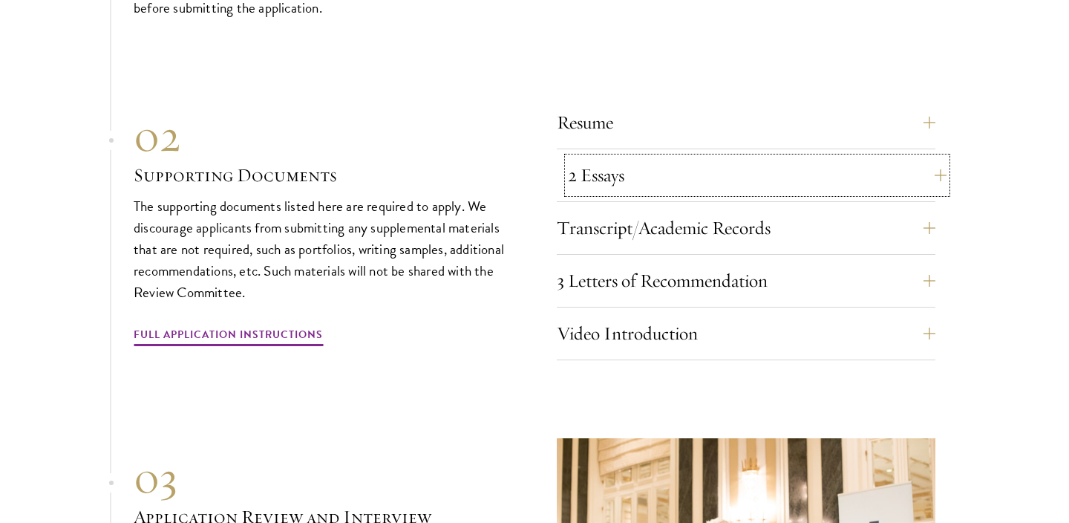
click at [601, 157] on button "2 Essays" at bounding box center [757, 175] width 379 height 36
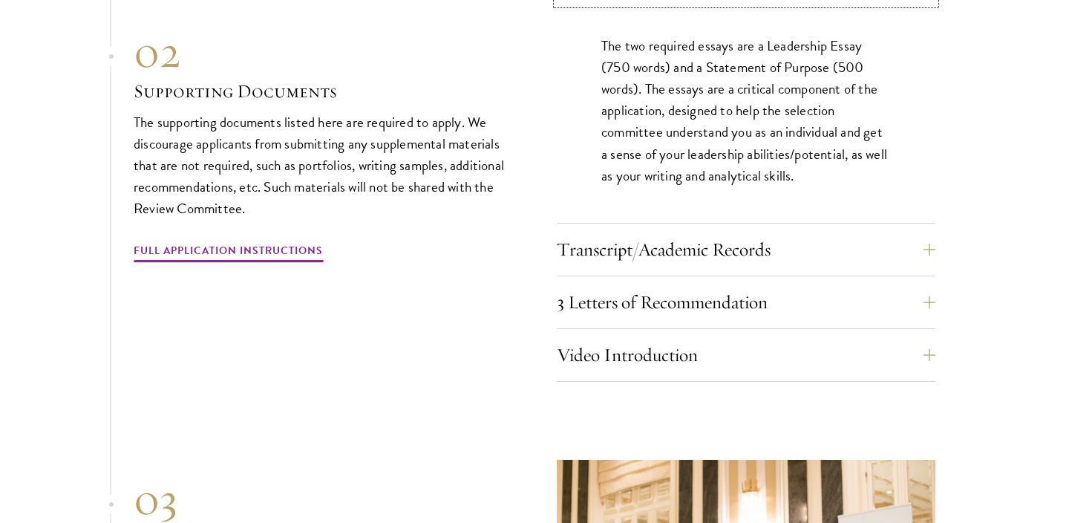
scroll to position [4849, 0]
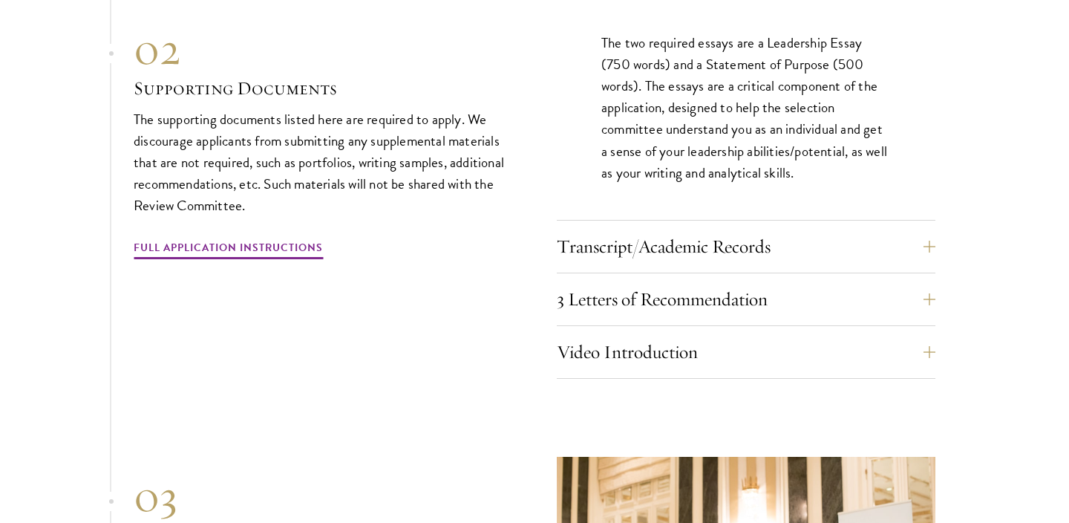
click at [615, 241] on div "Transcript/Academic Records You are required to scan and upload official transc…" at bounding box center [746, 251] width 379 height 45
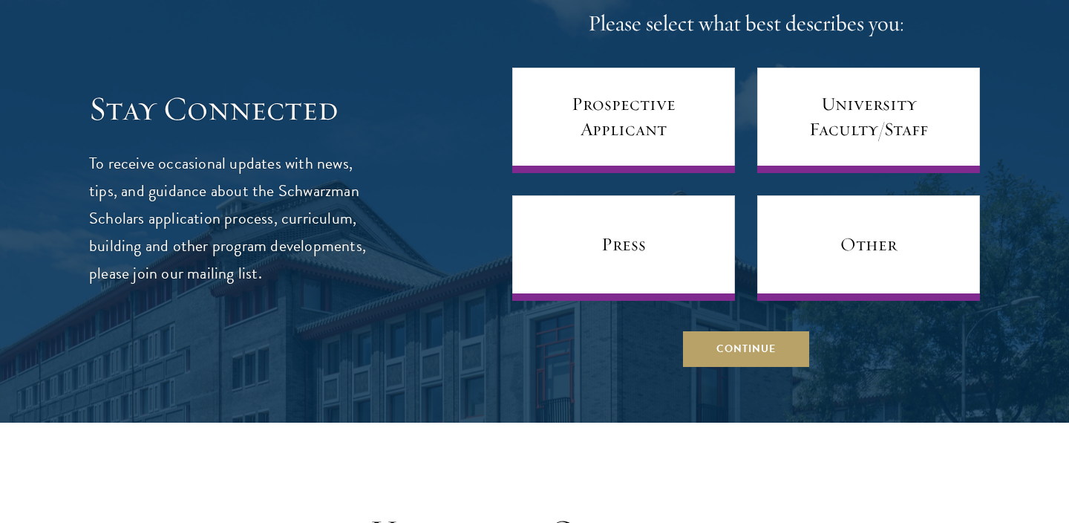
scroll to position [6132, 0]
